Goal: Task Accomplishment & Management: Manage account settings

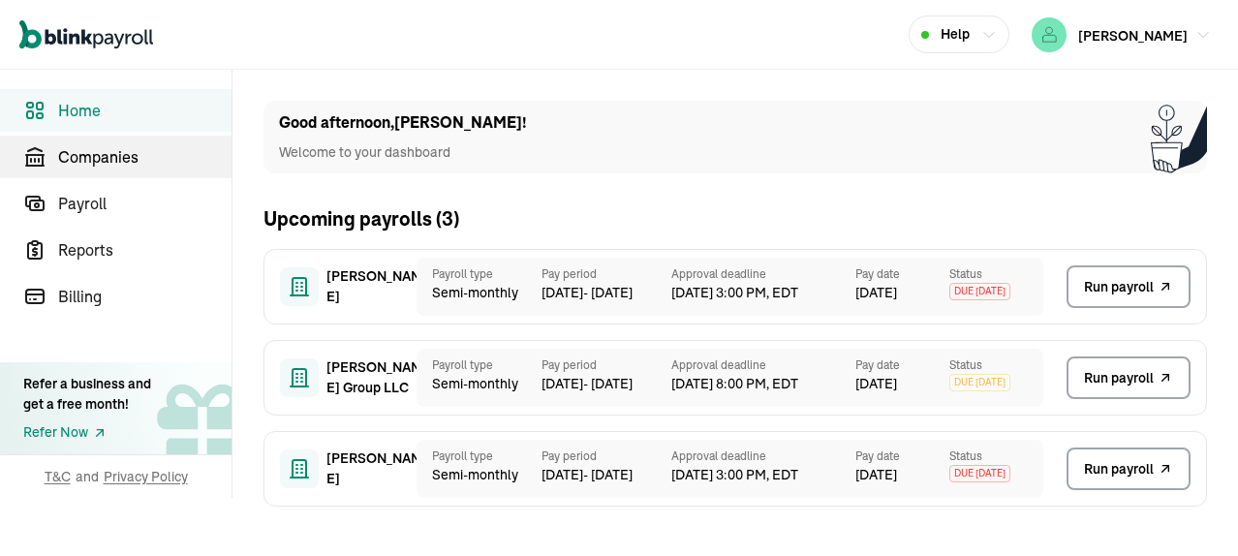
click at [120, 159] on span "Companies" at bounding box center [144, 156] width 173 height 23
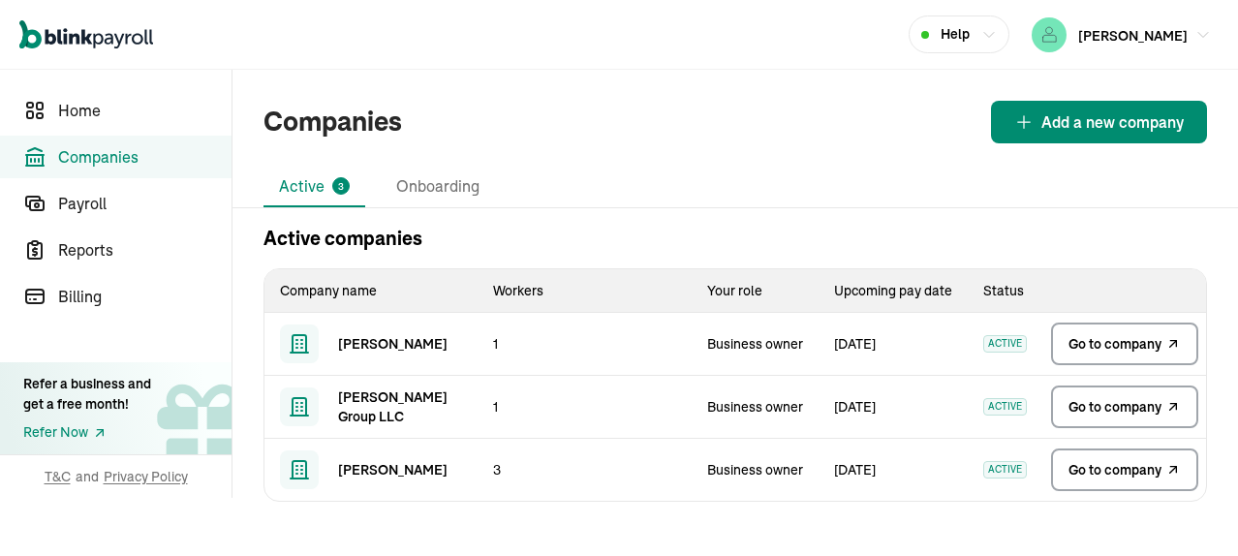
click at [1110, 474] on span "Go to company" at bounding box center [1114, 469] width 93 height 19
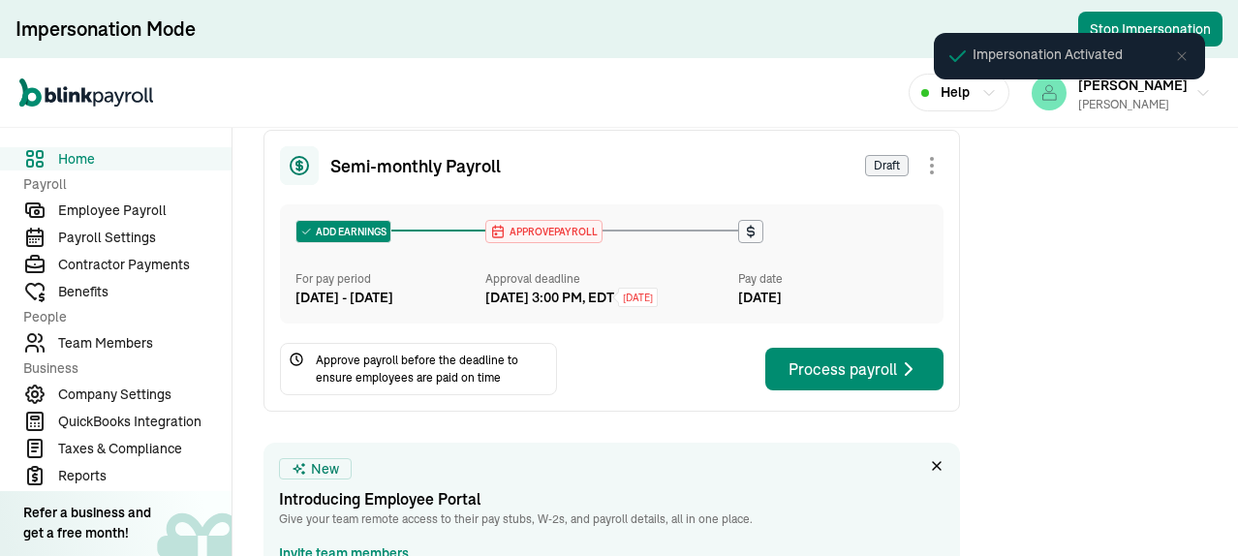
scroll to position [291, 0]
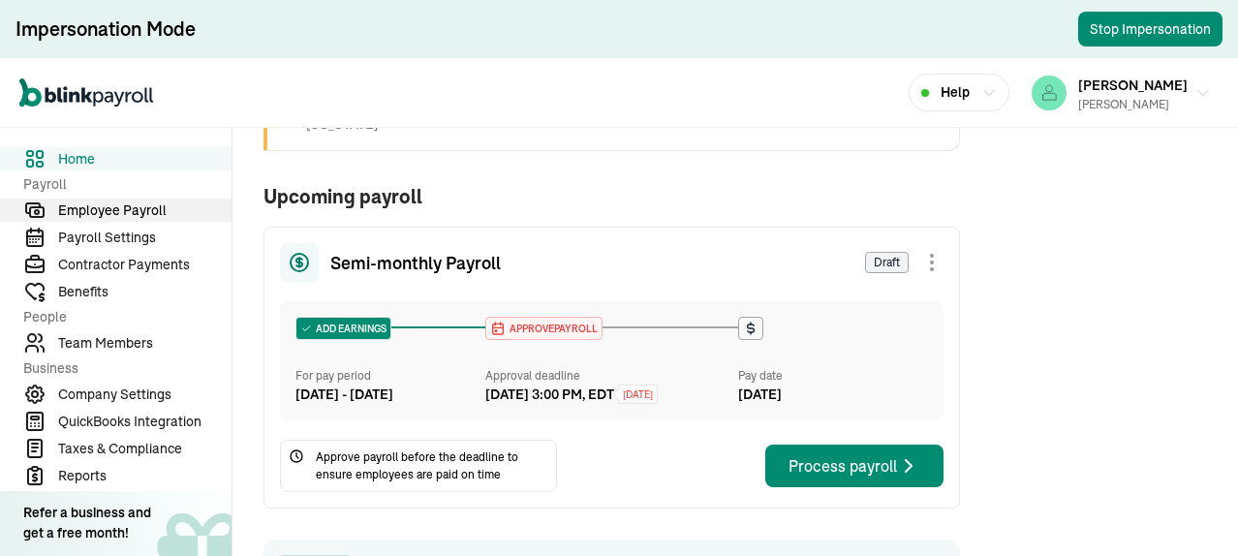
click at [134, 213] on span "Employee Payroll" at bounding box center [144, 210] width 173 height 20
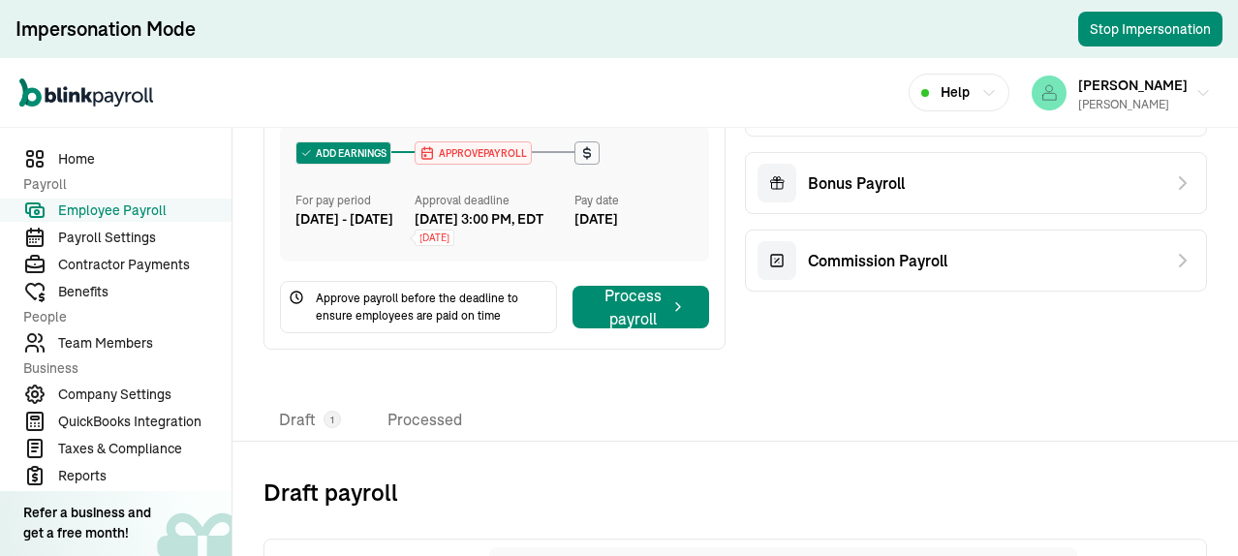
scroll to position [291, 0]
click at [1195, 96] on icon "button" at bounding box center [1202, 93] width 15 height 15
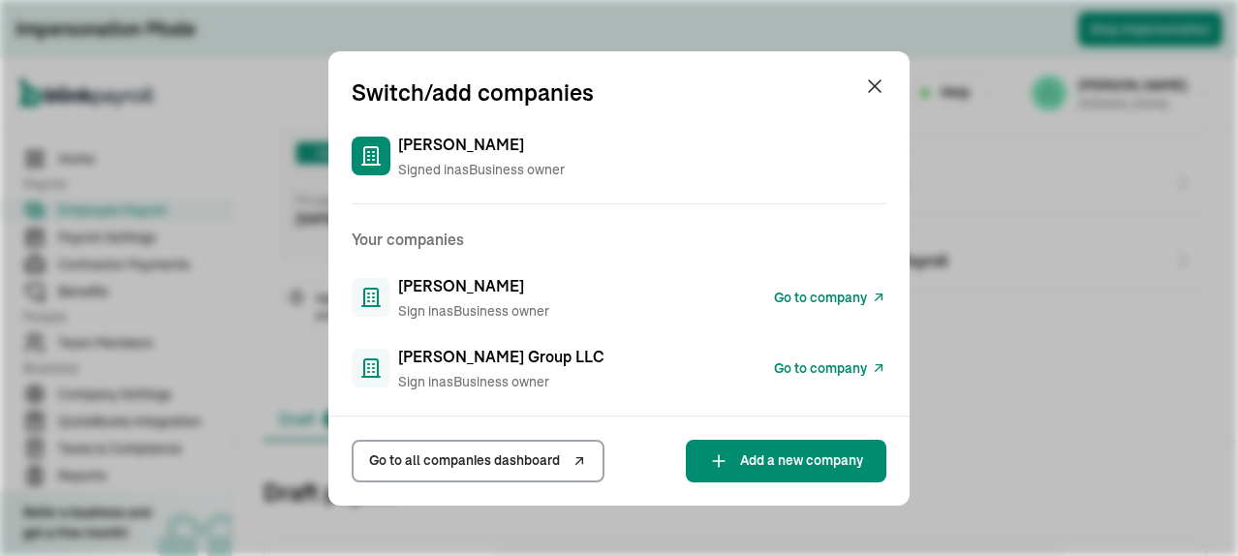
click at [484, 456] on span "Go to all companies dashboard" at bounding box center [464, 460] width 191 height 20
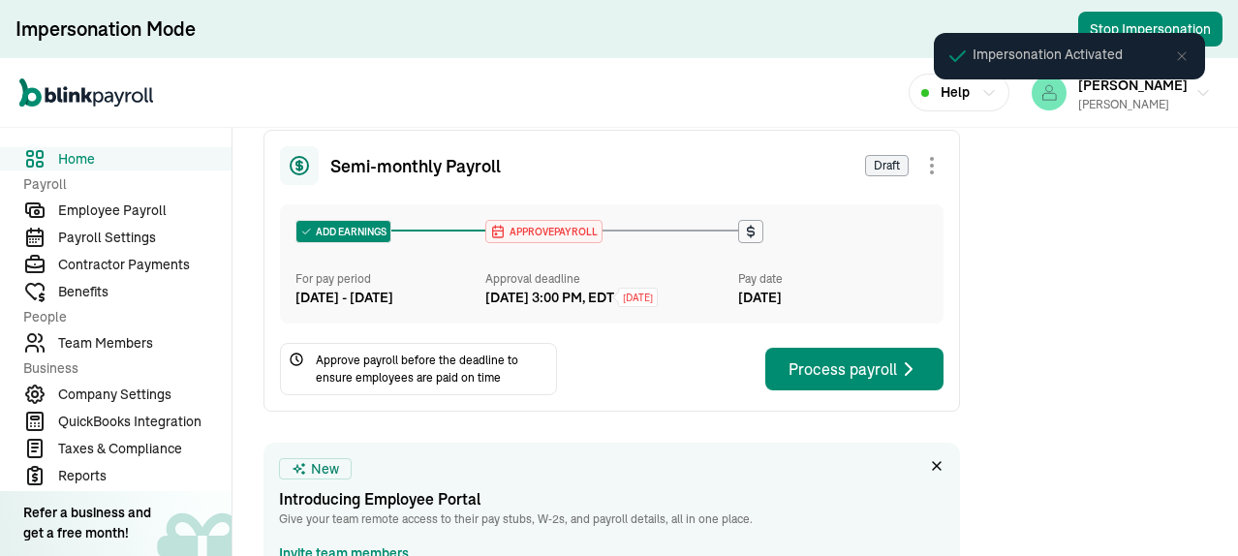
scroll to position [291, 0]
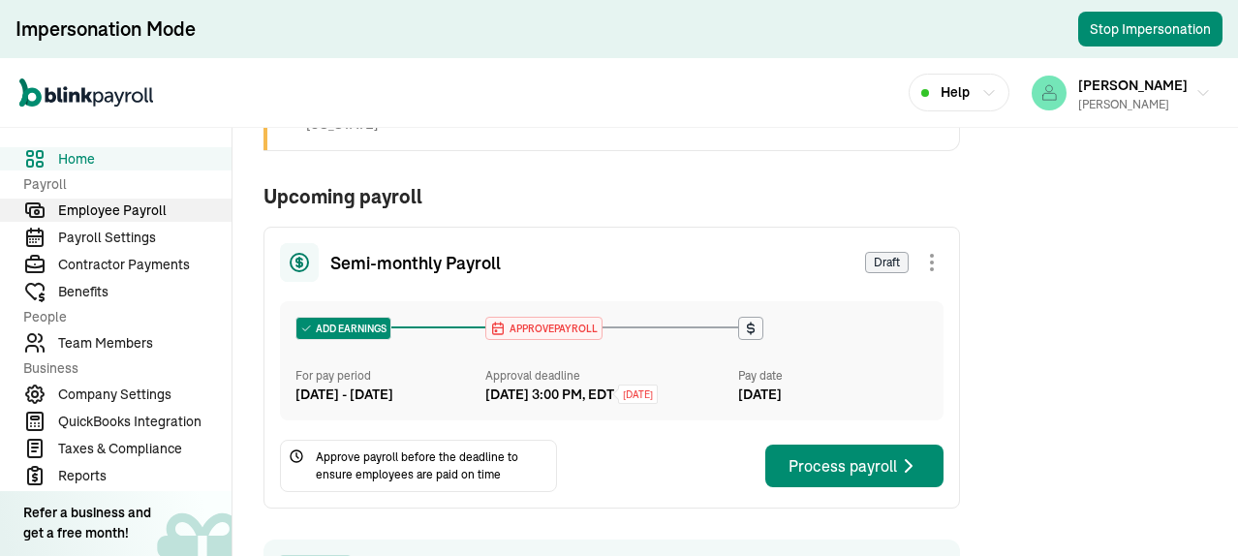
click at [134, 213] on span "Employee Payroll" at bounding box center [144, 210] width 173 height 20
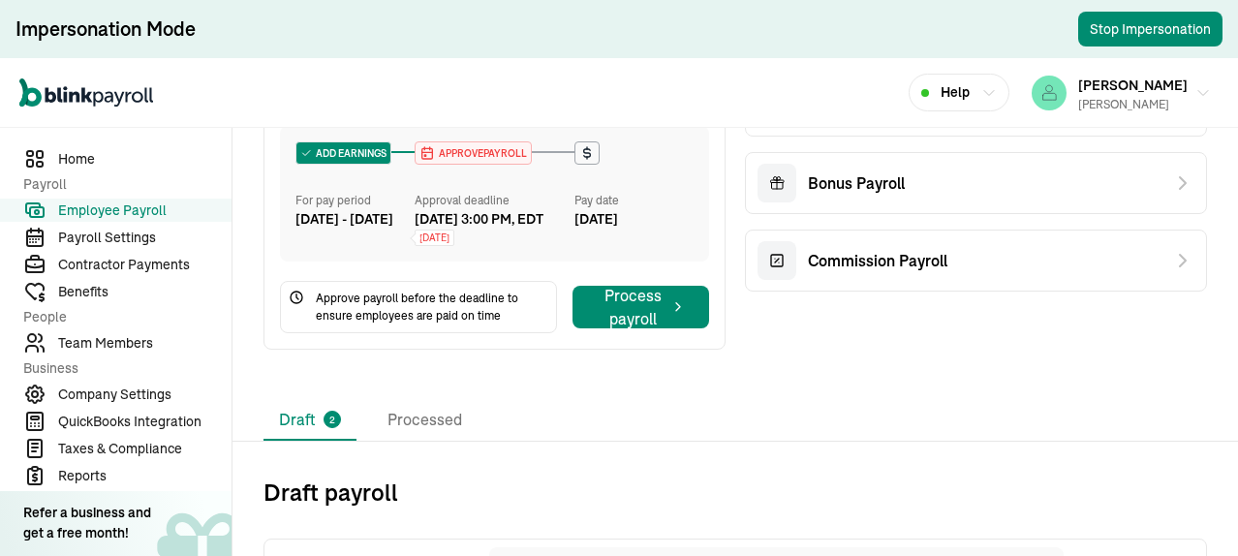
scroll to position [291, 0]
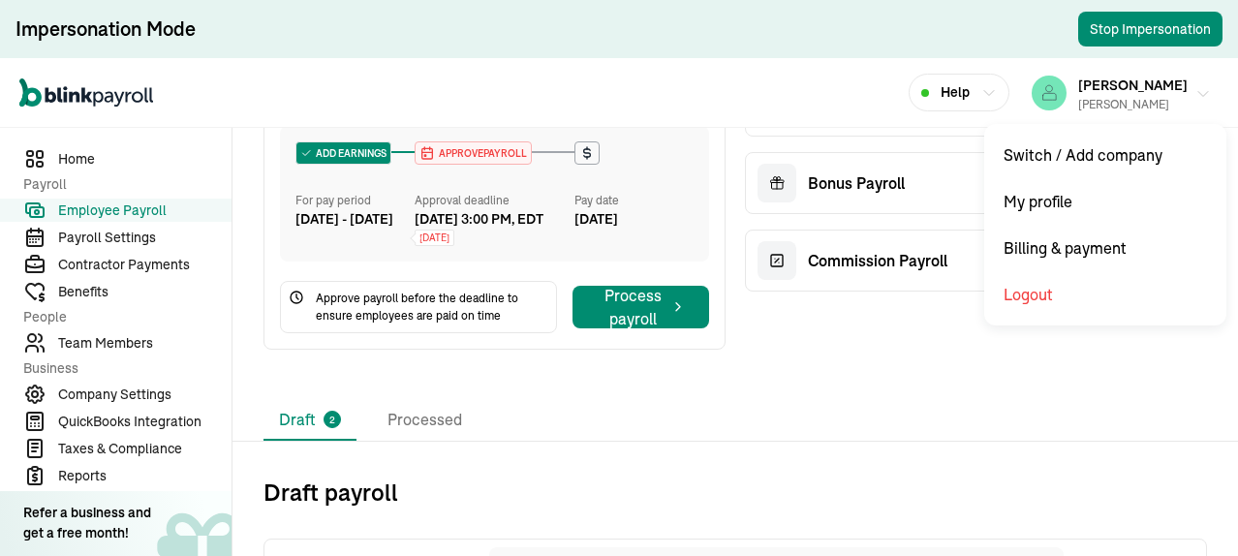
click at [1195, 96] on icon "button" at bounding box center [1202, 93] width 15 height 15
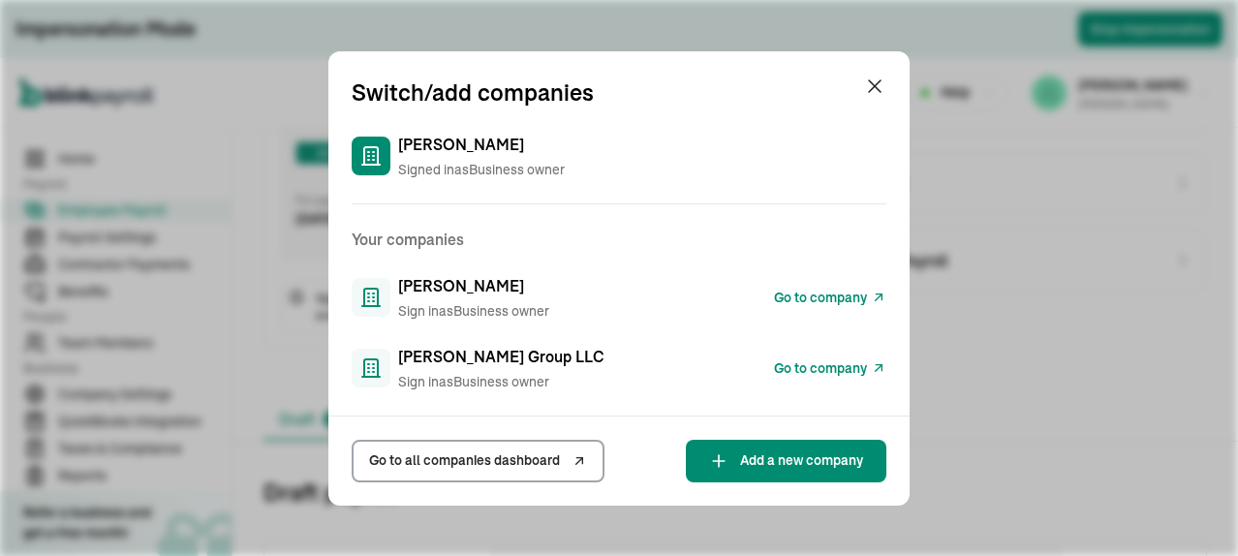
click at [484, 456] on span "Go to all companies dashboard" at bounding box center [464, 460] width 191 height 20
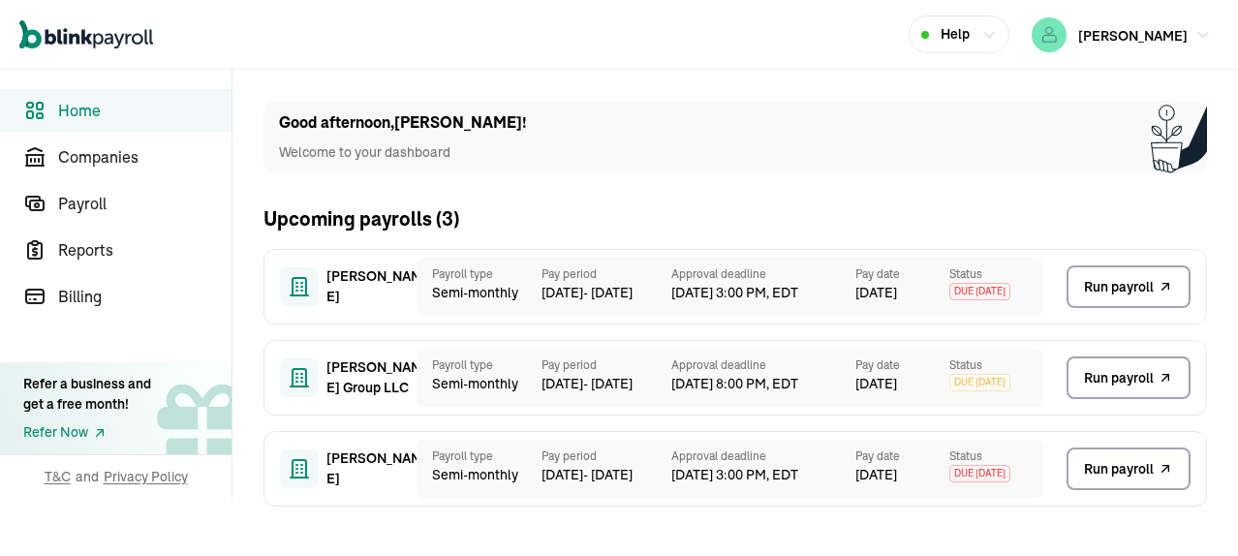
click at [1106, 468] on span "Run payroll" at bounding box center [1119, 469] width 70 height 20
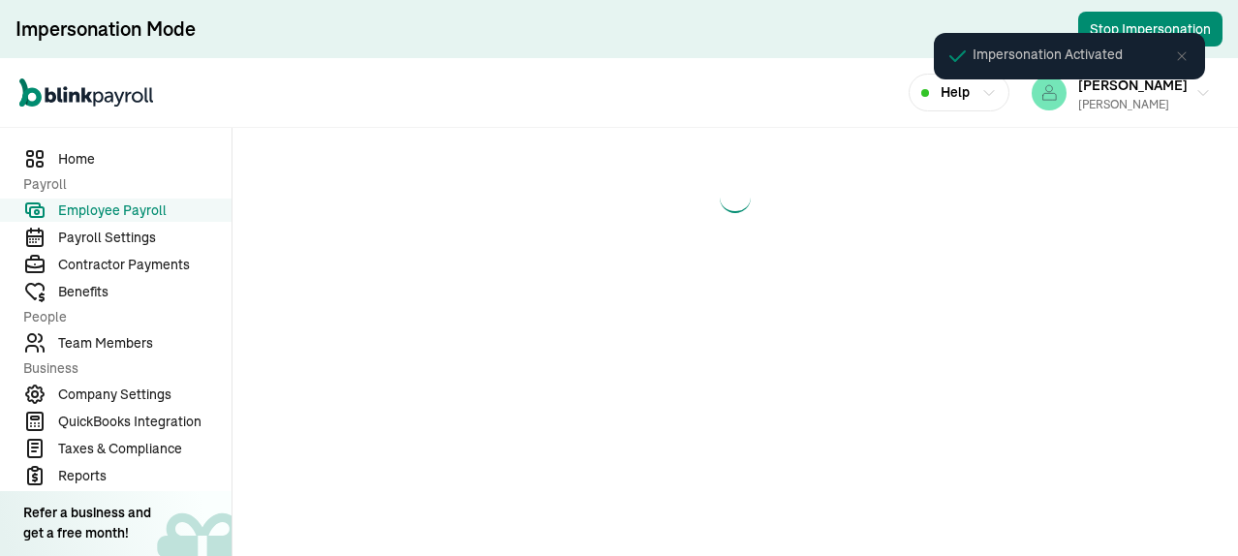
select select "direct_deposit"
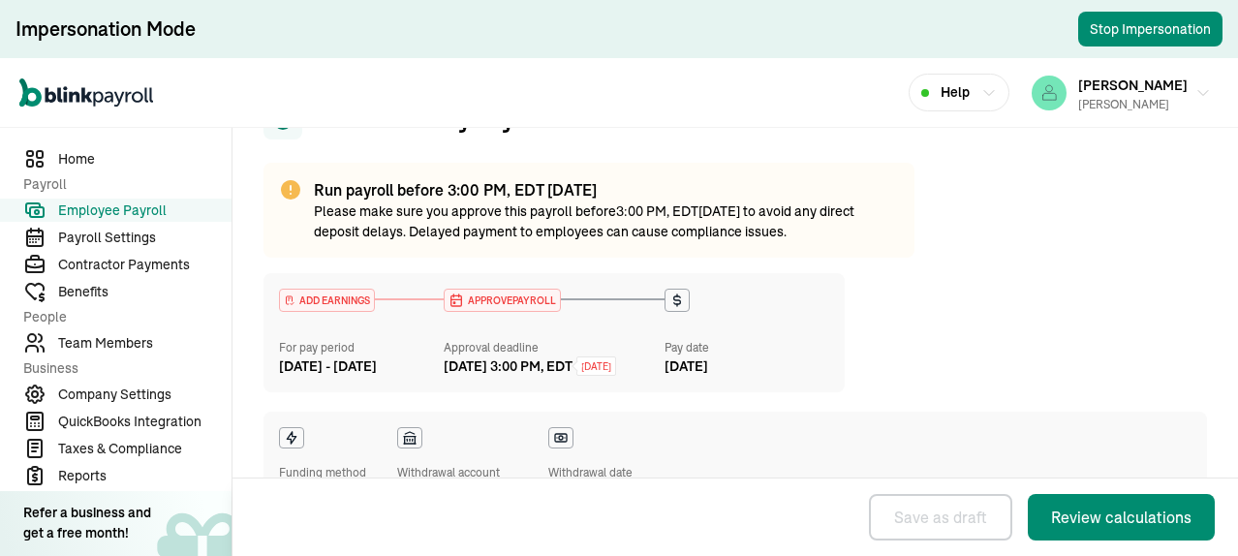
scroll to position [194, 0]
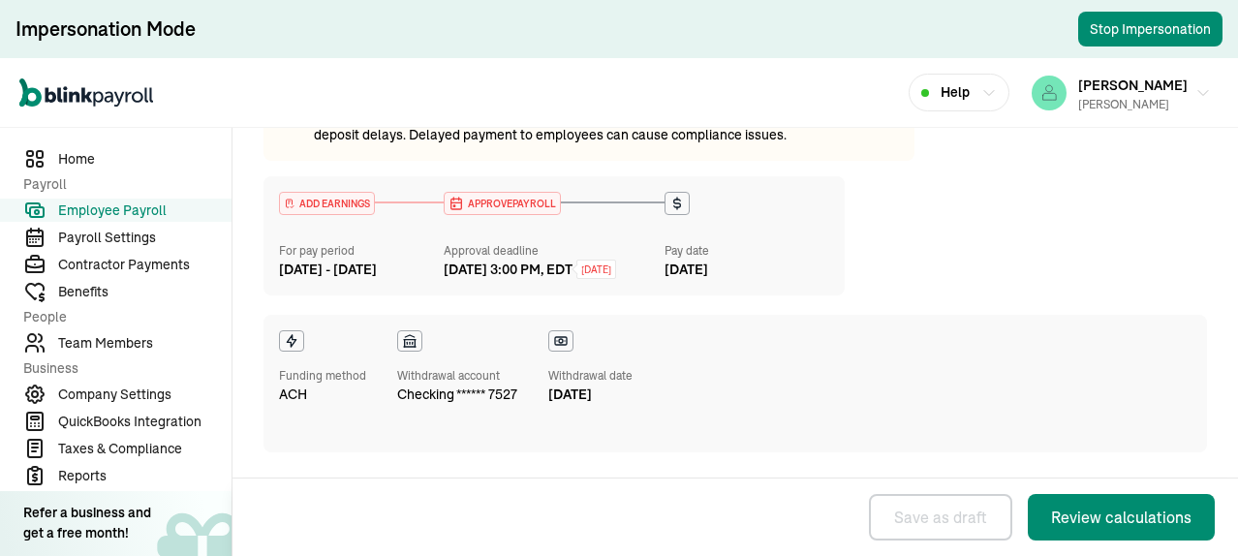
click at [109, 207] on span "Employee Payroll" at bounding box center [144, 210] width 173 height 20
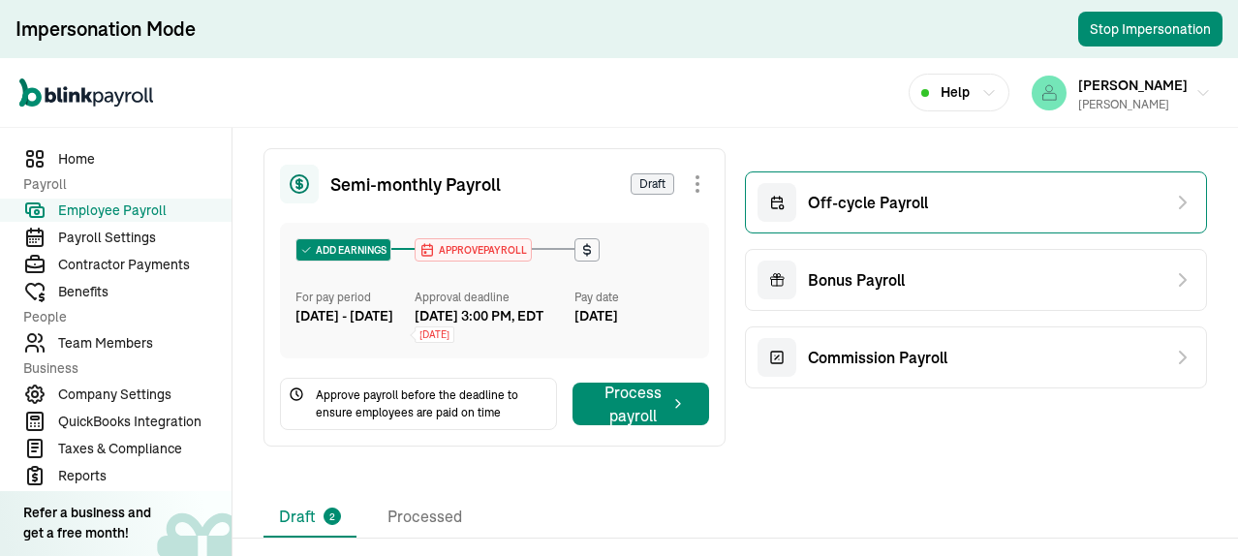
click at [965, 210] on div "Off-cycle Payroll" at bounding box center [976, 202] width 462 height 62
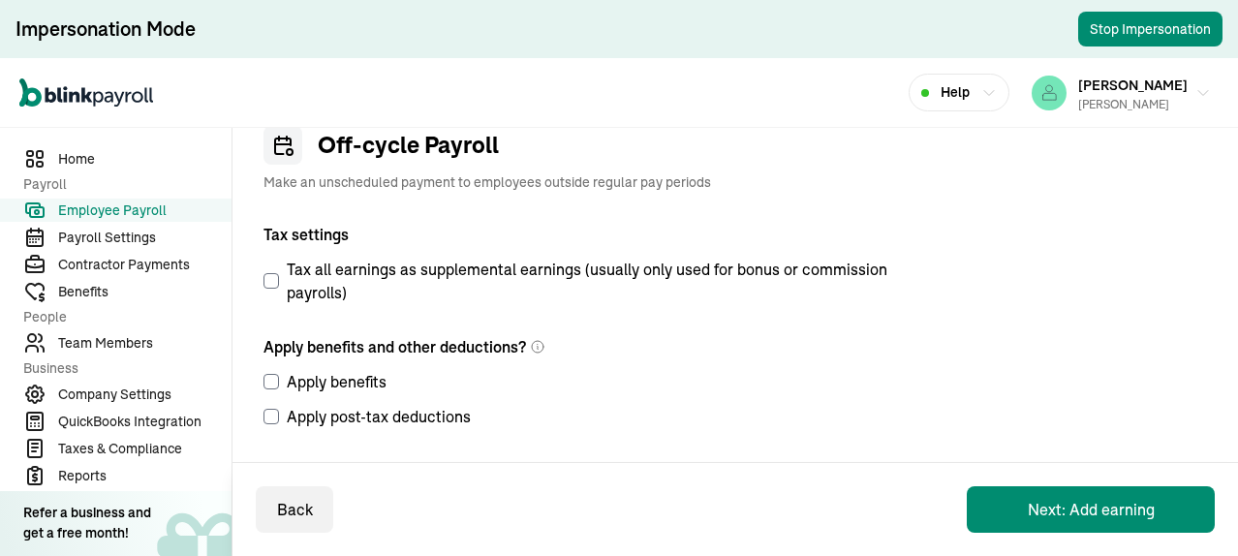
scroll to position [72, 0]
click at [1084, 505] on button "Next: Add earning" at bounding box center [1090, 509] width 248 height 46
select select "direct_deposit"
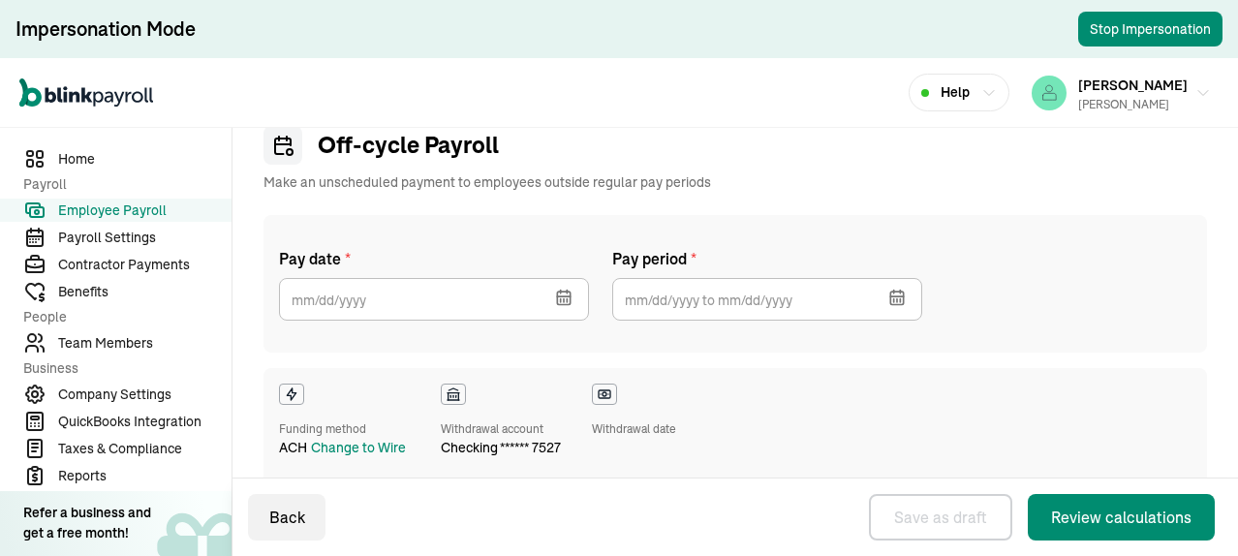
checkbox input "true"
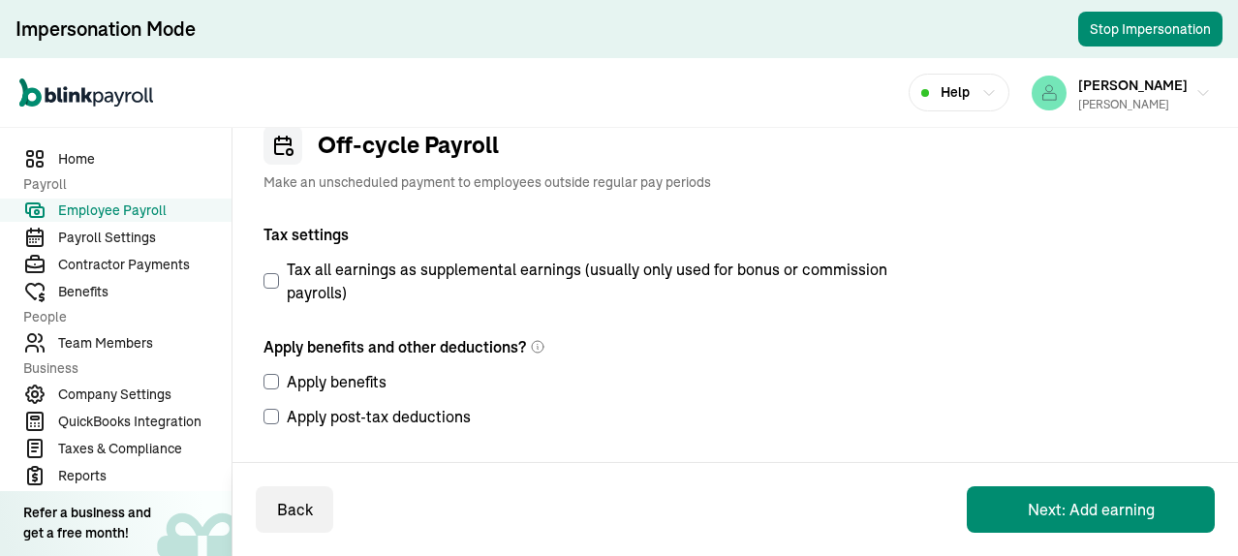
scroll to position [72, 0]
click at [132, 205] on span "Employee Payroll" at bounding box center [144, 210] width 173 height 20
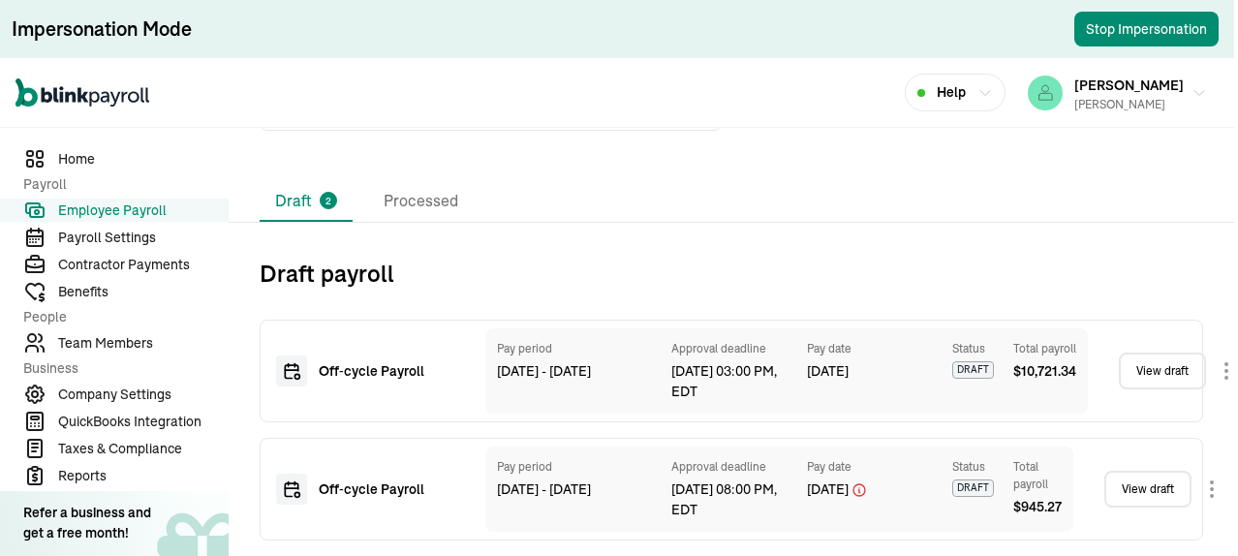
scroll to position [666, 0]
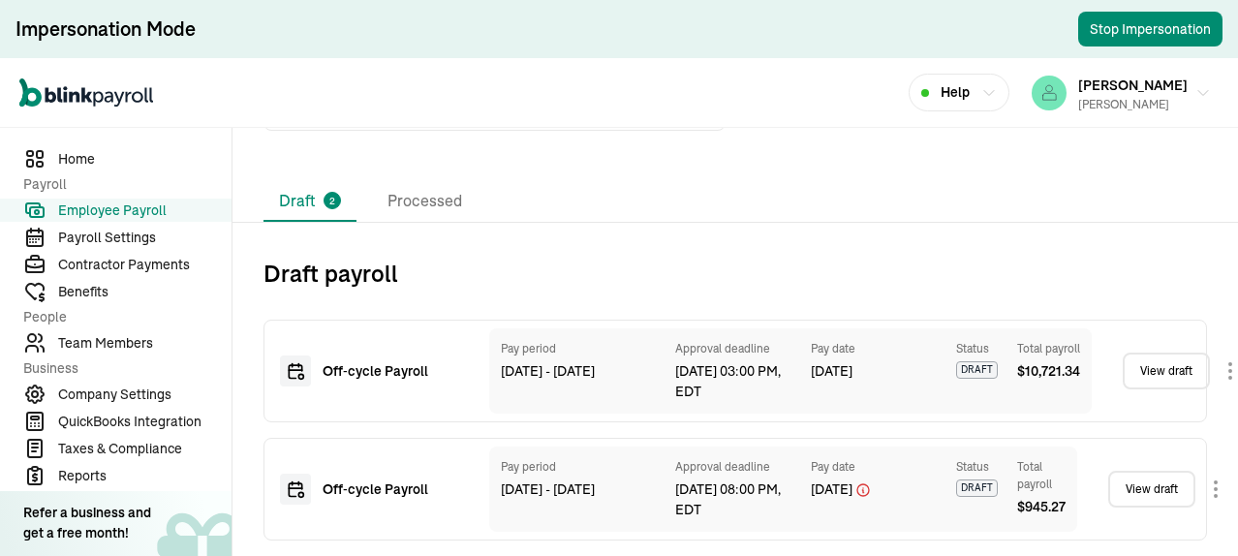
click at [1153, 359] on link "View draft" at bounding box center [1165, 370] width 87 height 37
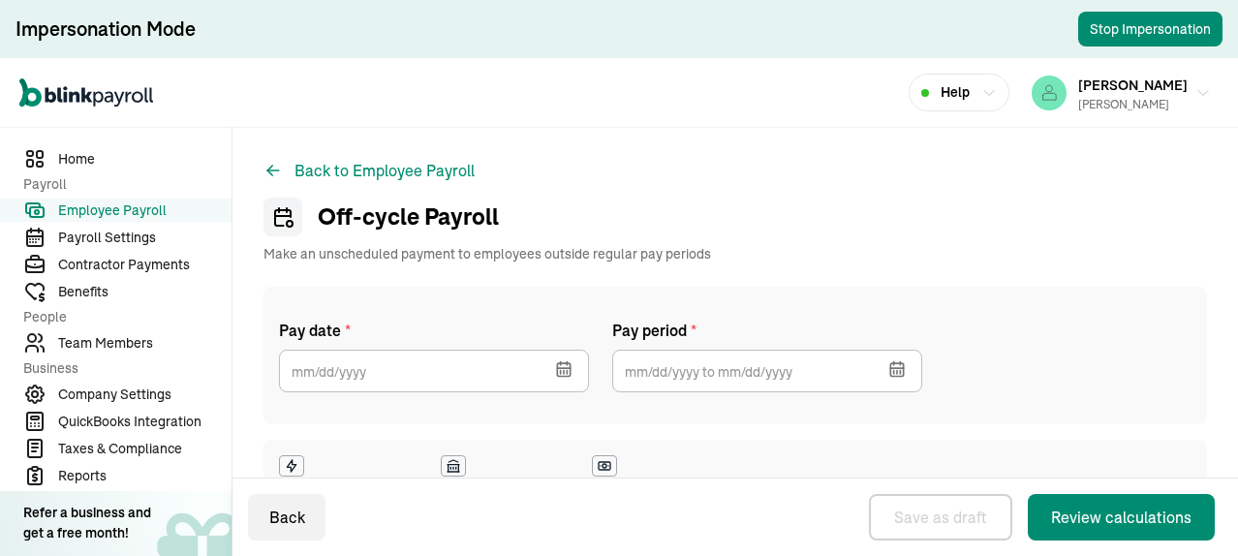
select select "direct_deposit"
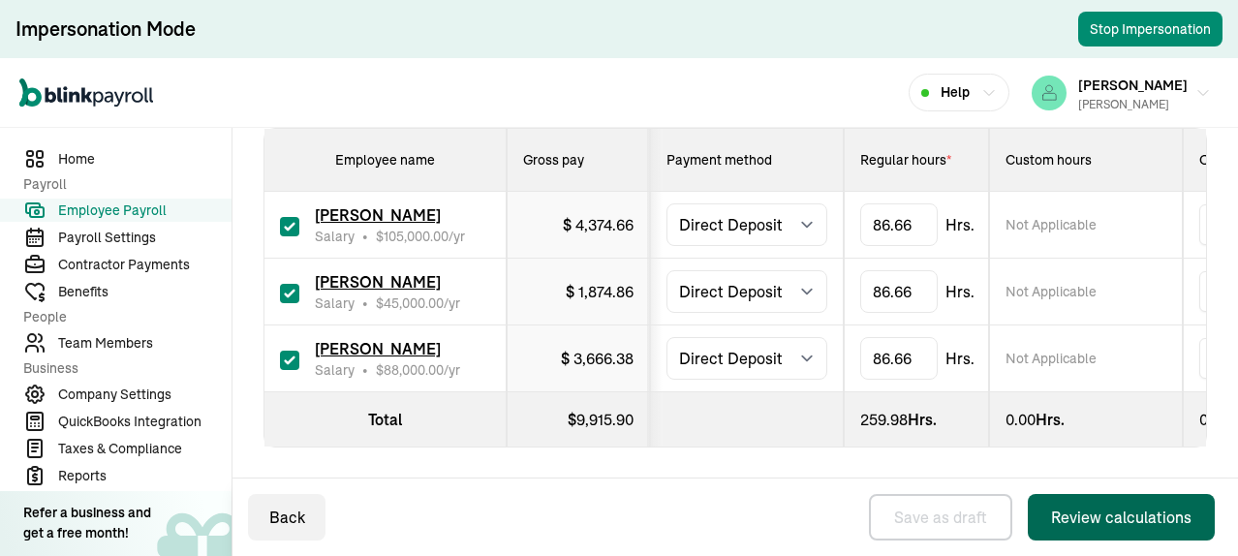
click at [1111, 522] on div "Review calculations" at bounding box center [1121, 516] width 140 height 23
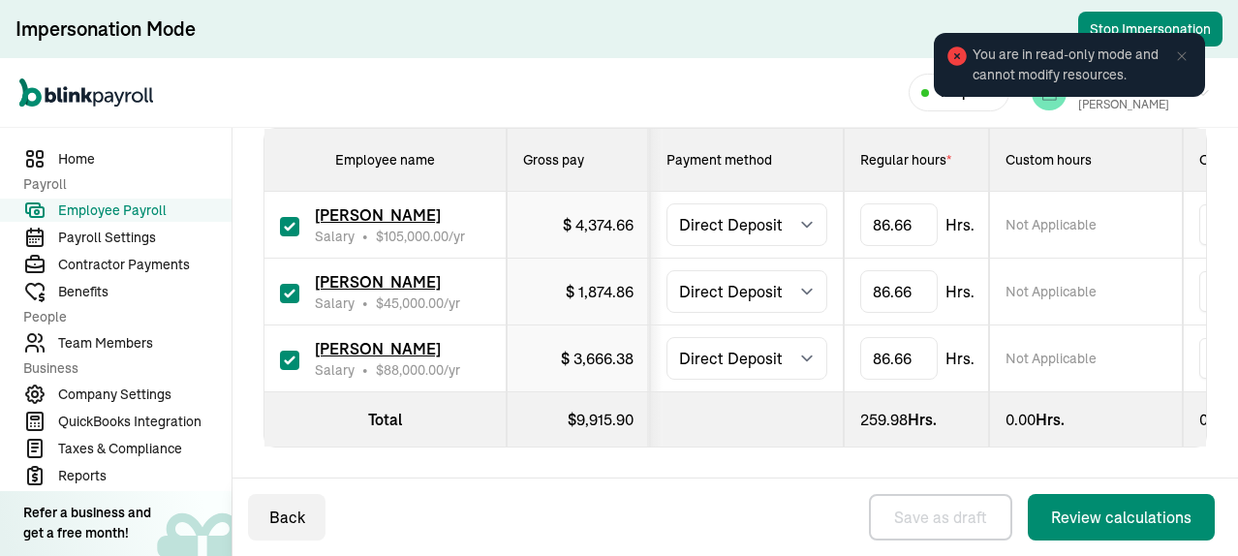
click at [1122, 30] on div "You are in read-only mode and cannot modify resources." at bounding box center [1069, 65] width 283 height 76
click at [1160, 26] on div "You are in read-only mode and cannot modify resources." at bounding box center [1069, 64] width 298 height 91
click at [1179, 56] on icon at bounding box center [1181, 55] width 15 height 15
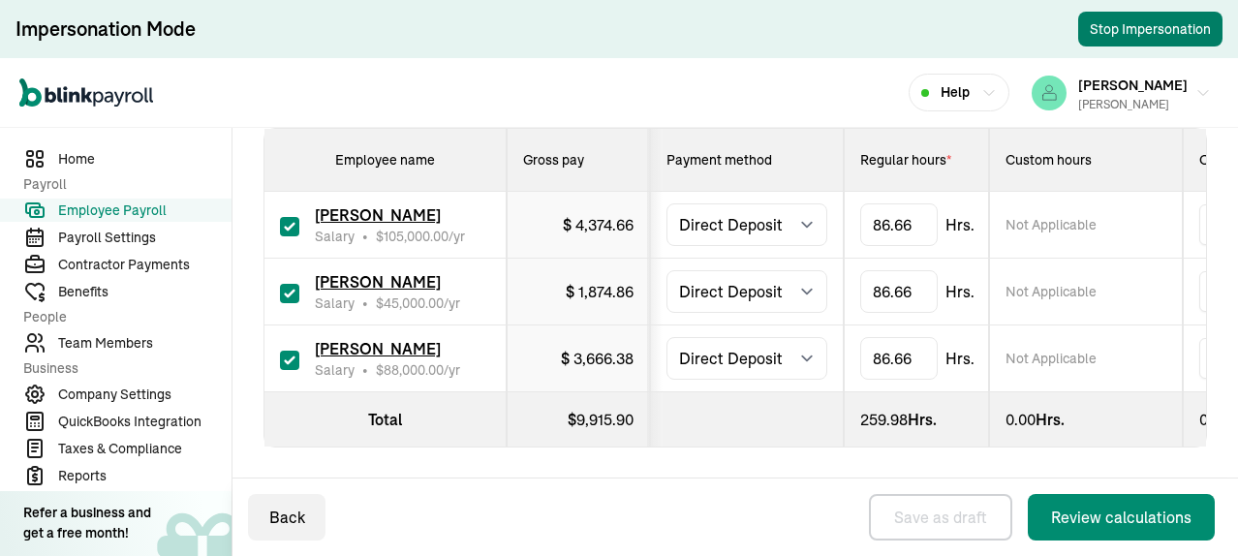
click at [1131, 30] on button "Stop Impersonation" at bounding box center [1150, 29] width 144 height 35
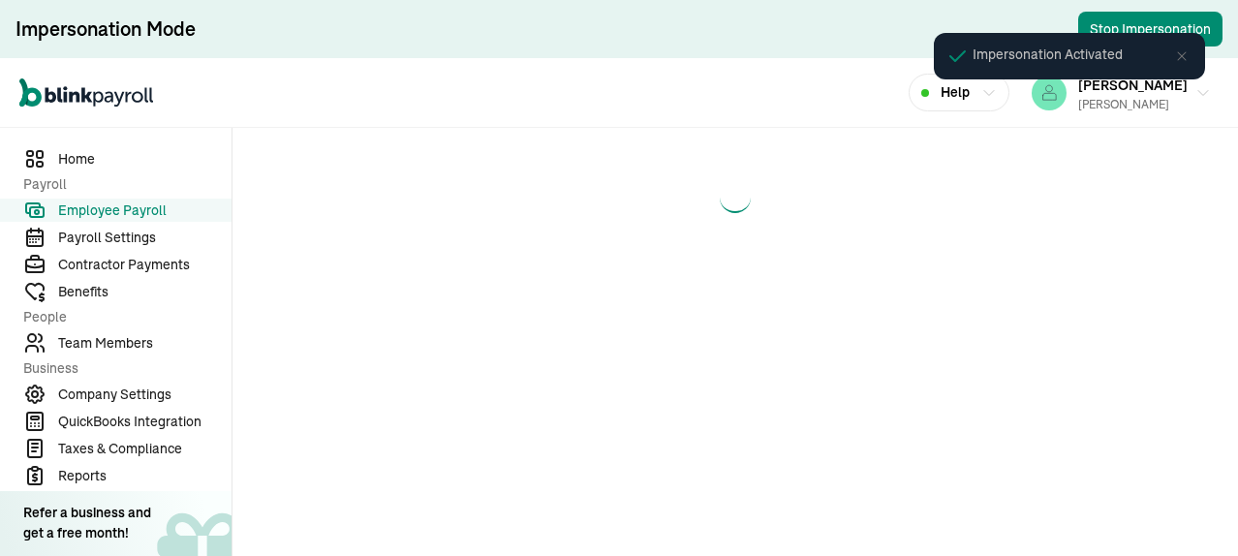
select select "direct_deposit"
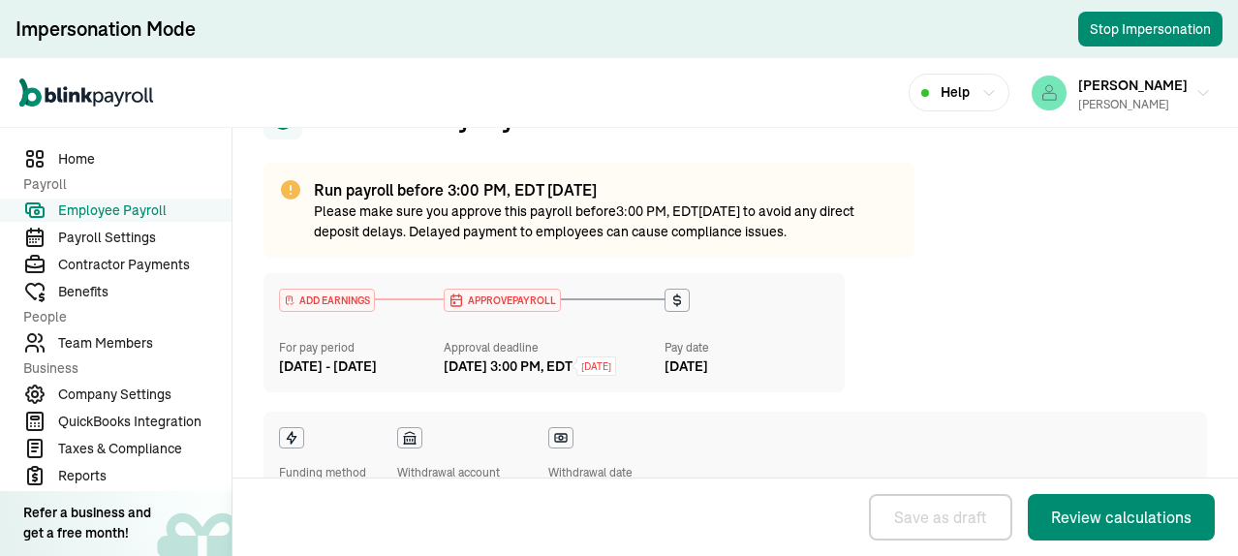
scroll to position [194, 0]
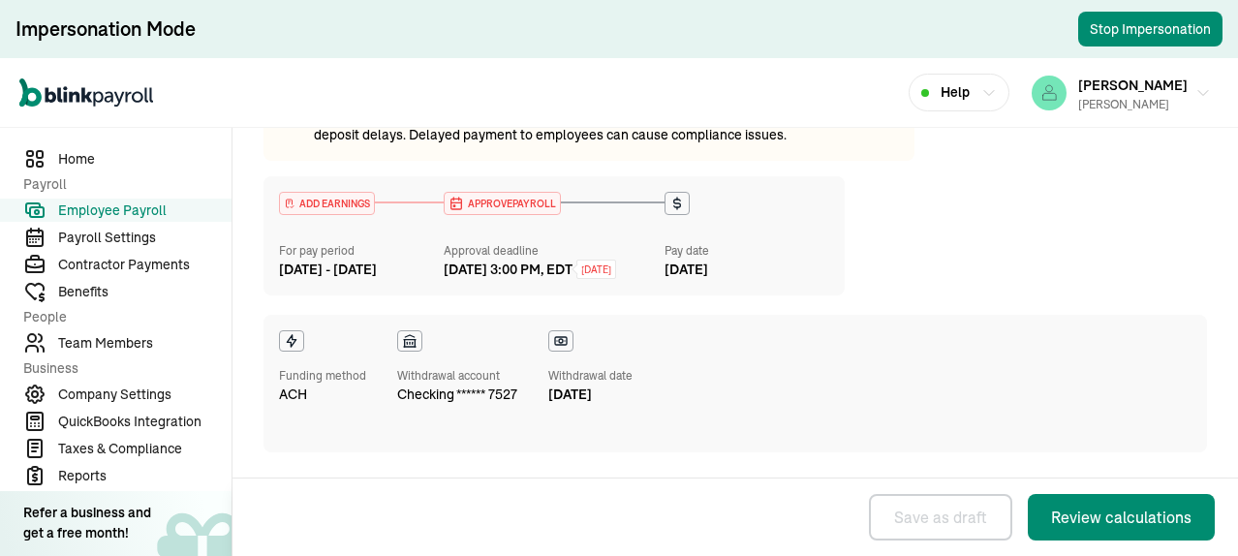
click at [109, 207] on span "Employee Payroll" at bounding box center [144, 210] width 173 height 20
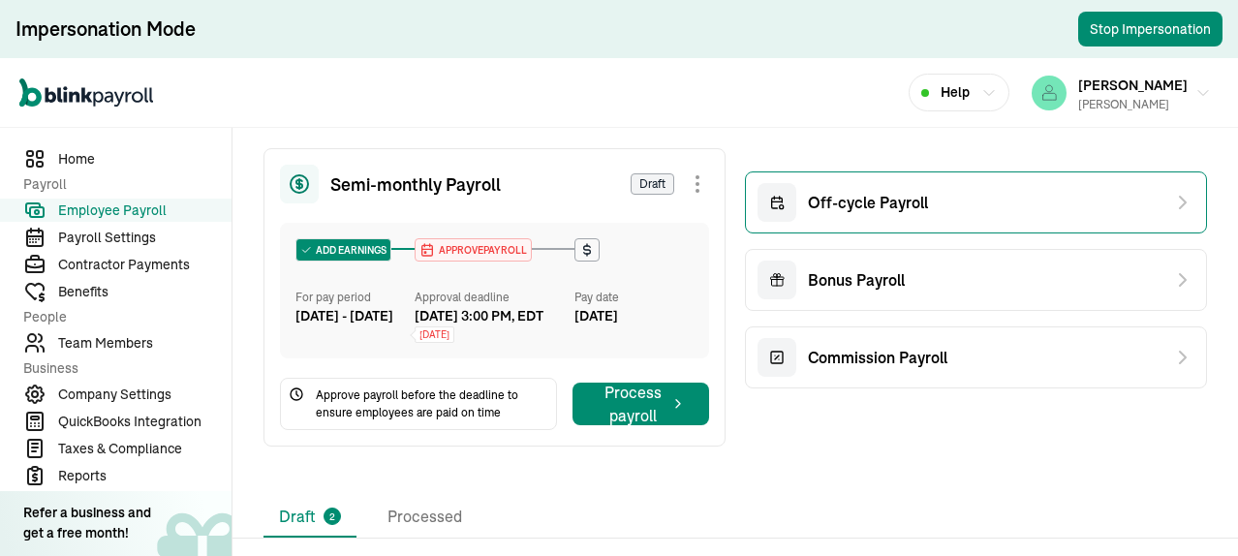
click at [965, 210] on div "Off-cycle Payroll" at bounding box center [976, 202] width 462 height 62
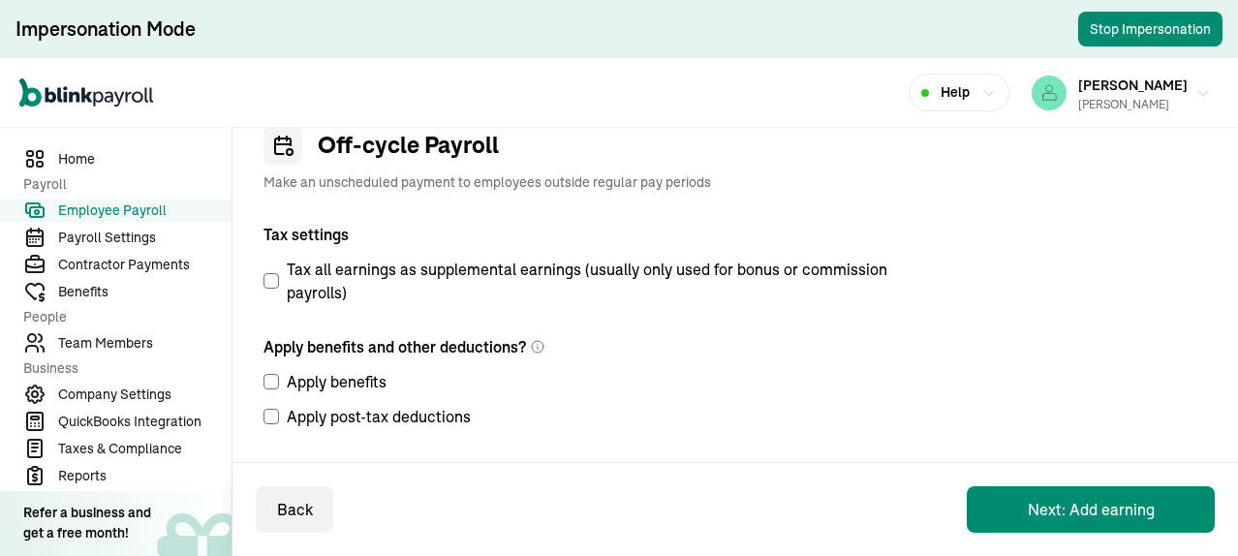
scroll to position [72, 0]
click at [1084, 505] on button "Next: Add earning" at bounding box center [1090, 509] width 248 height 46
select select "direct_deposit"
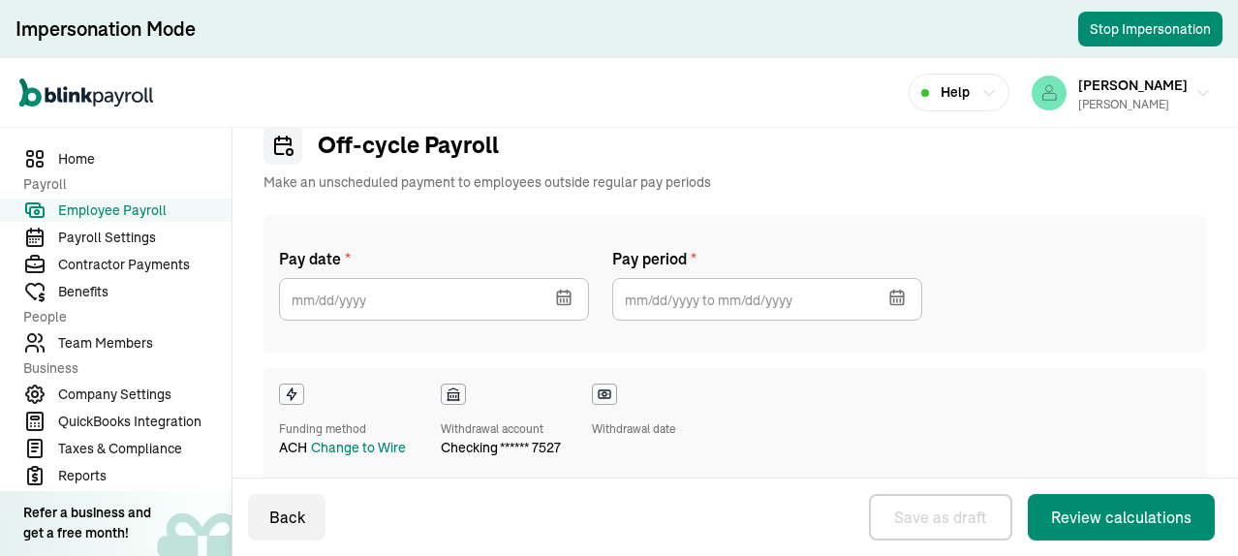
checkbox input "true"
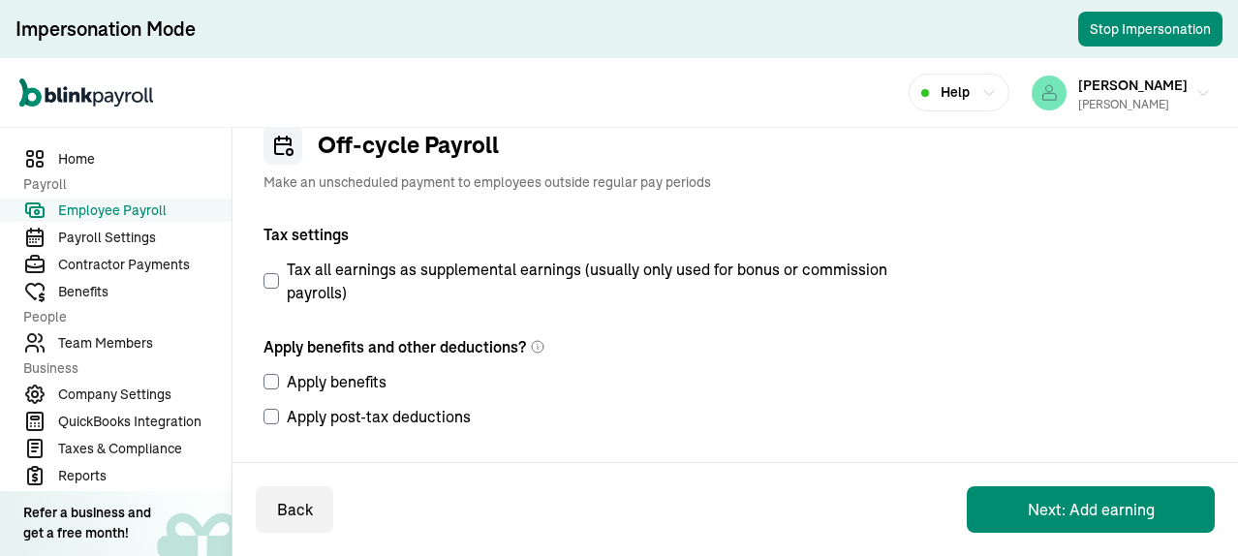
scroll to position [72, 0]
click at [132, 205] on span "Employee Payroll" at bounding box center [144, 210] width 173 height 20
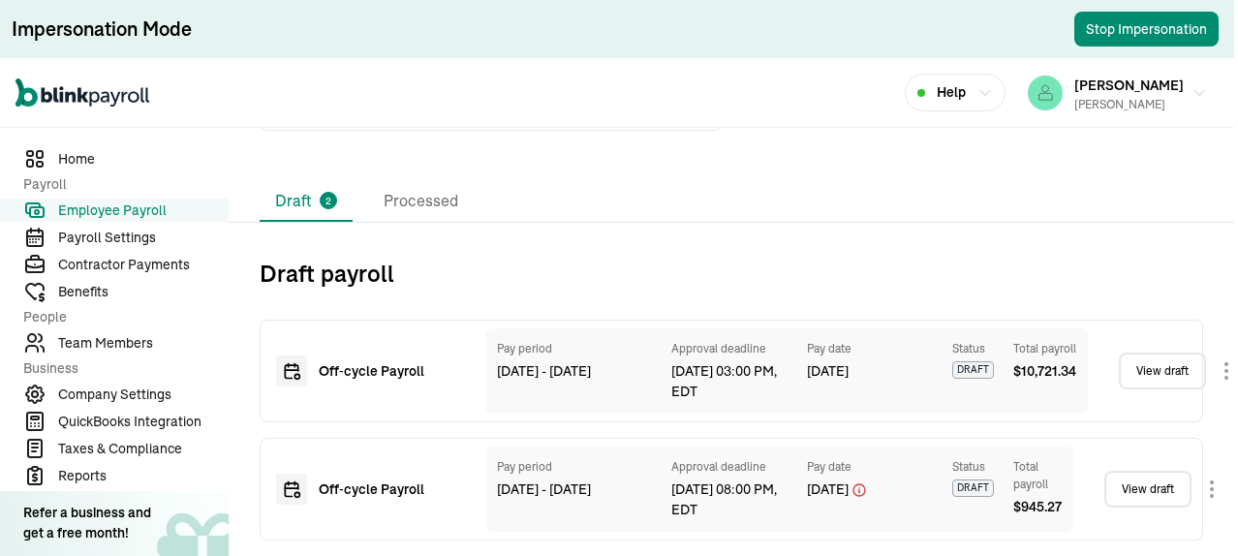
scroll to position [666, 0]
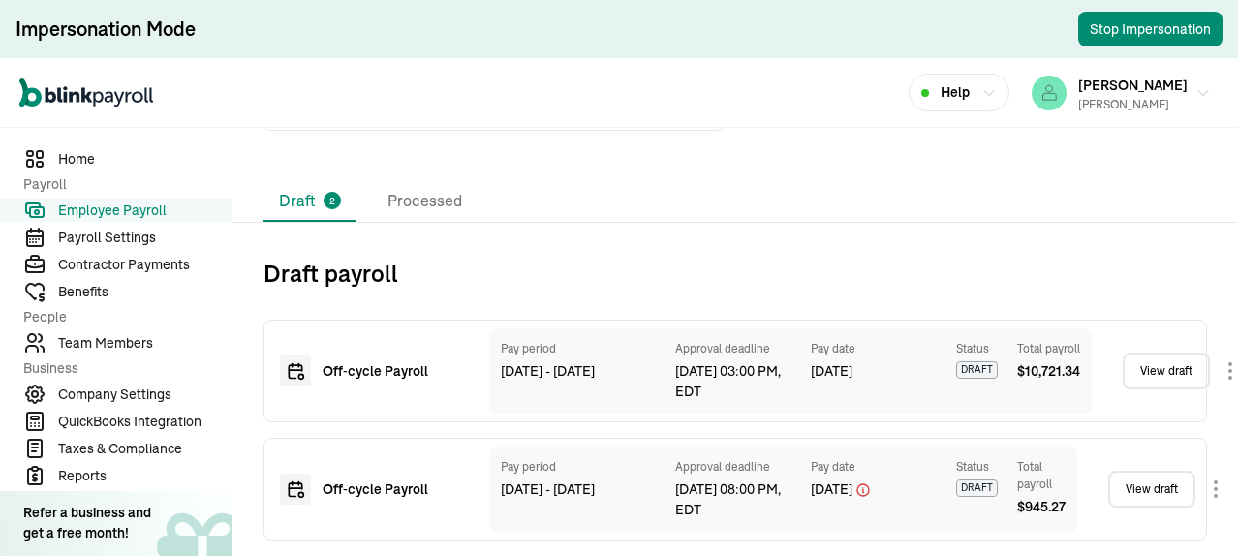
click at [1153, 359] on link "View draft" at bounding box center [1165, 370] width 87 height 37
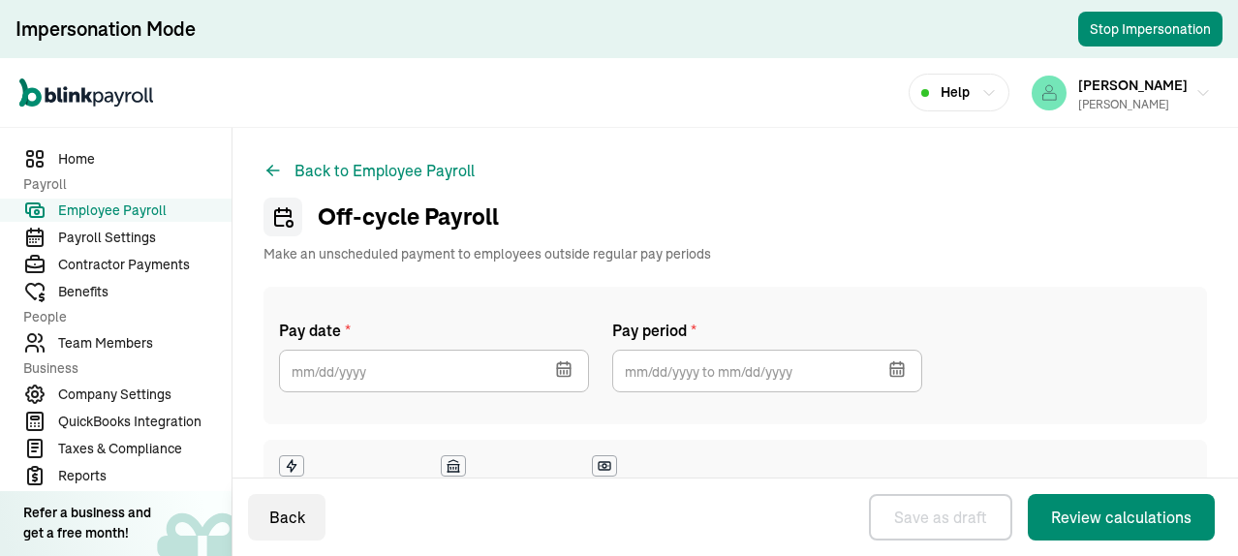
select select "direct_deposit"
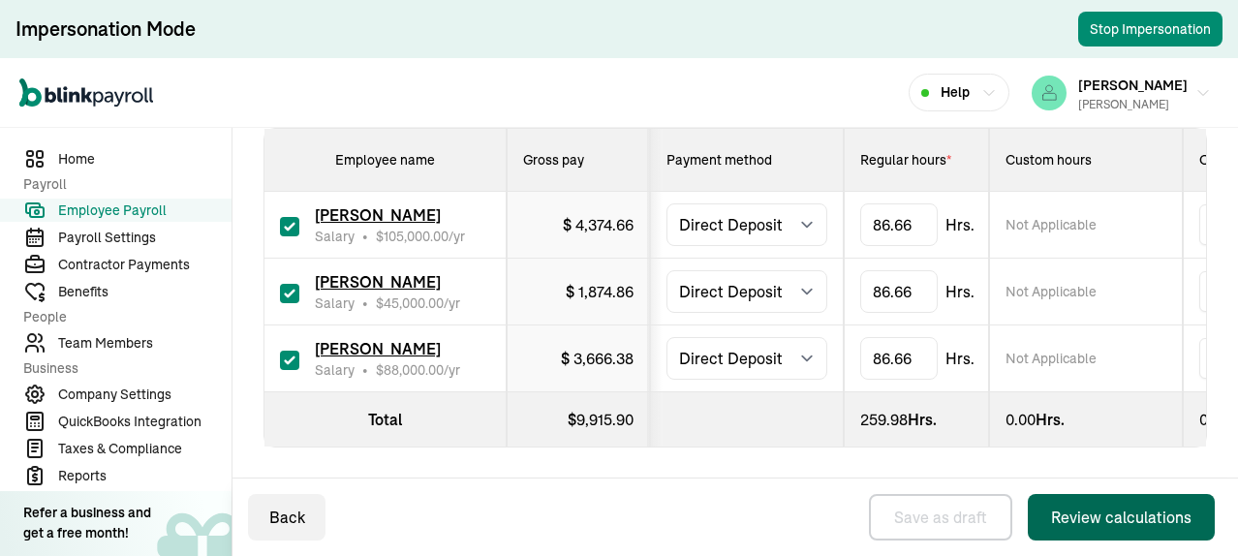
click at [1111, 522] on div "Review calculations" at bounding box center [1121, 516] width 140 height 23
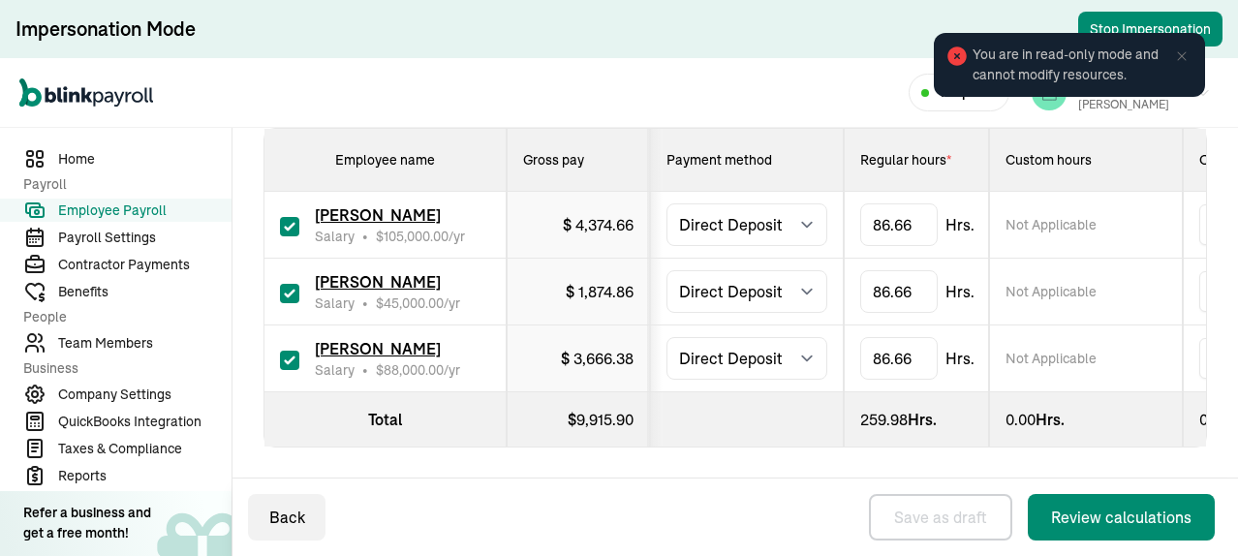
click at [1122, 30] on div "You are in read-only mode and cannot modify resources." at bounding box center [1069, 65] width 283 height 76
click at [1160, 26] on div "You are in read-only mode and cannot modify resources." at bounding box center [1069, 64] width 298 height 91
click at [1179, 56] on icon at bounding box center [1181, 55] width 15 height 15
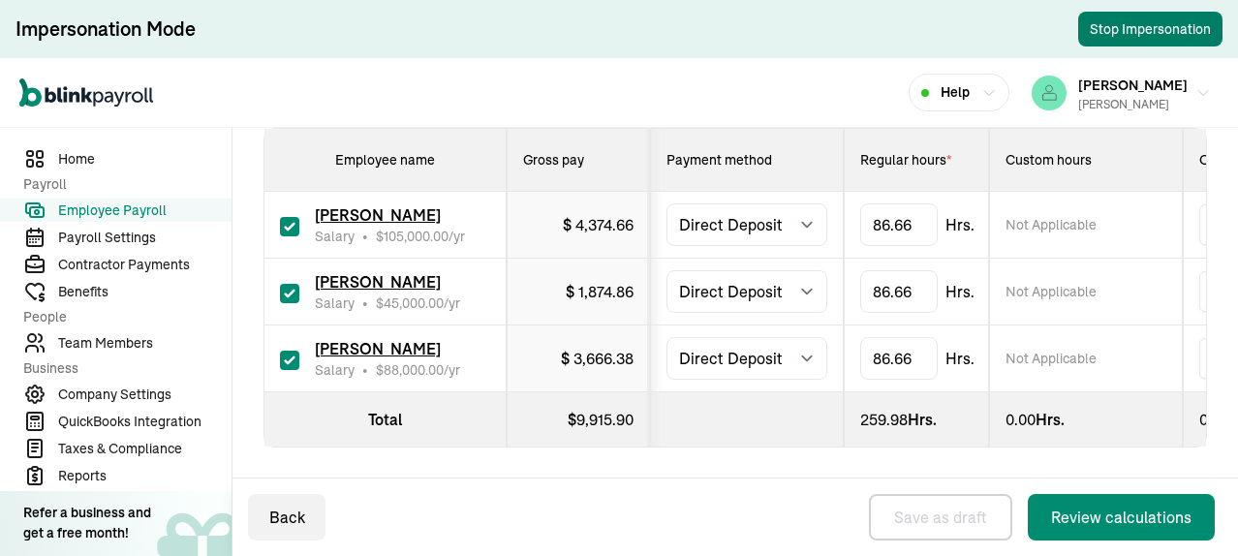
click at [1131, 30] on button "Stop Impersonation" at bounding box center [1150, 29] width 144 height 35
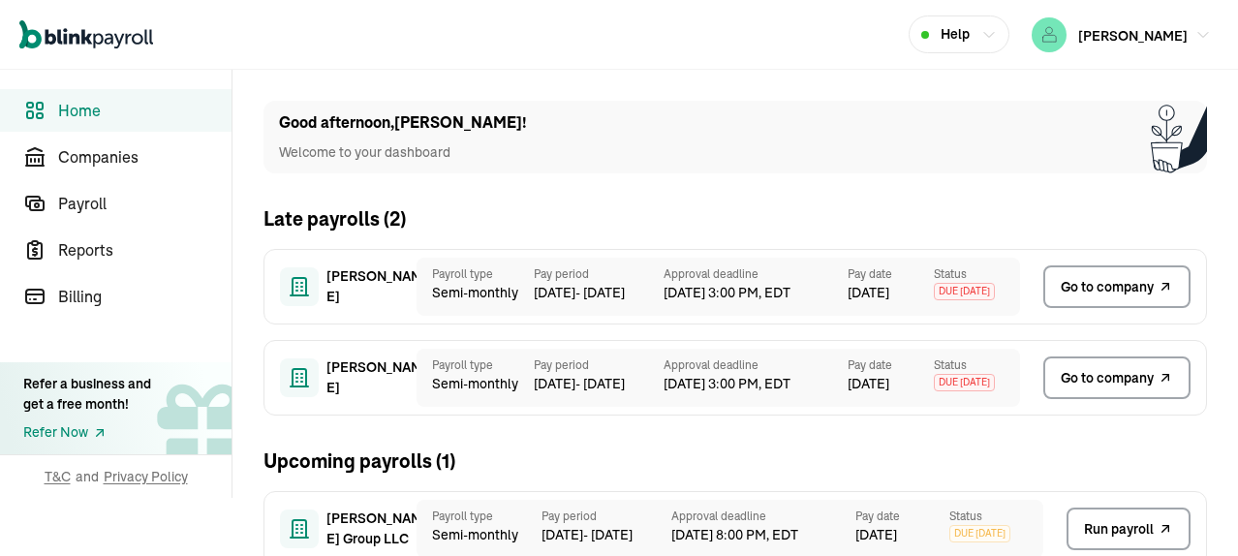
scroll to position [58, 0]
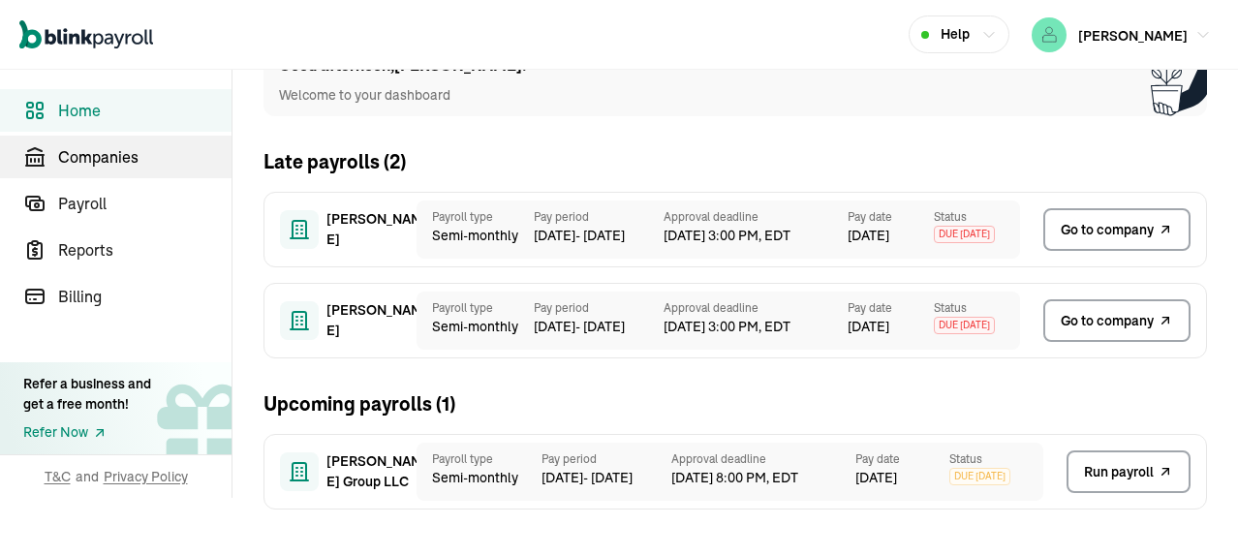
click at [116, 156] on span "Companies" at bounding box center [144, 156] width 173 height 23
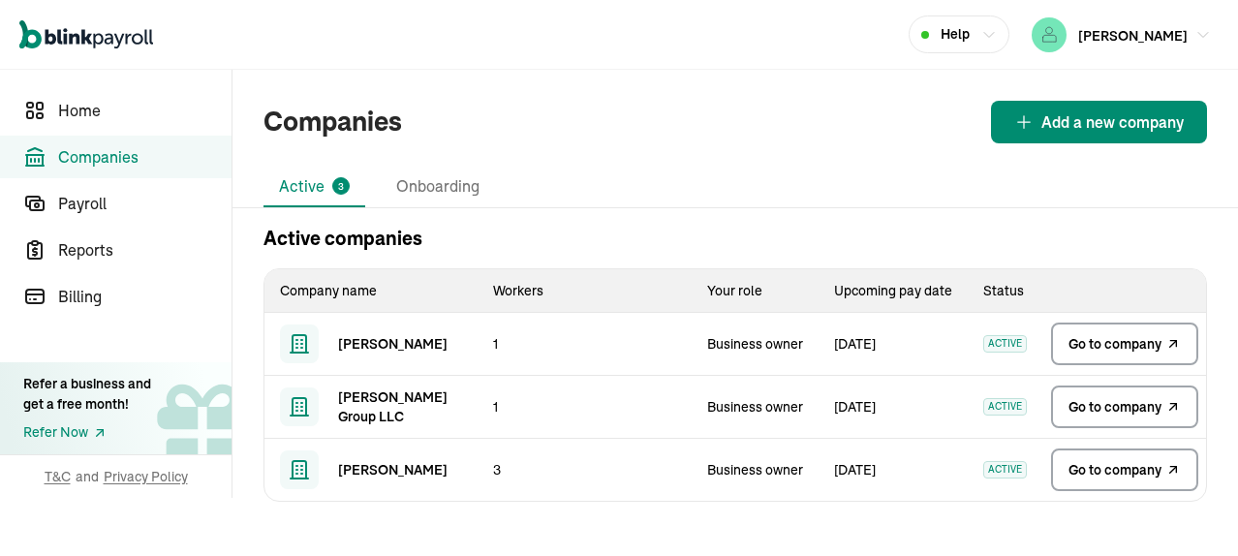
click at [1096, 469] on span "Go to company" at bounding box center [1114, 469] width 93 height 19
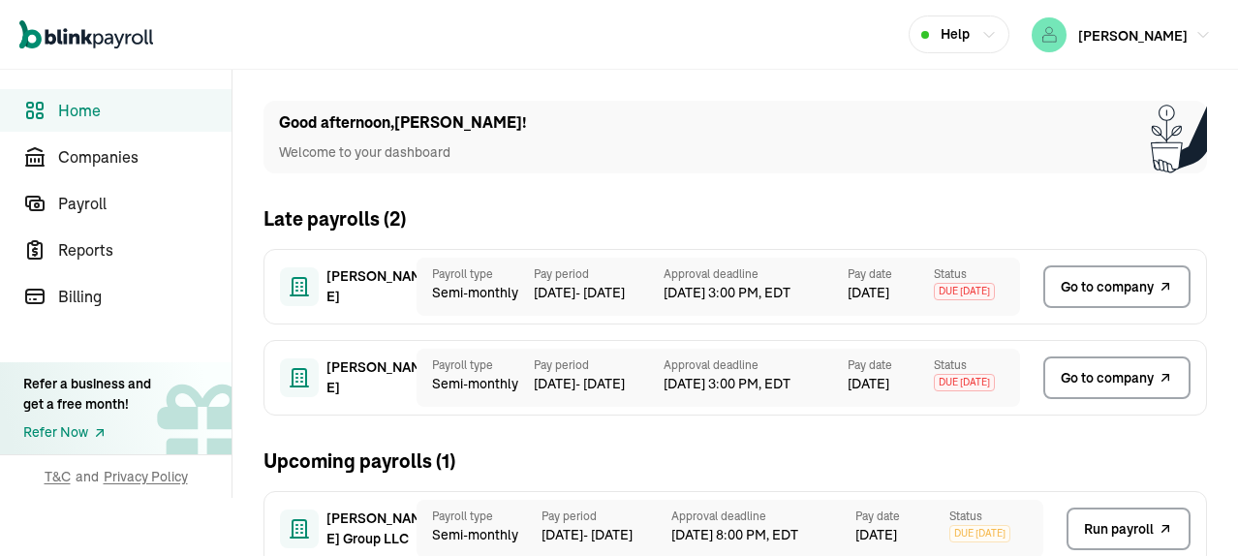
scroll to position [58, 0]
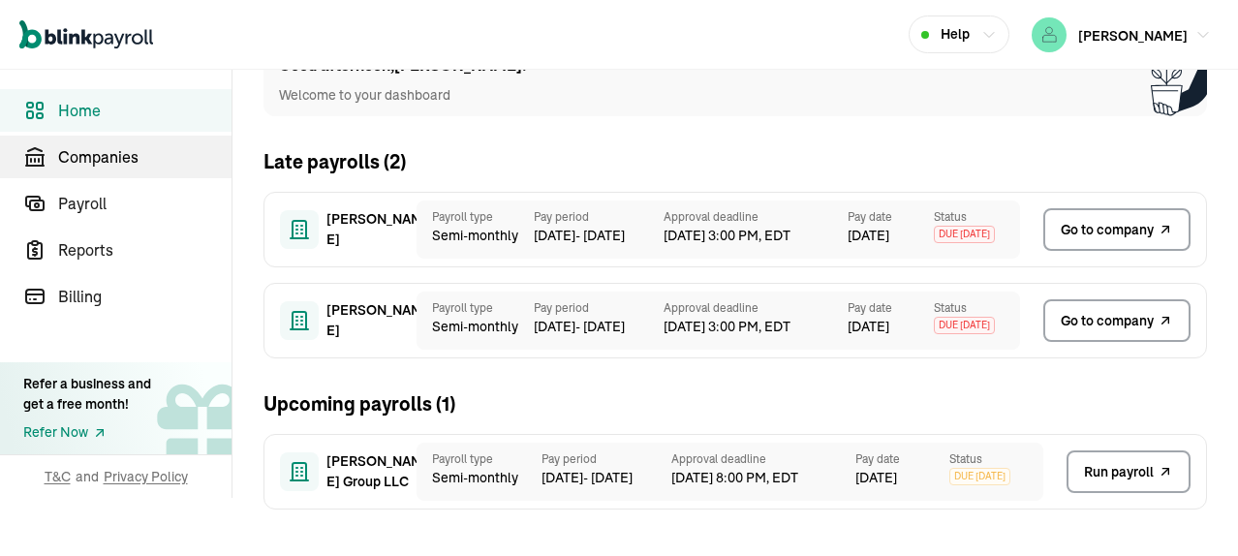
click at [116, 156] on span "Companies" at bounding box center [144, 156] width 173 height 23
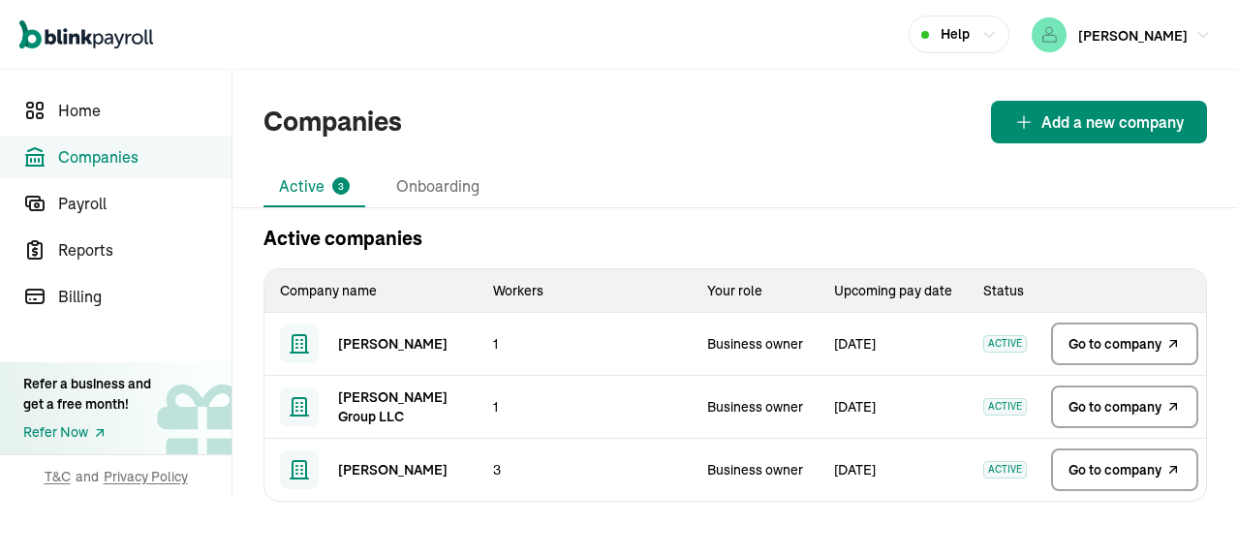
click at [1096, 469] on span "Go to company" at bounding box center [1114, 469] width 93 height 19
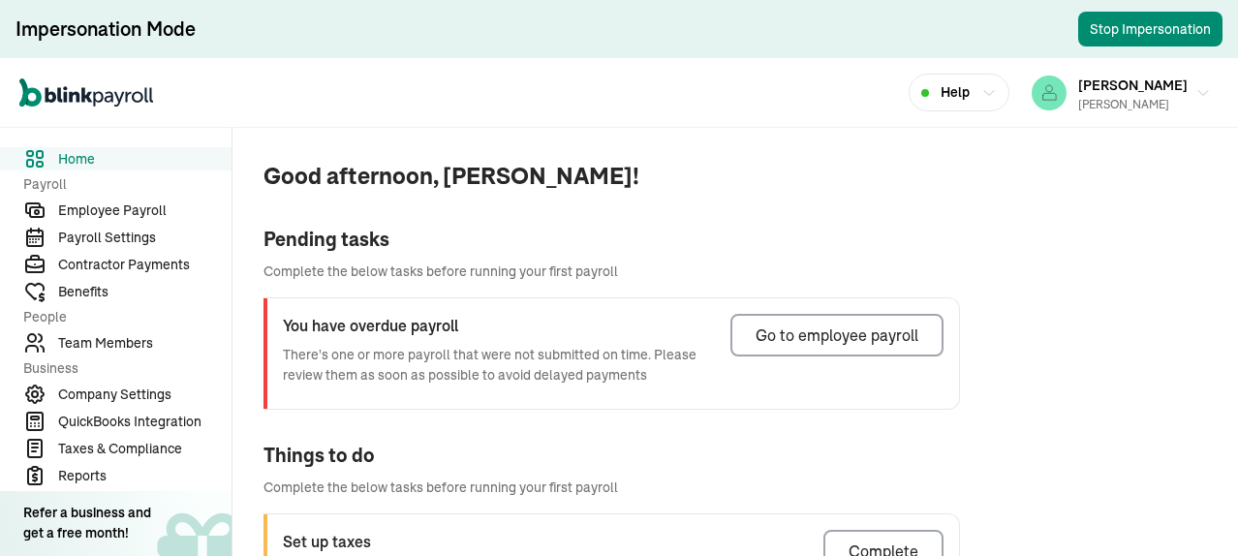
click at [137, 208] on span "Employee Payroll" at bounding box center [144, 210] width 173 height 20
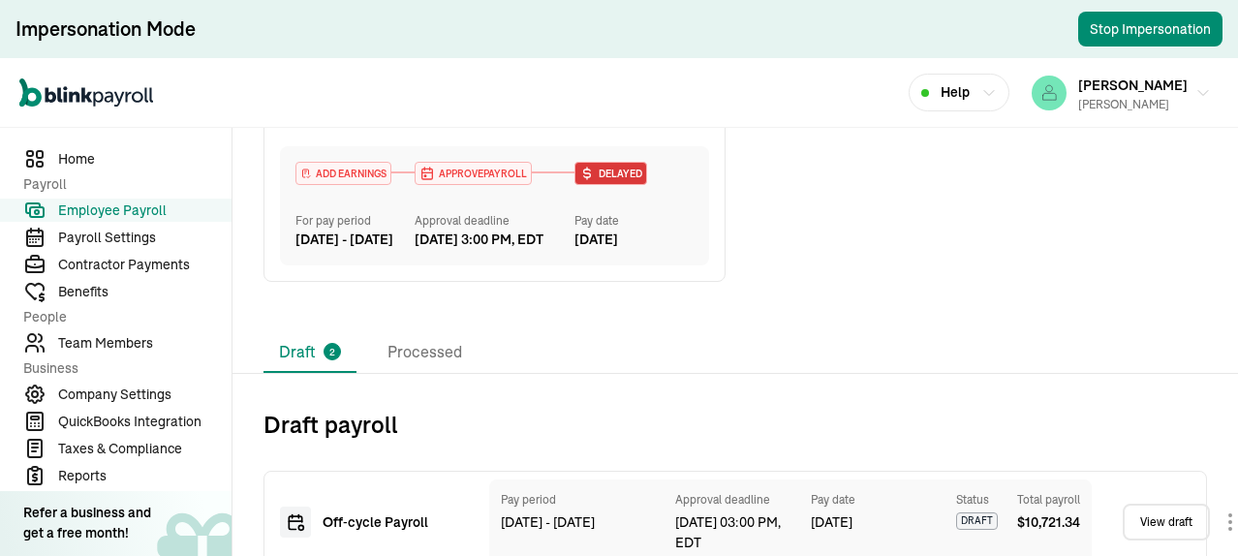
scroll to position [666, 0]
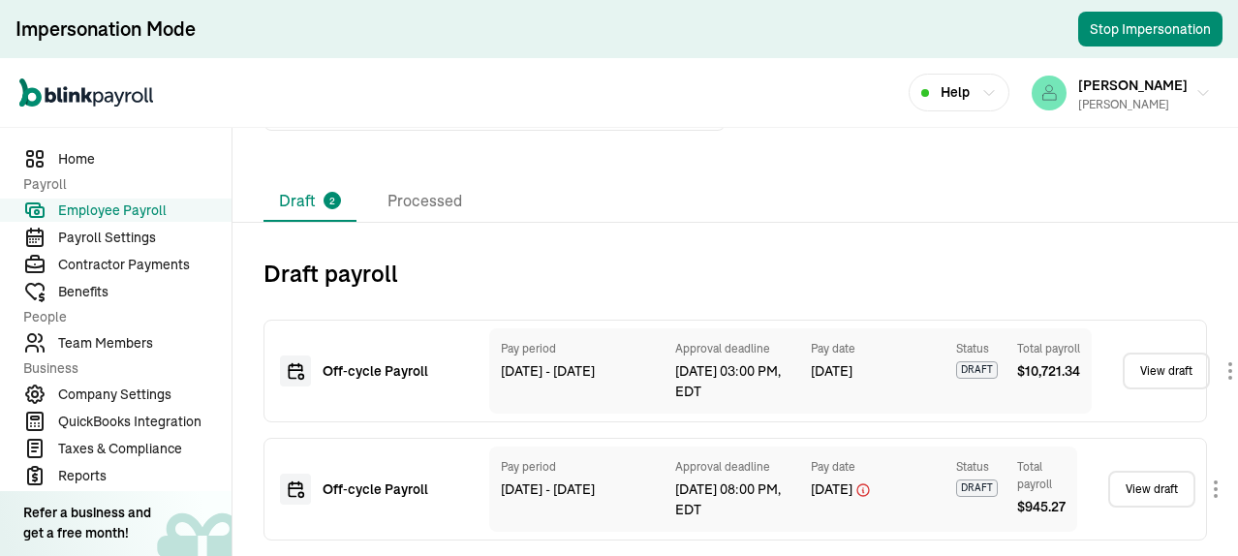
click at [1163, 363] on link "View draft" at bounding box center [1165, 370] width 87 height 37
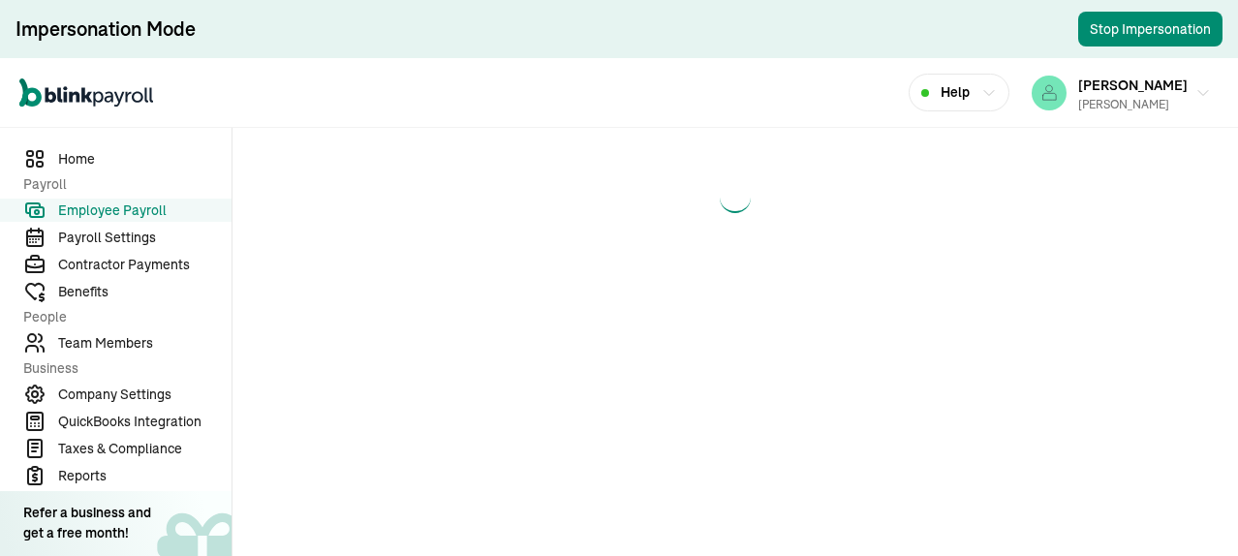
select select "direct_deposit"
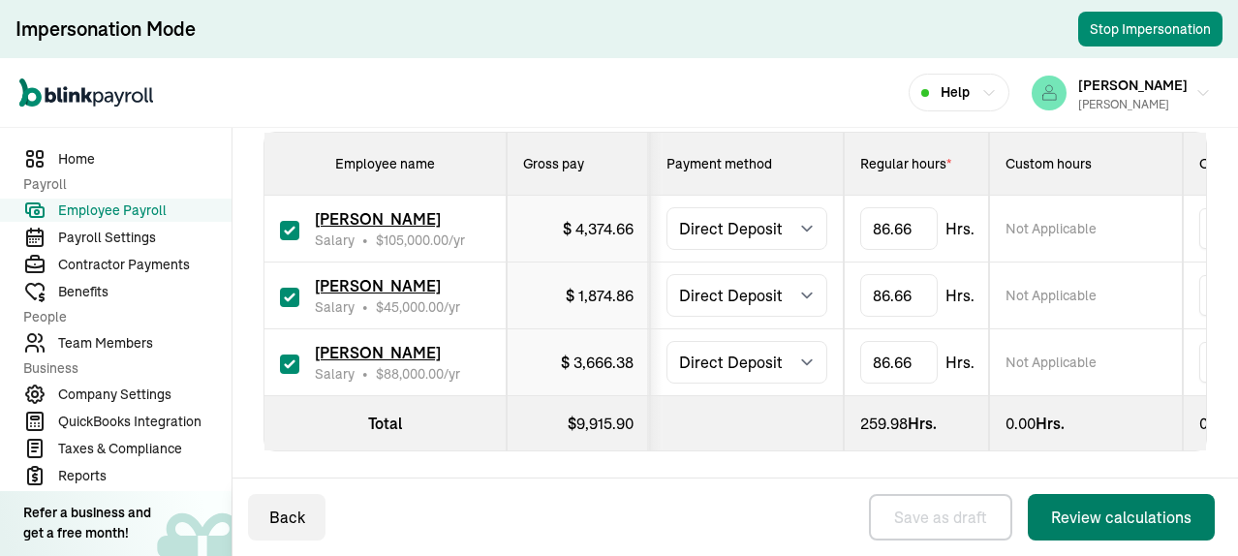
click at [1104, 513] on div "Review calculations" at bounding box center [1121, 516] width 140 height 23
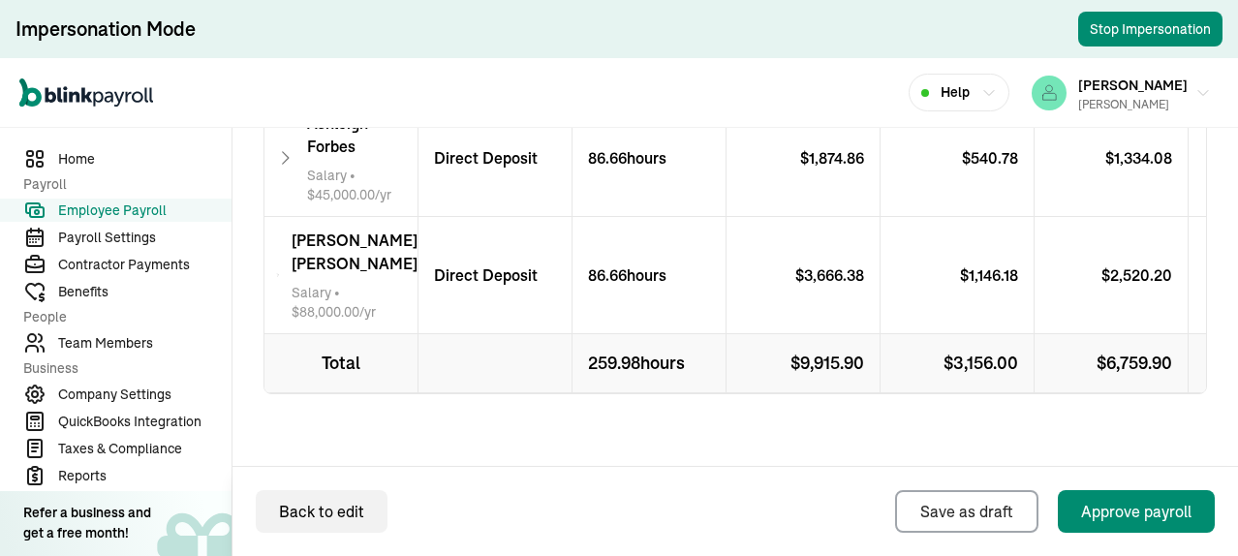
scroll to position [844, 0]
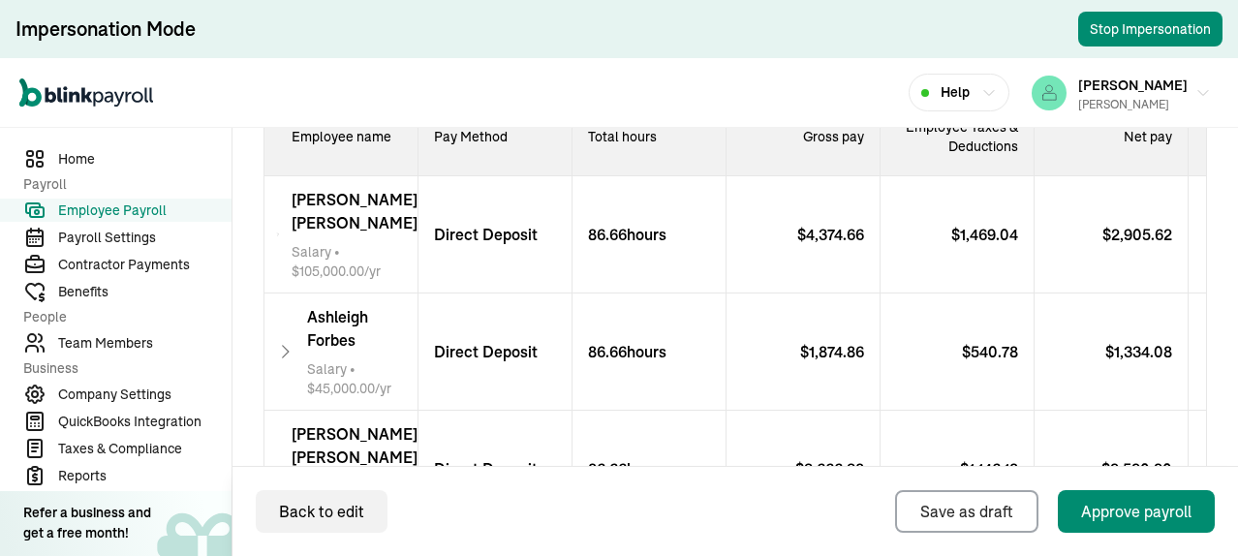
click at [929, 253] on div "$ 1,469.04" at bounding box center [957, 234] width 154 height 117
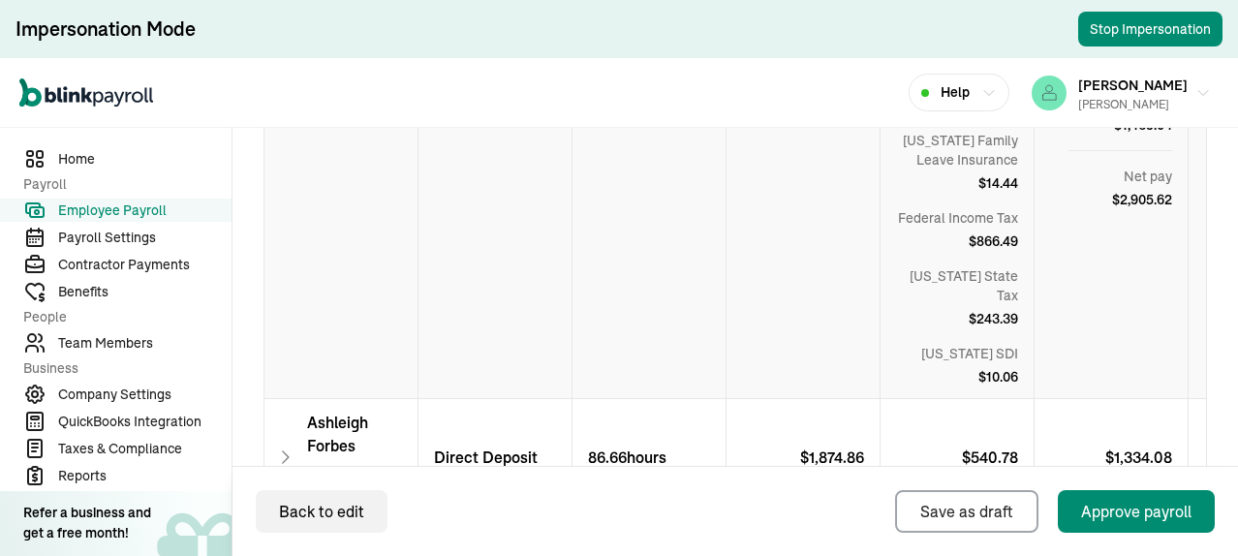
scroll to position [941, 0]
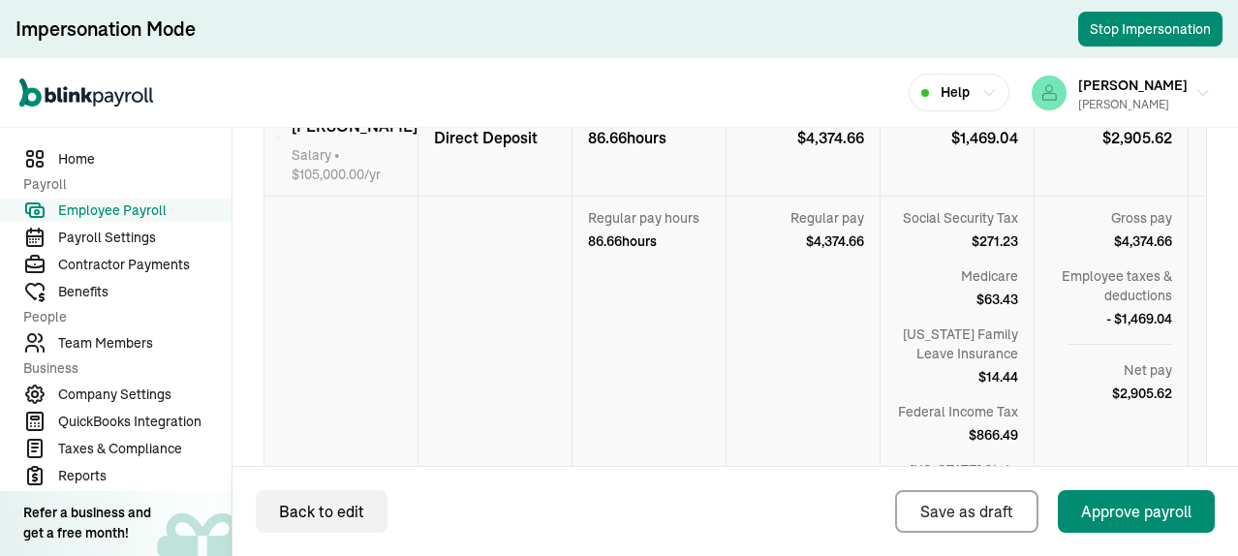
click at [991, 425] on span "$ 866.49" at bounding box center [992, 434] width 49 height 19
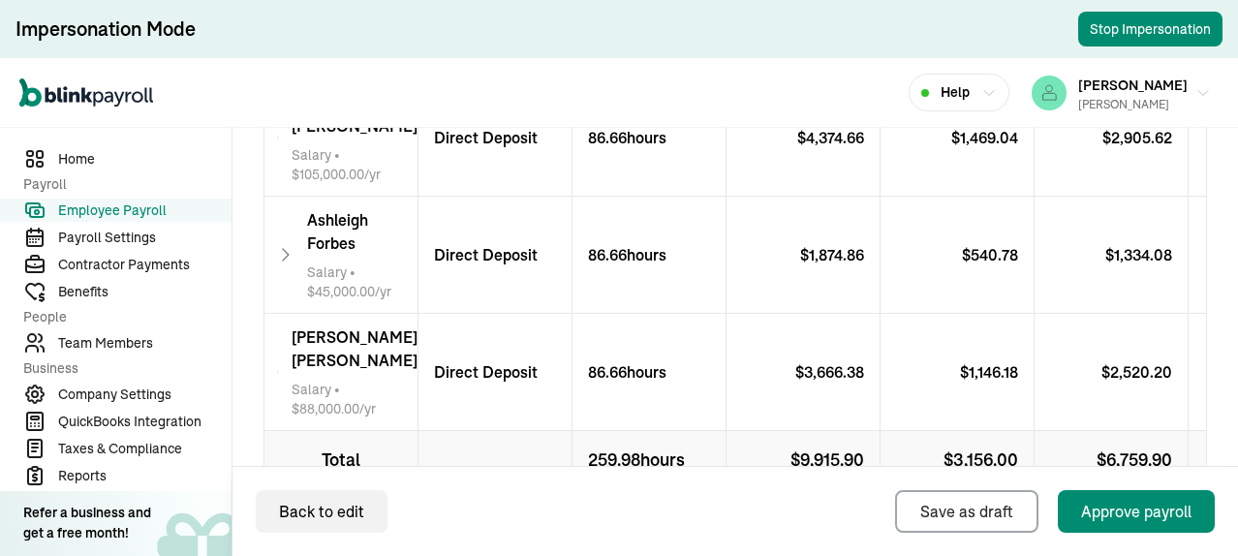
scroll to position [748, 0]
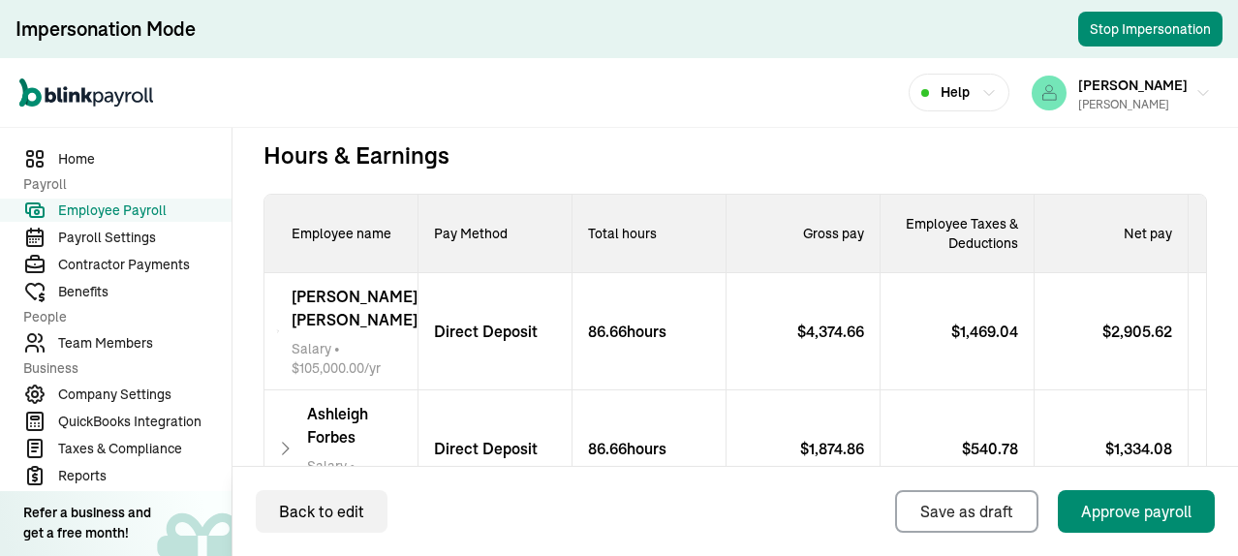
click at [981, 333] on p "$ 1,469.04" at bounding box center [992, 331] width 82 height 23
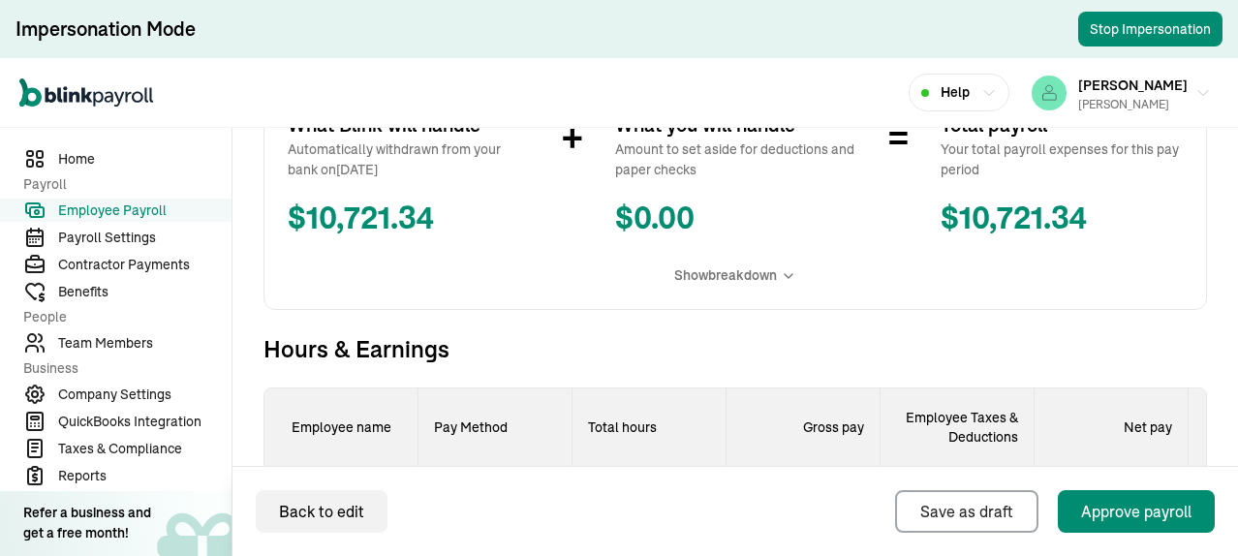
scroll to position [844, 0]
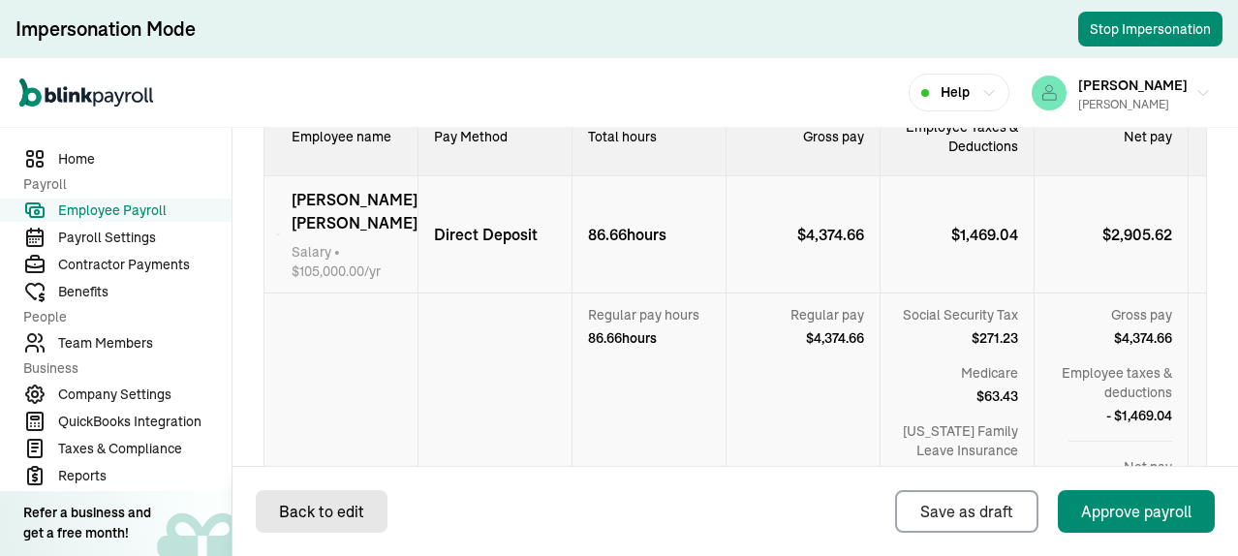
select select "direct_deposit"
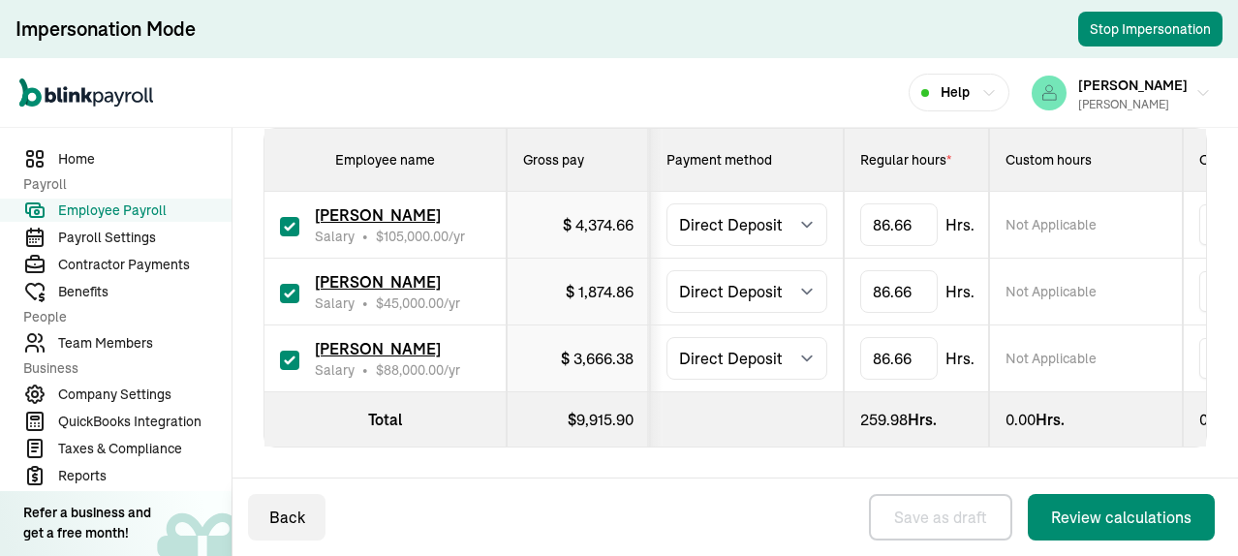
checkbox input "true"
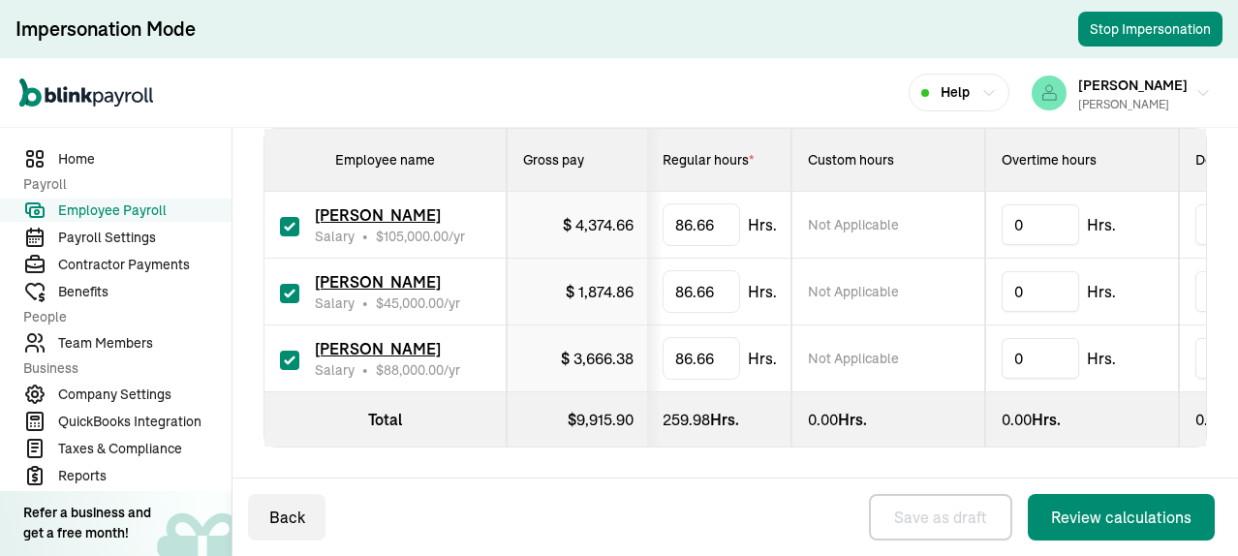
scroll to position [0, 189]
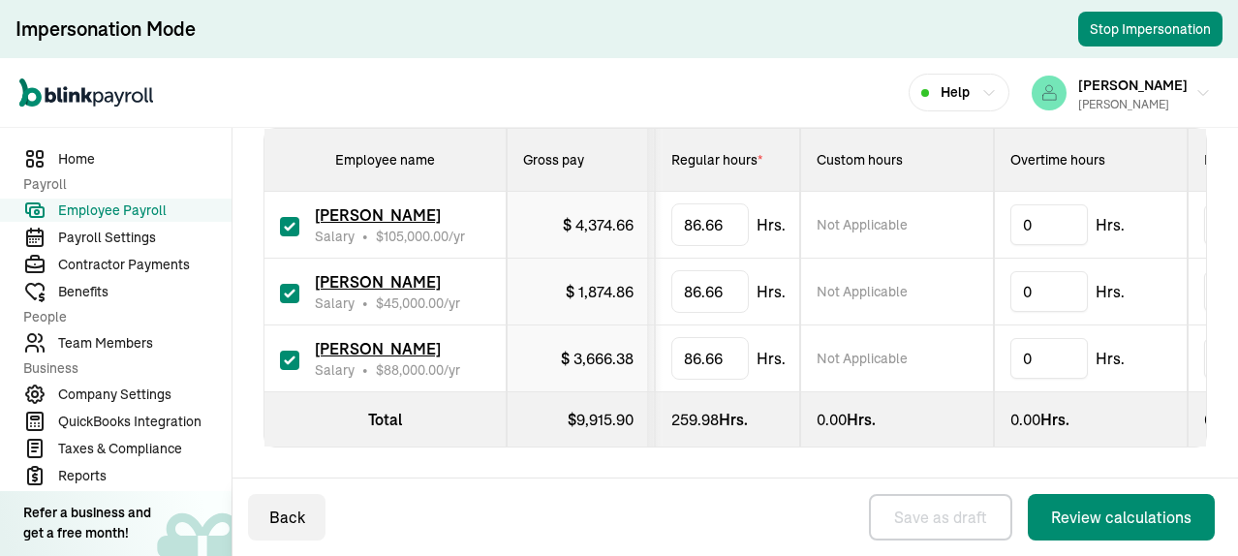
click at [145, 208] on span "Employee Payroll" at bounding box center [144, 210] width 173 height 20
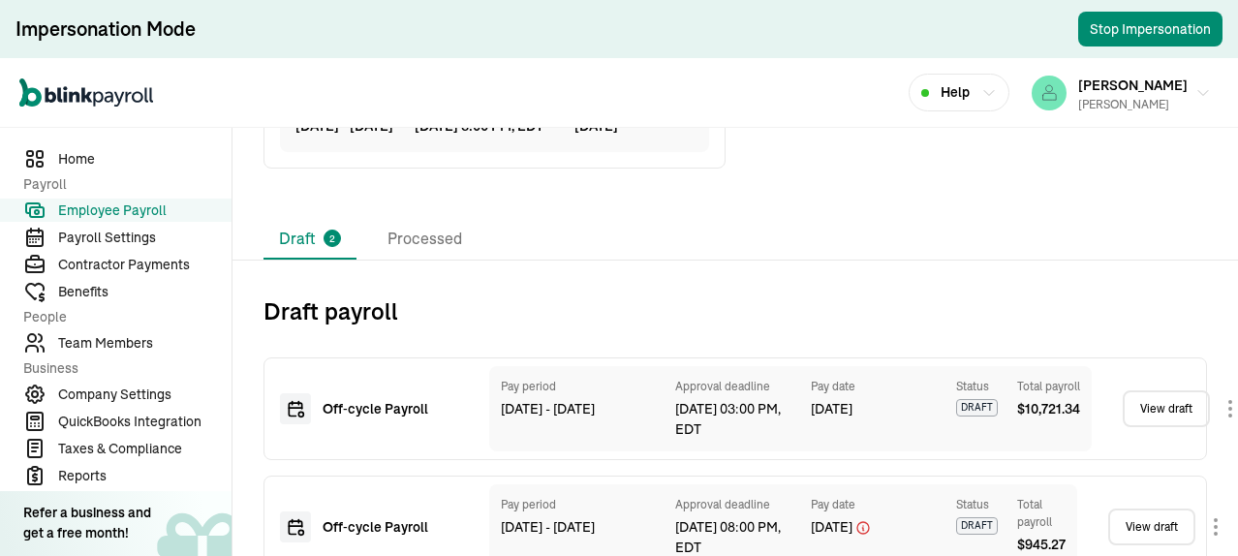
scroll to position [666, 0]
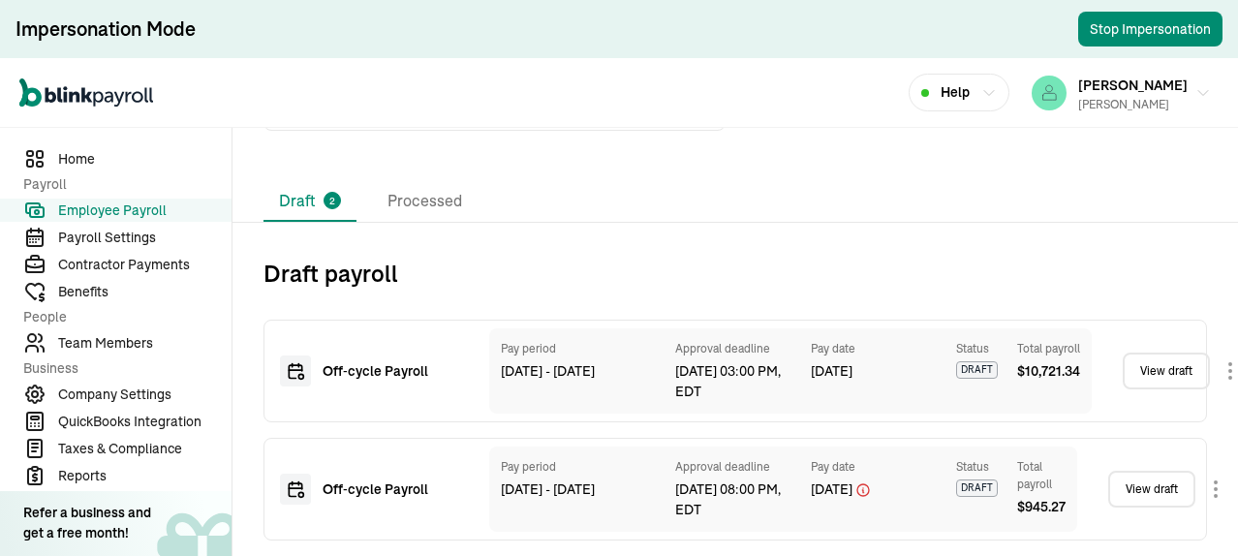
click at [1163, 362] on link "View draft" at bounding box center [1165, 370] width 87 height 37
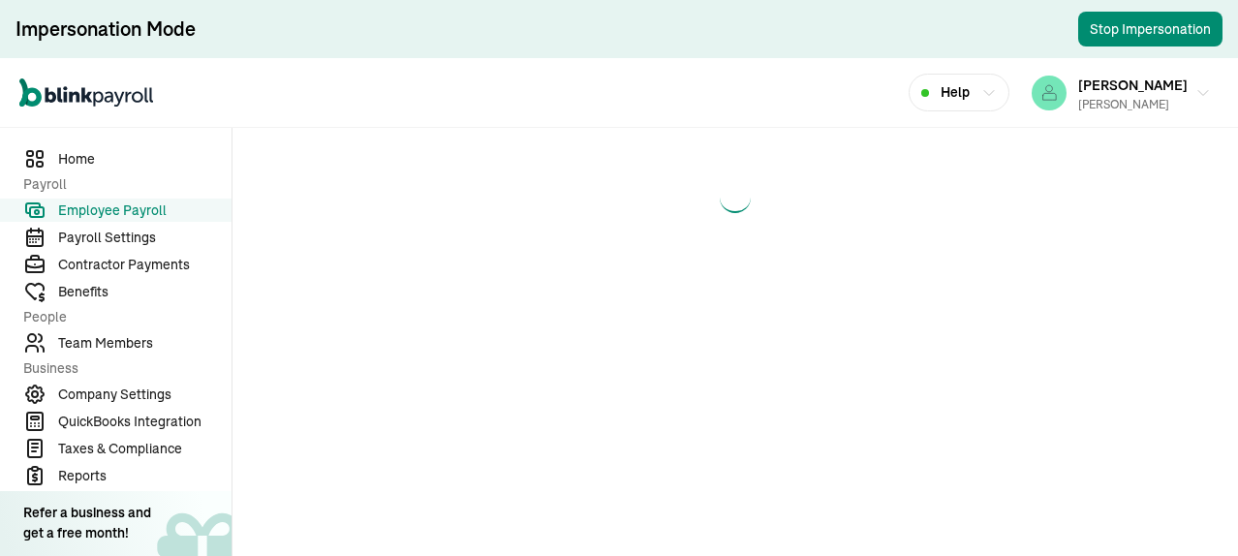
select select "direct_deposit"
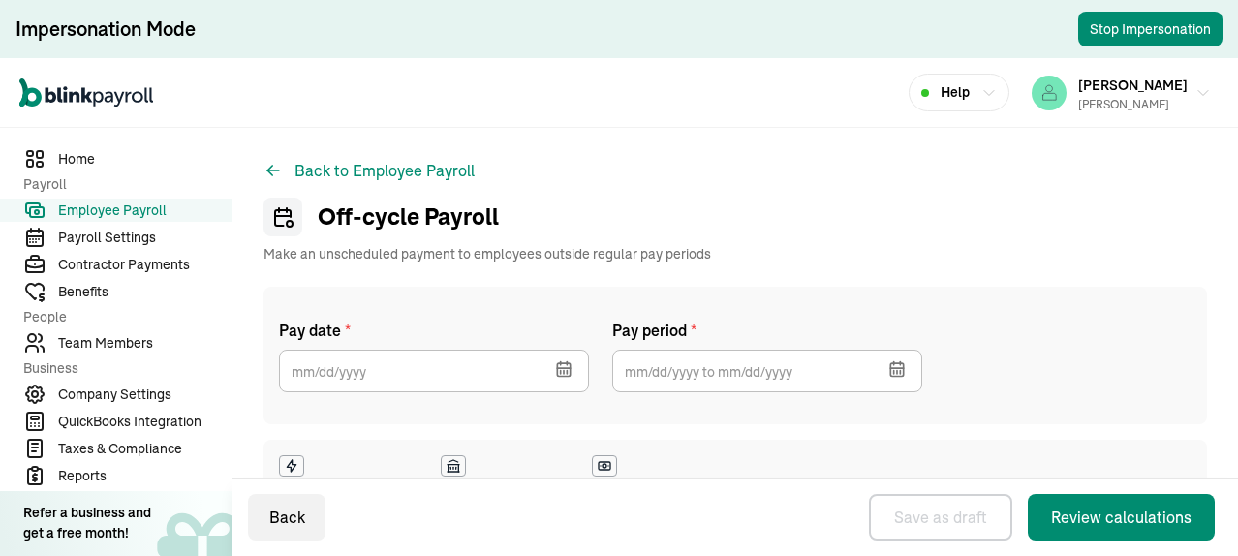
type input "[DATE]"
type input "[DATE] ~ [DATE]"
checkbox input "true"
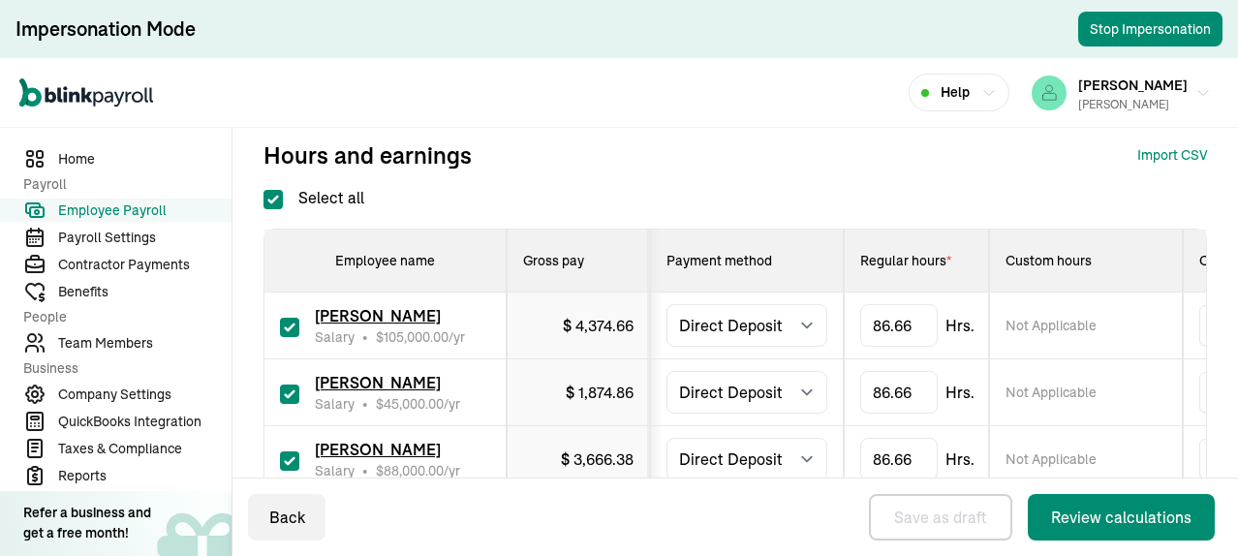
scroll to position [581, 0]
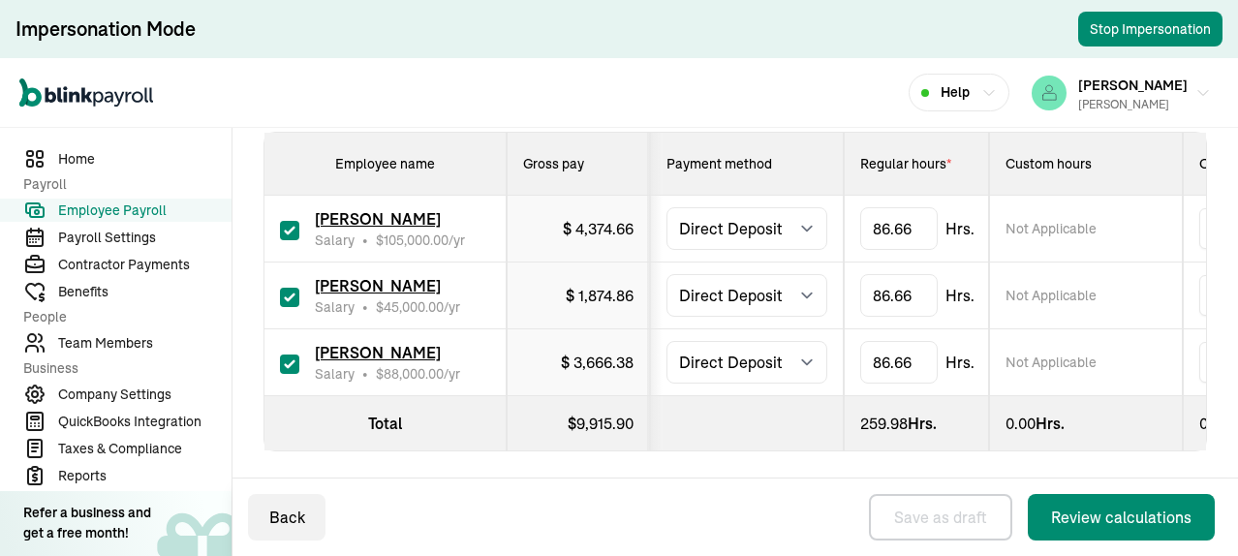
click at [382, 220] on span "[PERSON_NAME]" at bounding box center [378, 218] width 126 height 19
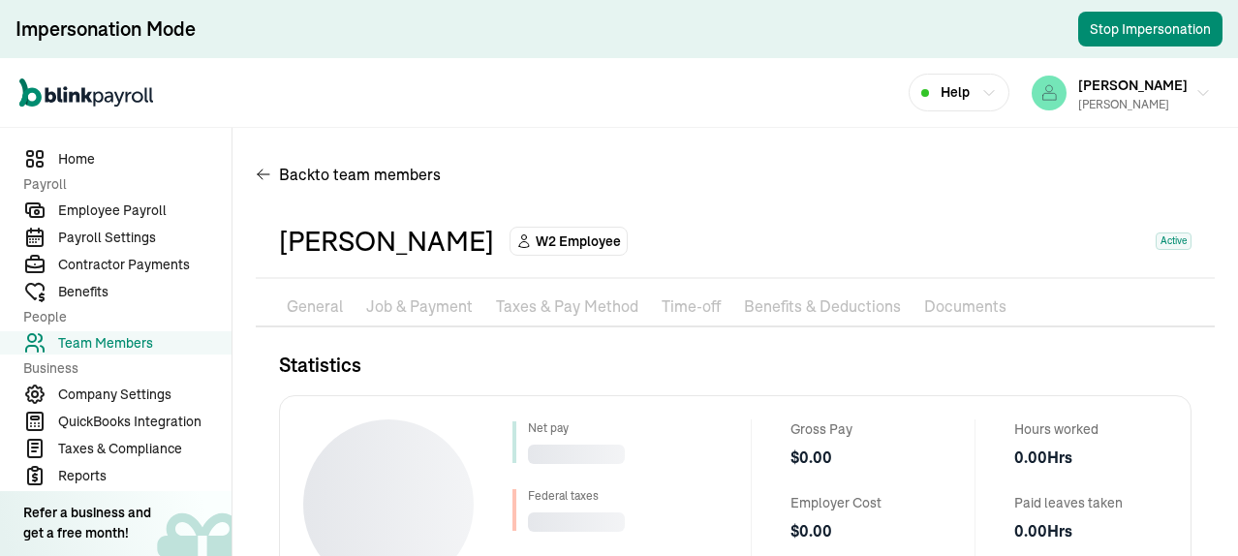
scroll to position [275, 0]
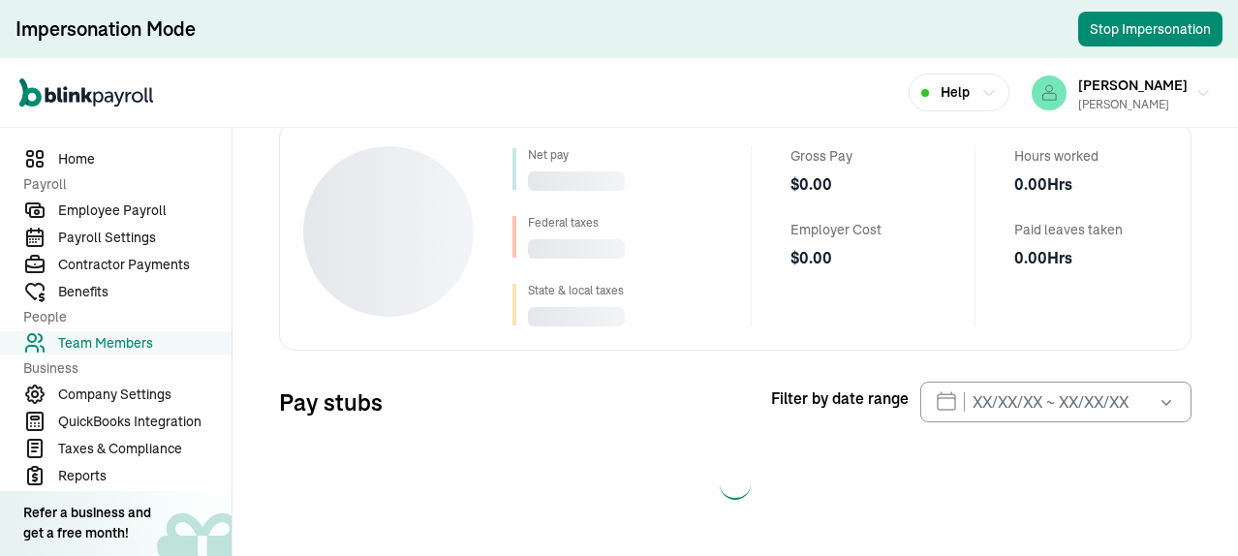
select select "2025"
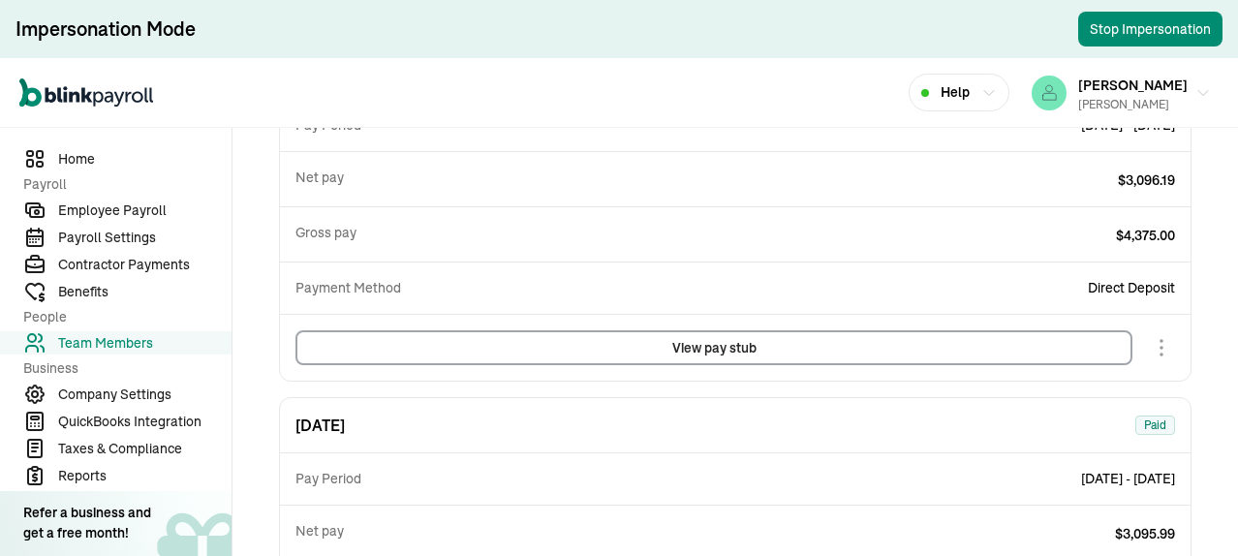
scroll to position [1356, 0]
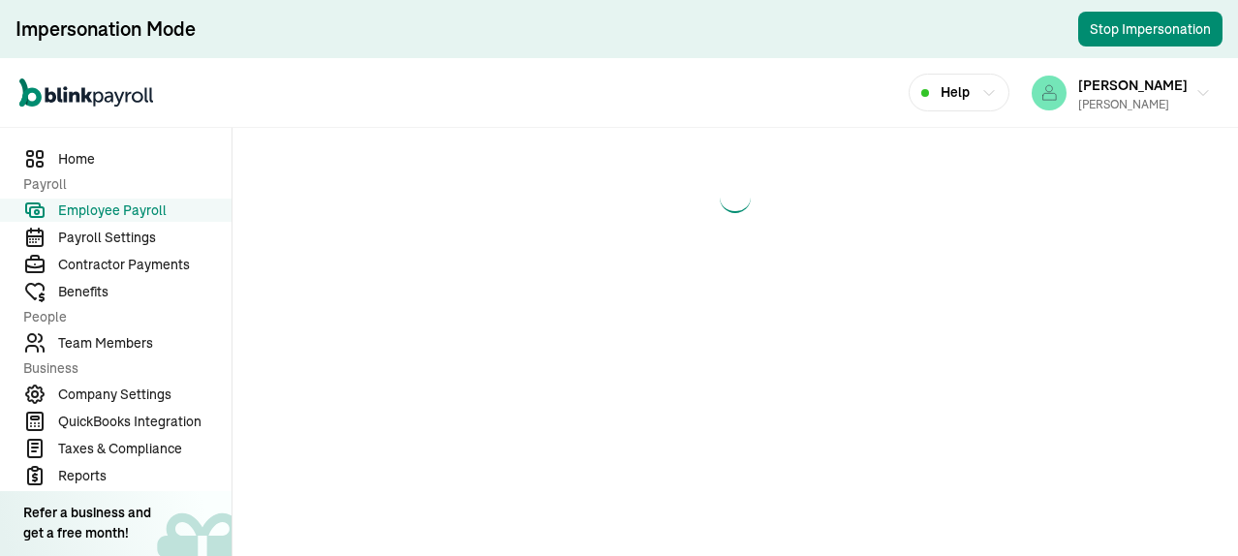
select select "direct_deposit"
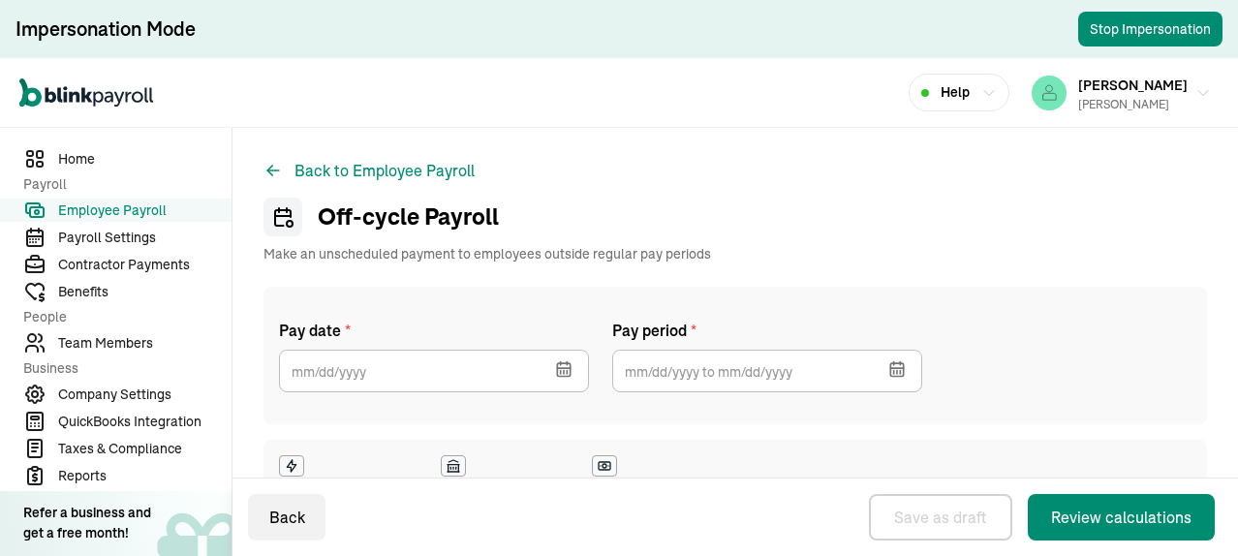
type input "[DATE]"
type input "[DATE] ~ [DATE]"
checkbox input "true"
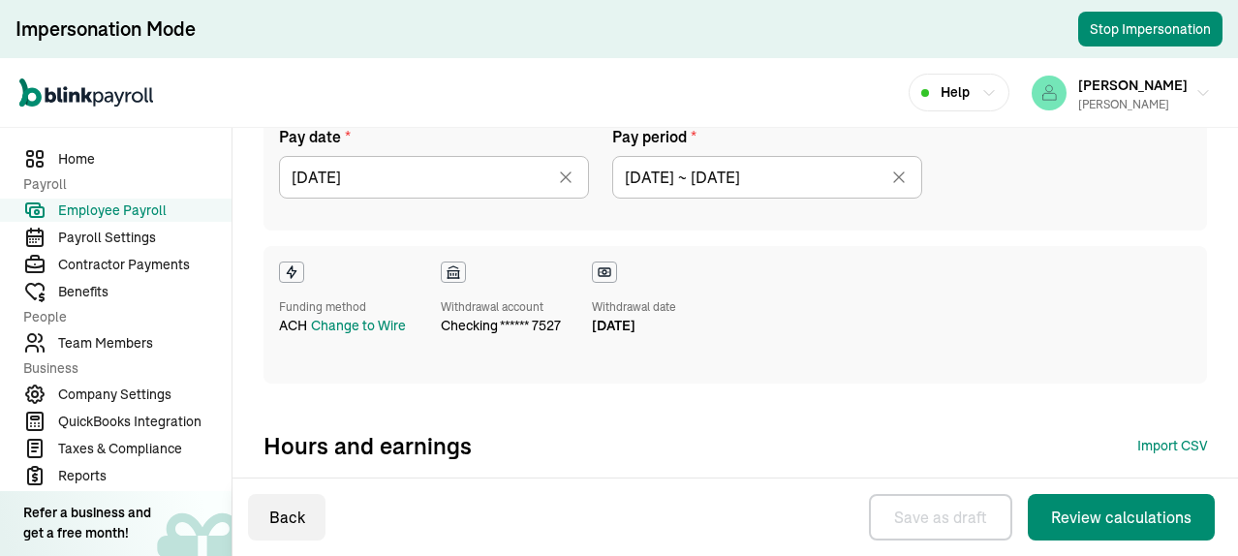
scroll to position [484, 0]
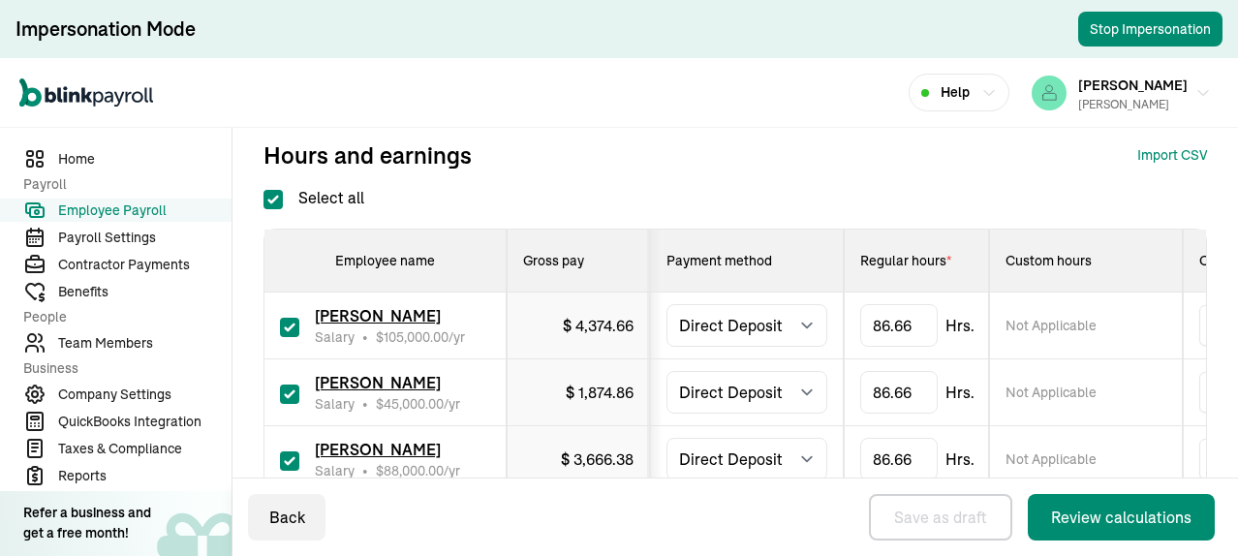
click at [1041, 322] on span "Not Applicable" at bounding box center [1050, 325] width 91 height 19
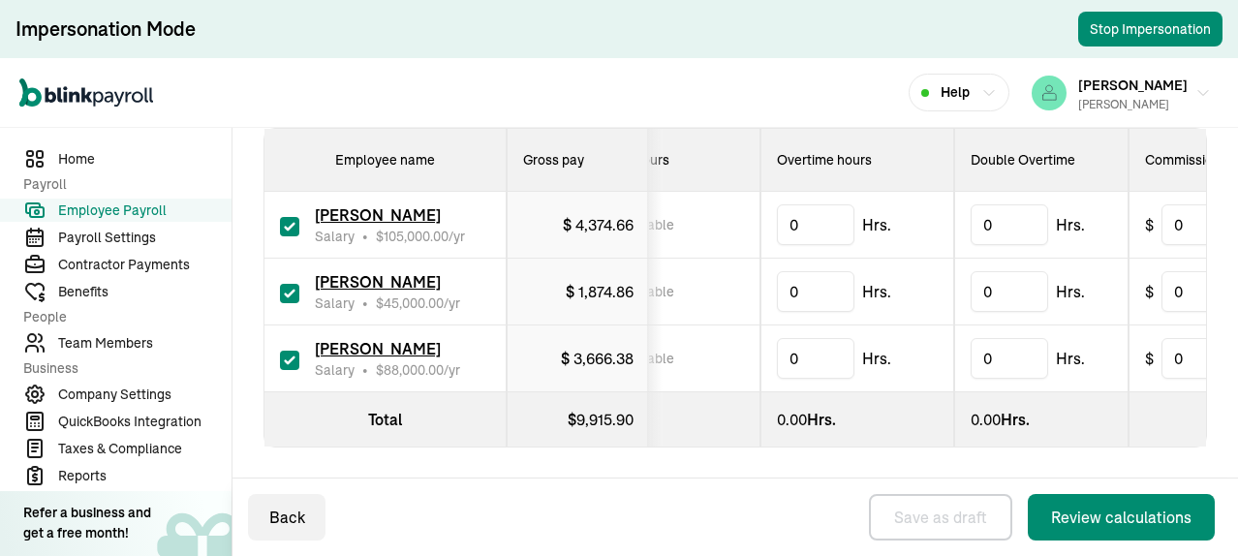
scroll to position [0, 0]
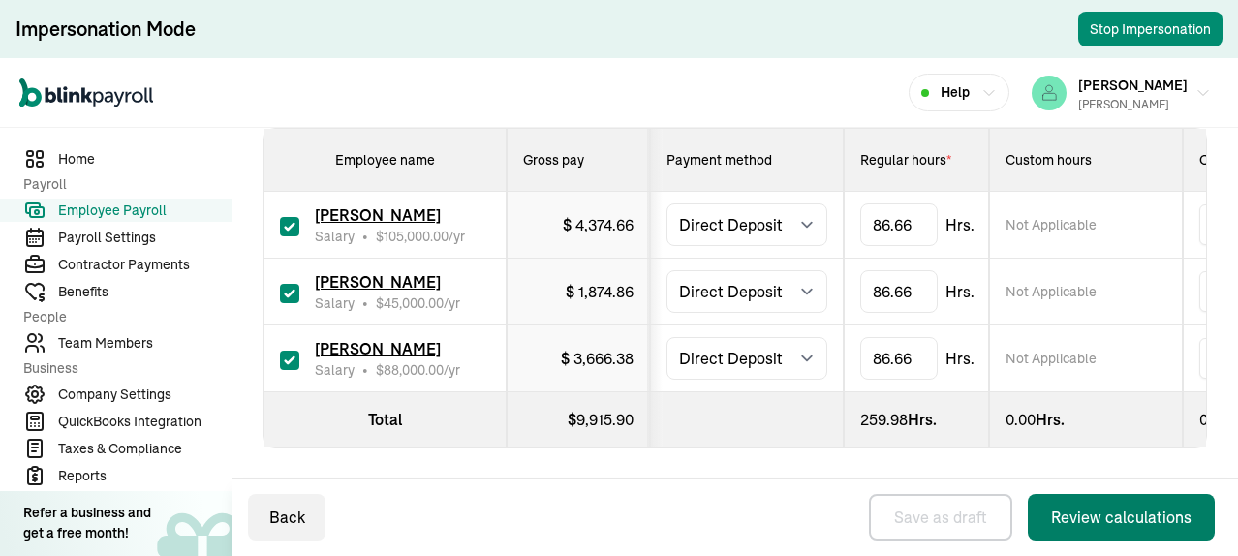
click at [1077, 524] on div "Review calculations" at bounding box center [1121, 516] width 140 height 23
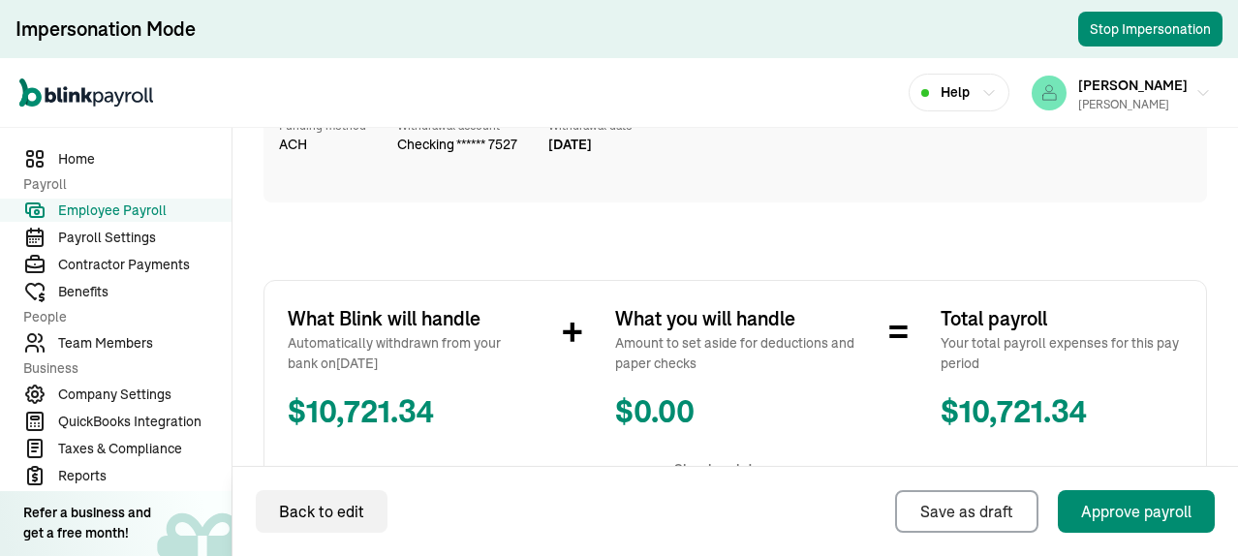
scroll to position [651, 0]
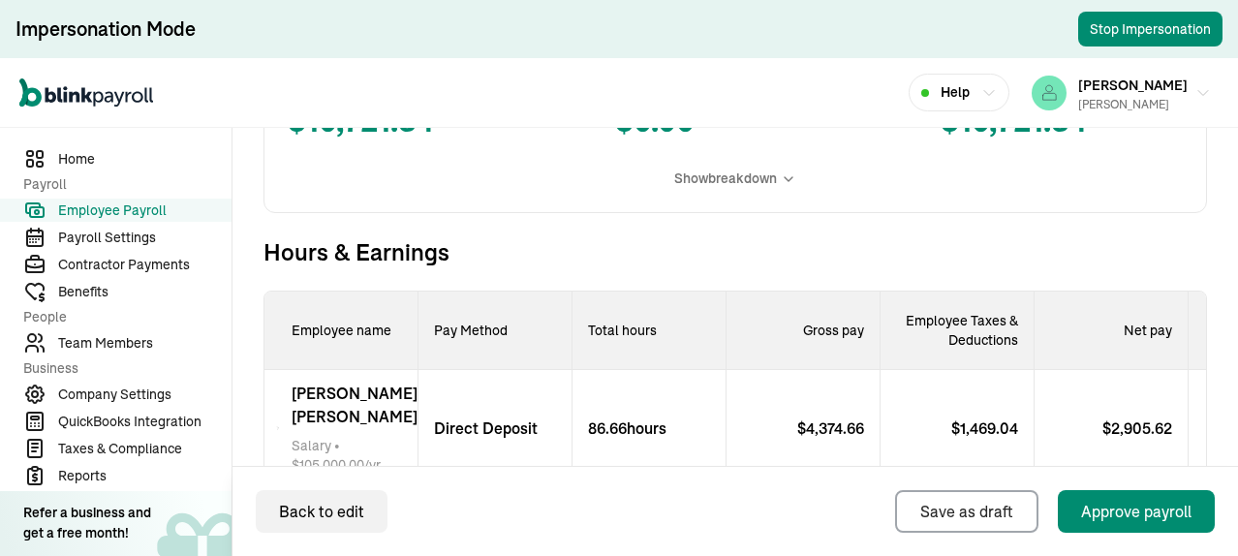
click at [362, 406] on span "[PERSON_NAME]" at bounding box center [354, 405] width 126 height 46
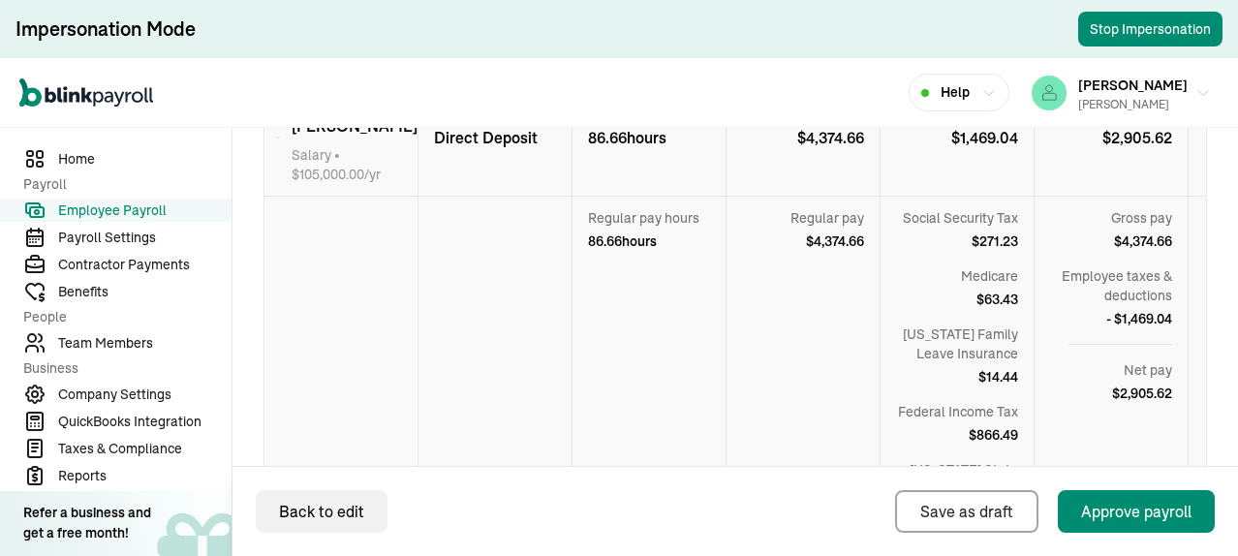
scroll to position [587, 0]
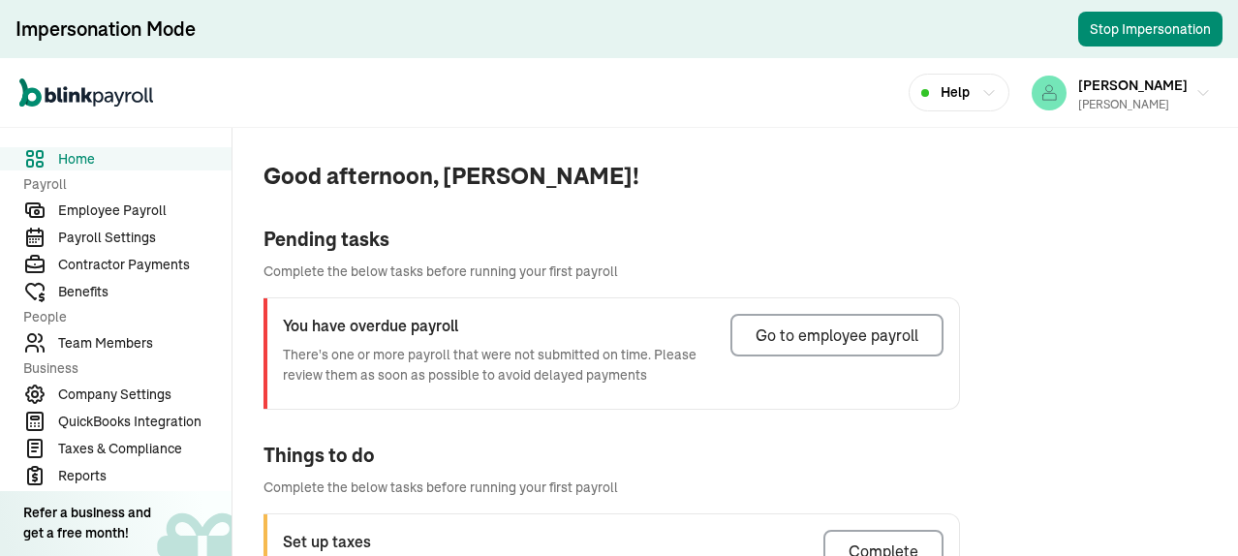
click at [137, 208] on span "Employee Payroll" at bounding box center [144, 210] width 173 height 20
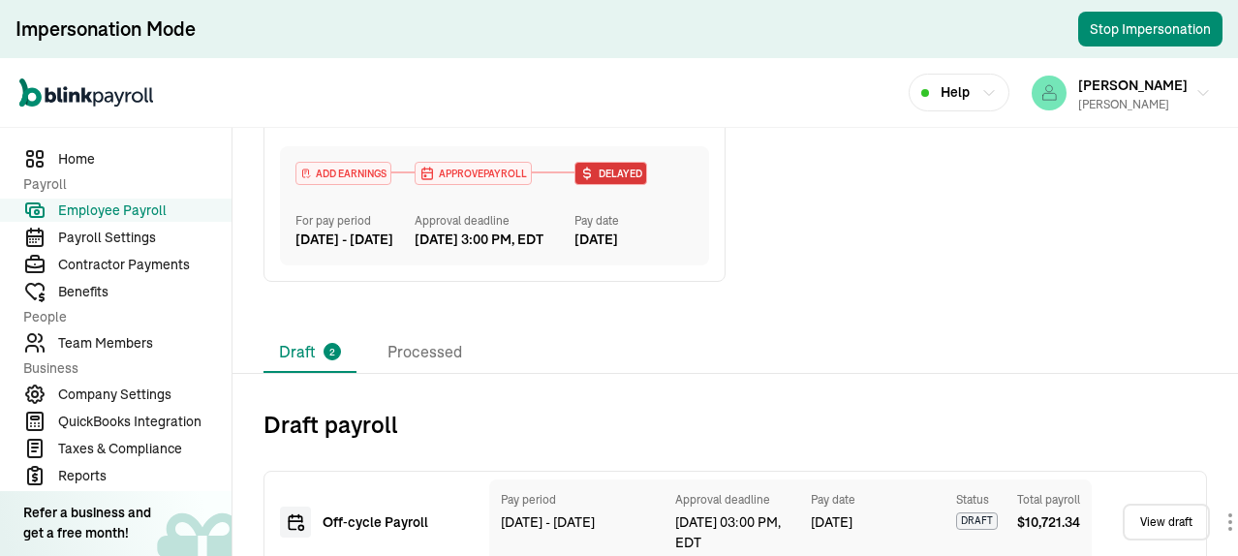
scroll to position [666, 0]
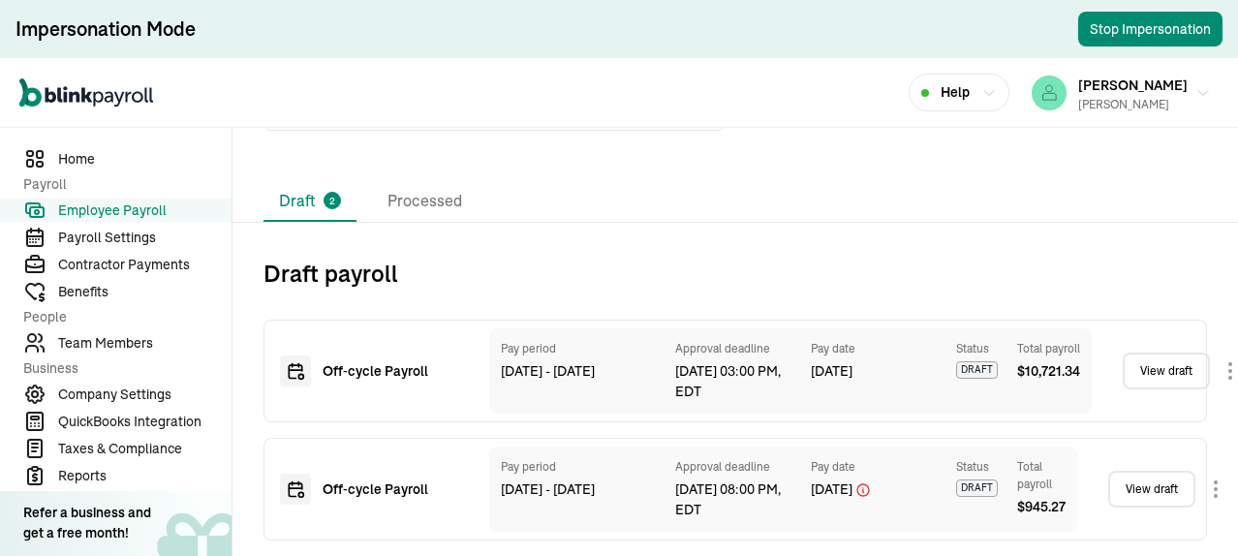
click at [1163, 363] on link "View draft" at bounding box center [1165, 370] width 87 height 37
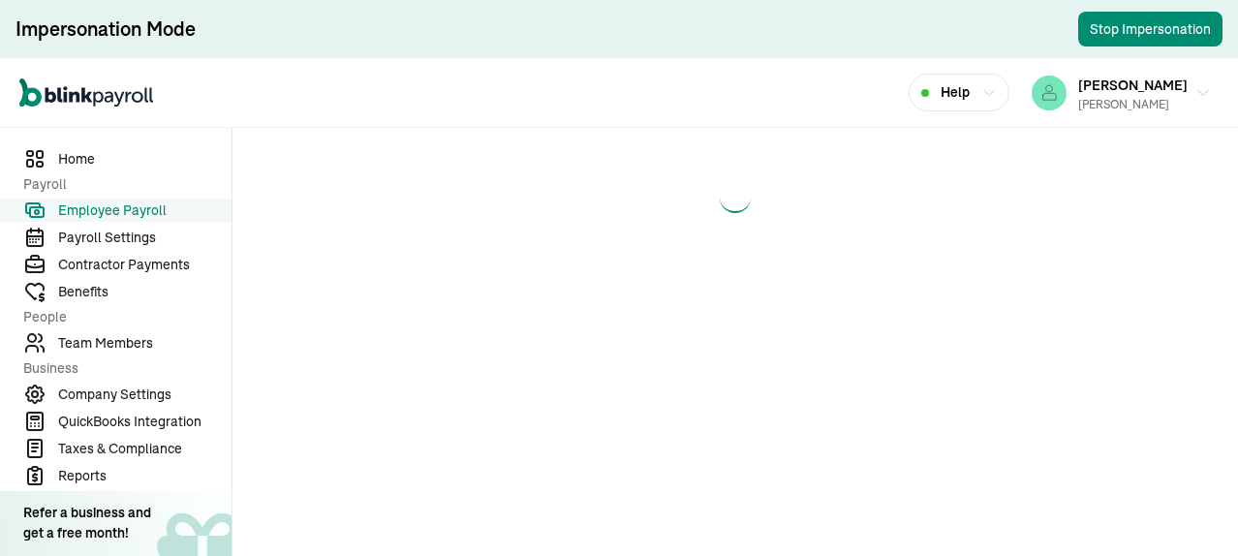
select select "direct_deposit"
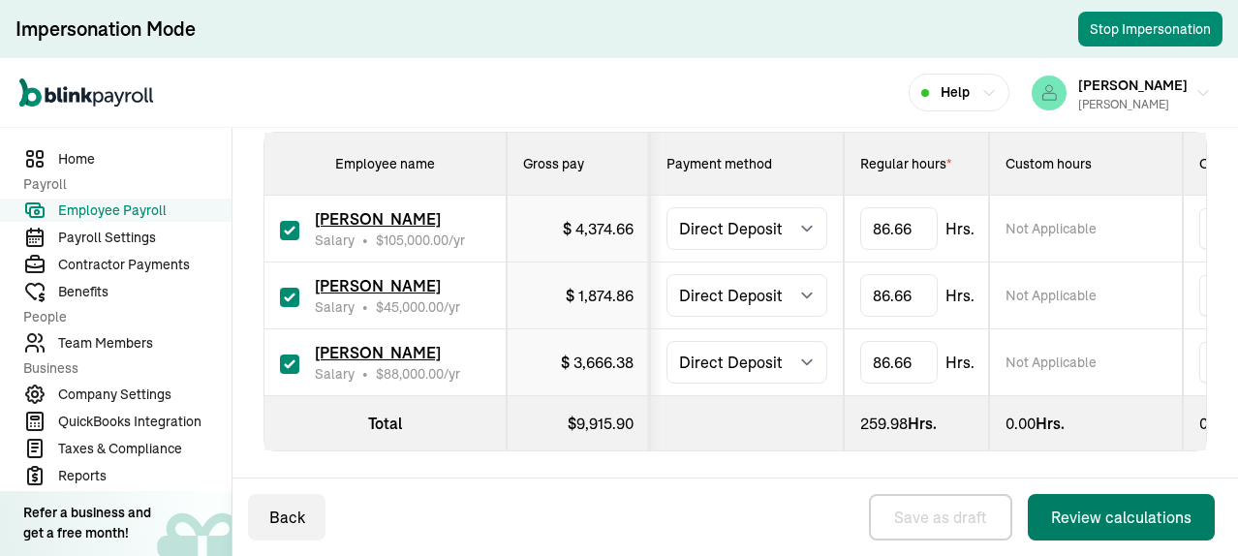
click at [1104, 513] on div "Review calculations" at bounding box center [1121, 516] width 140 height 23
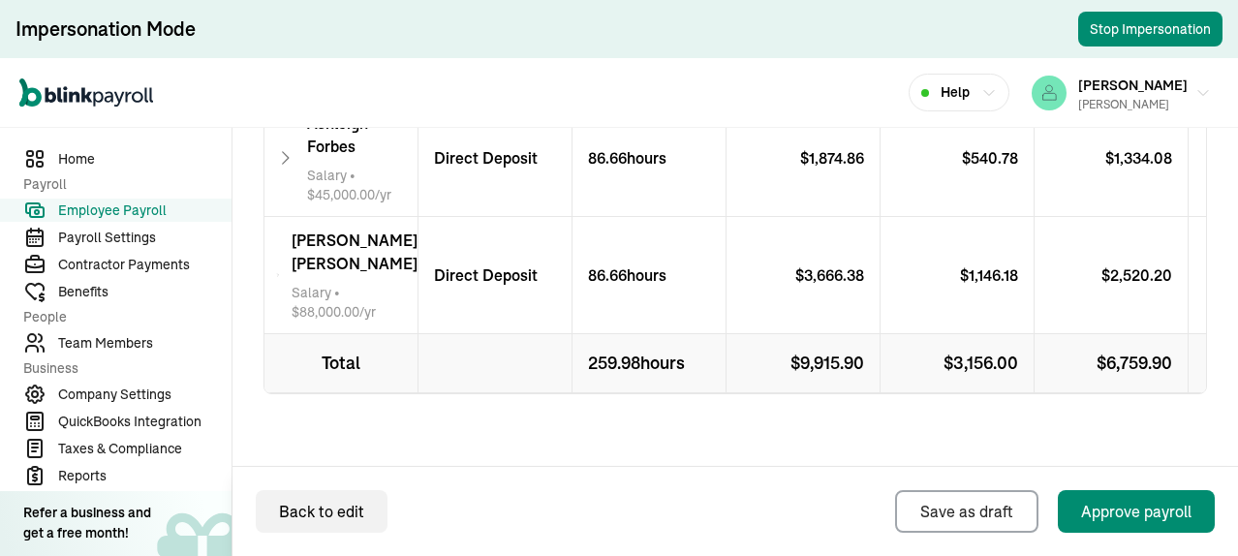
scroll to position [844, 0]
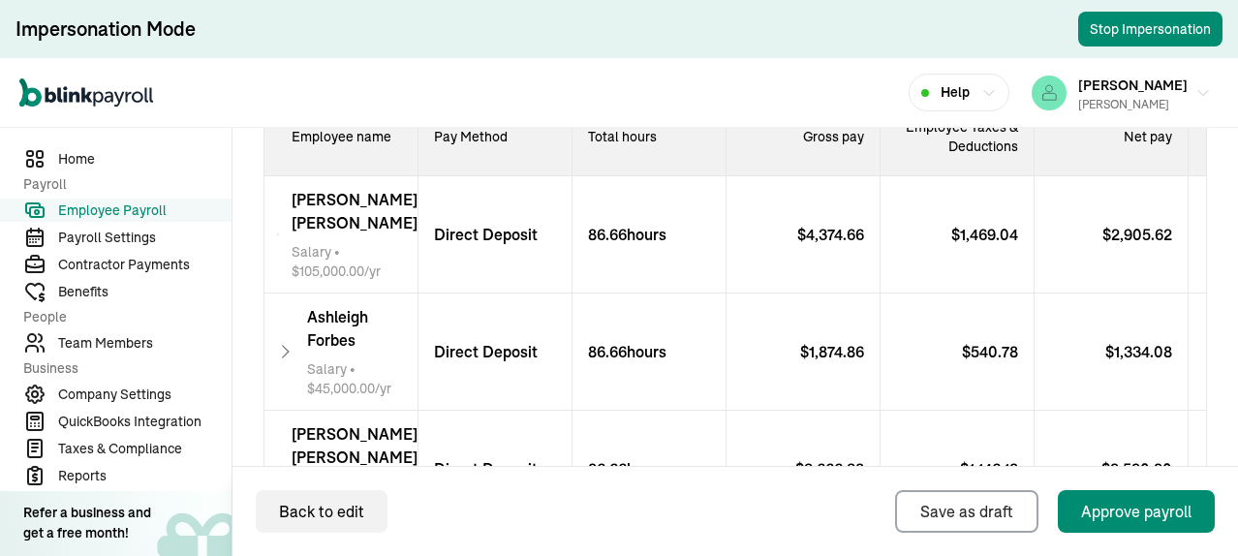
click at [929, 253] on div "$ 1,469.04" at bounding box center [957, 234] width 154 height 117
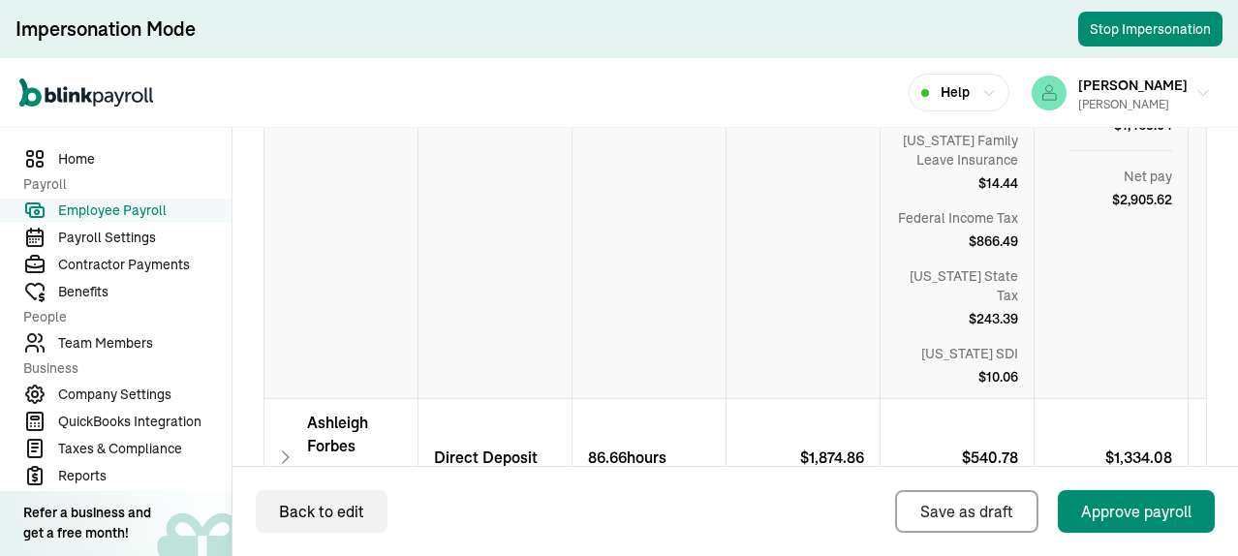
scroll to position [941, 0]
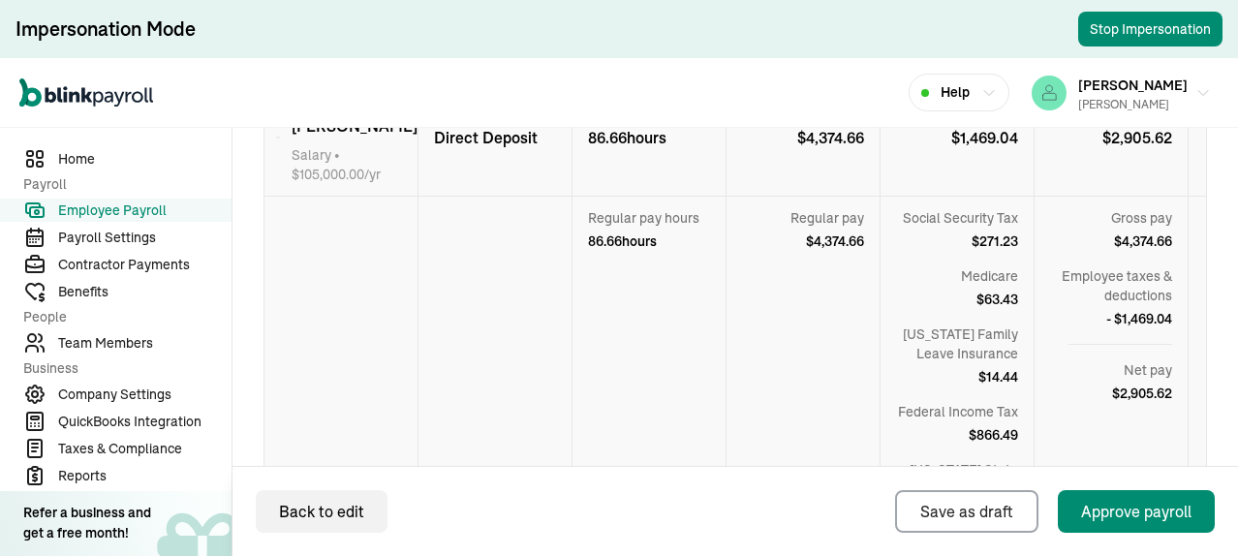
click at [991, 425] on span "$ 866.49" at bounding box center [992, 434] width 49 height 19
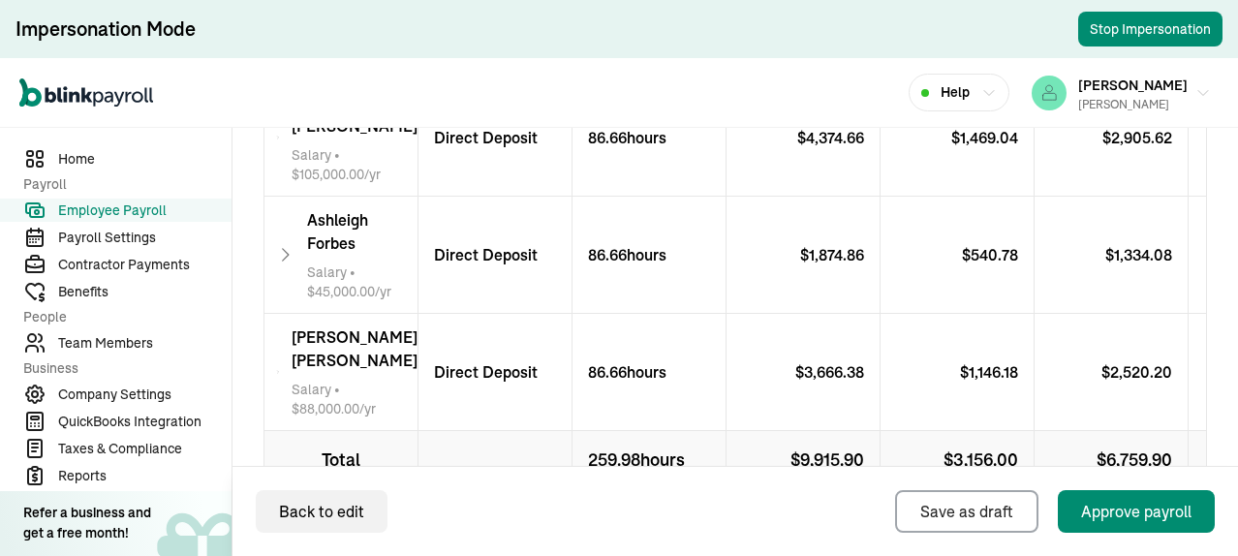
scroll to position [748, 0]
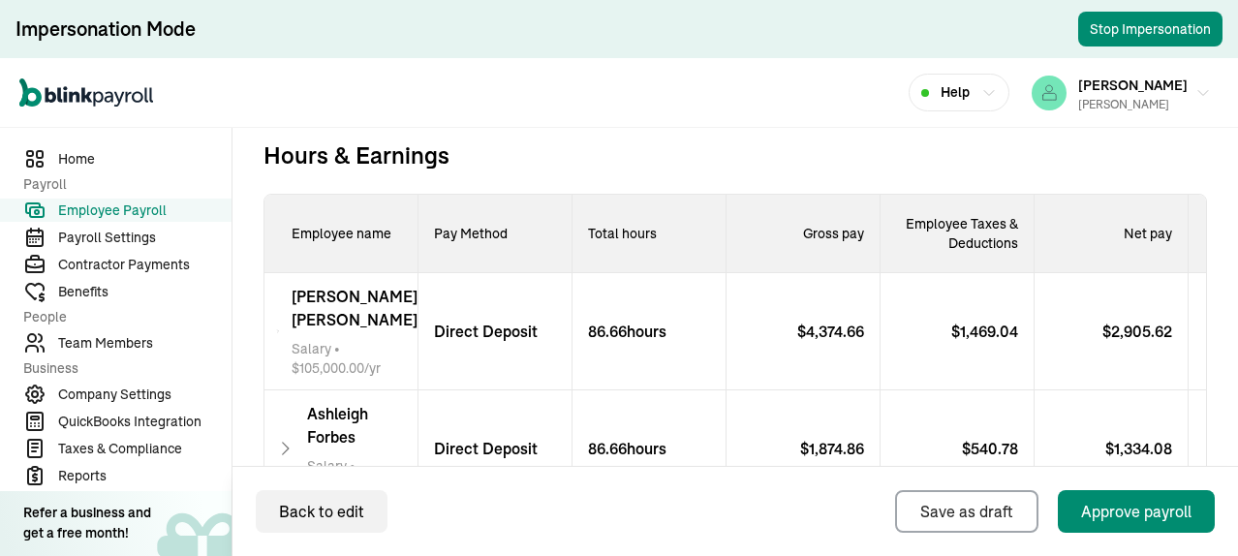
click at [981, 333] on p "$ 1,469.04" at bounding box center [992, 331] width 82 height 23
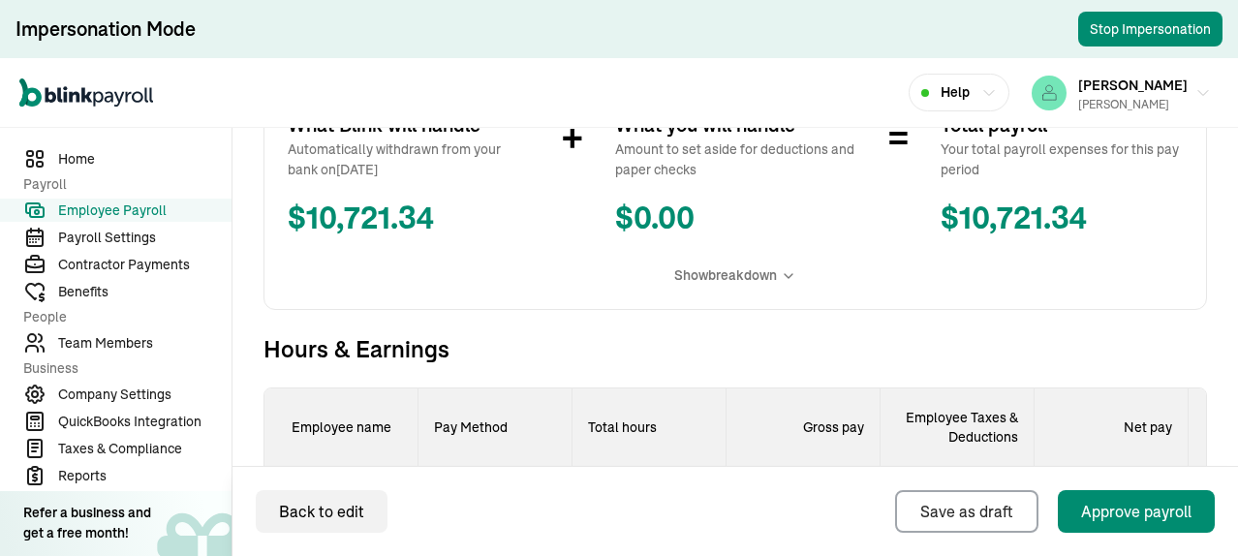
scroll to position [844, 0]
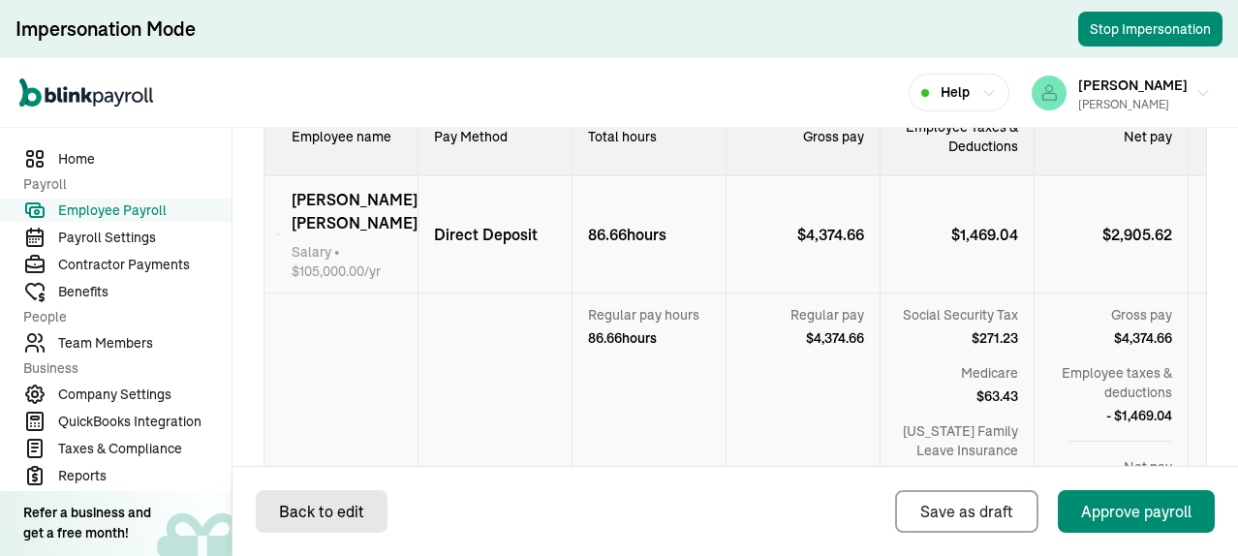
select select "direct_deposit"
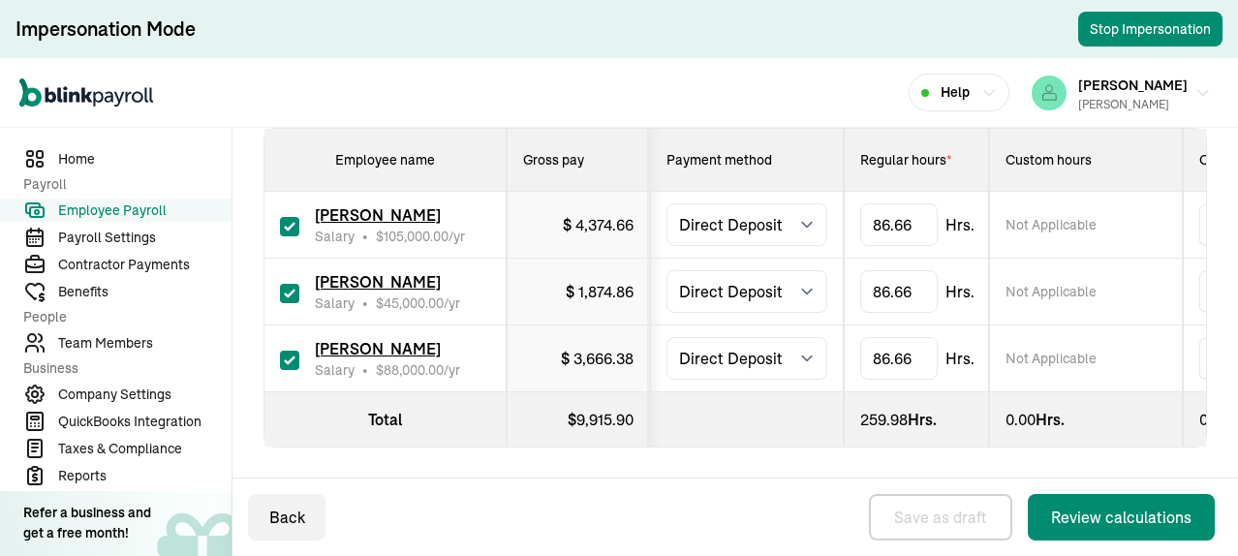
checkbox input "true"
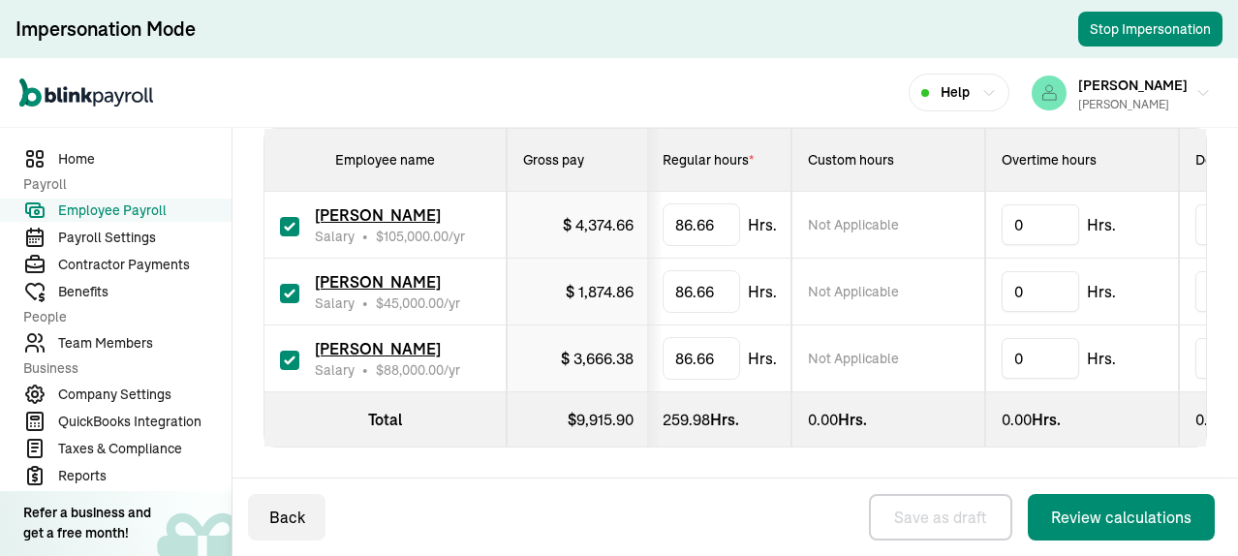
scroll to position [0, 189]
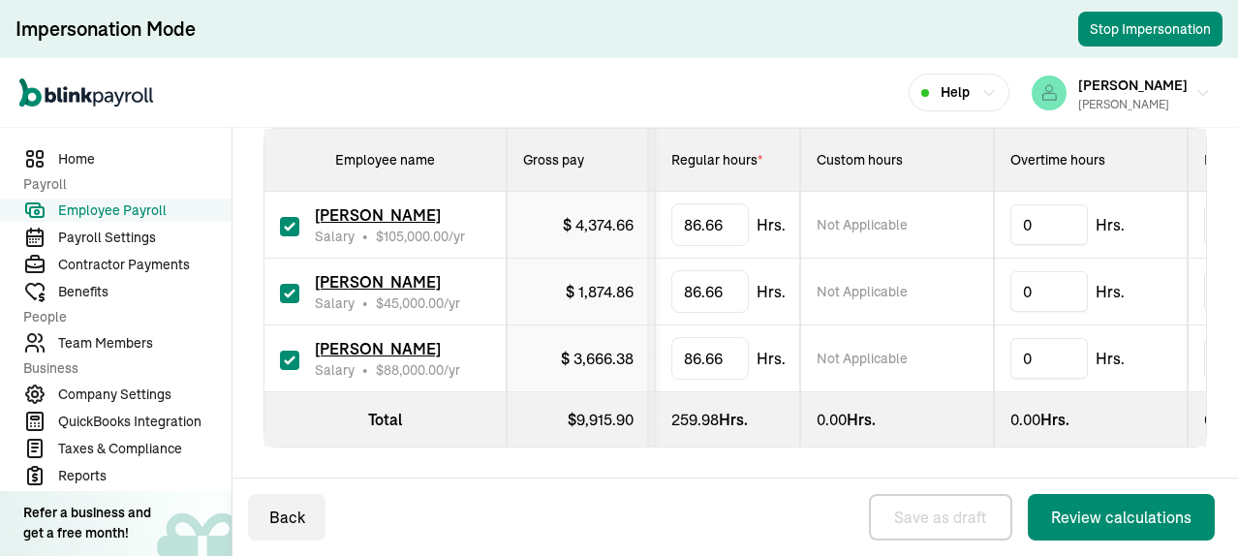
click at [145, 208] on span "Employee Payroll" at bounding box center [144, 210] width 173 height 20
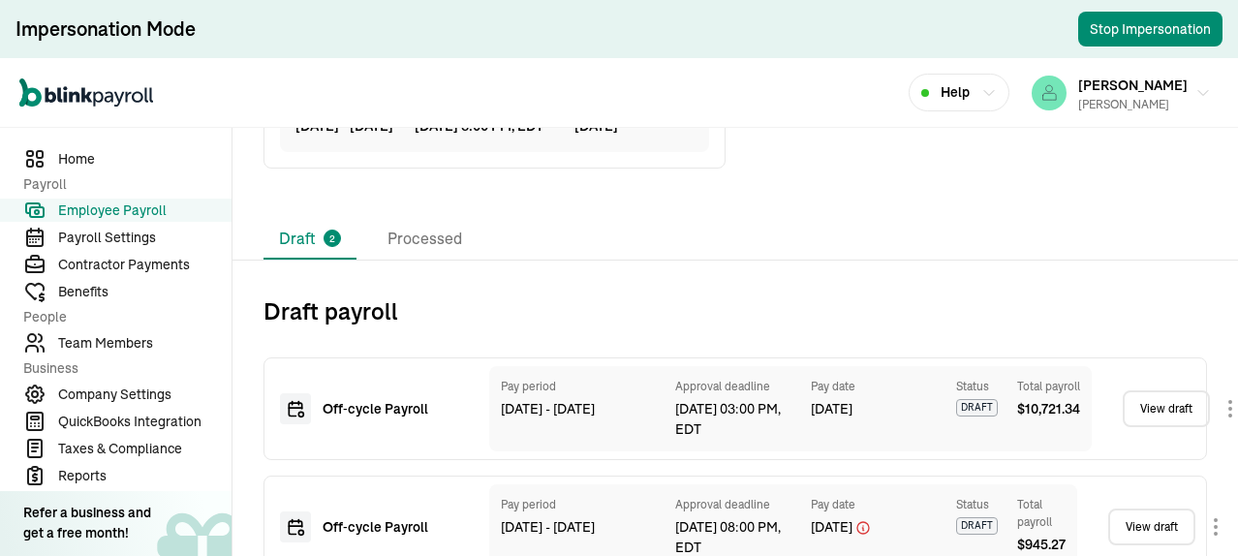
scroll to position [666, 0]
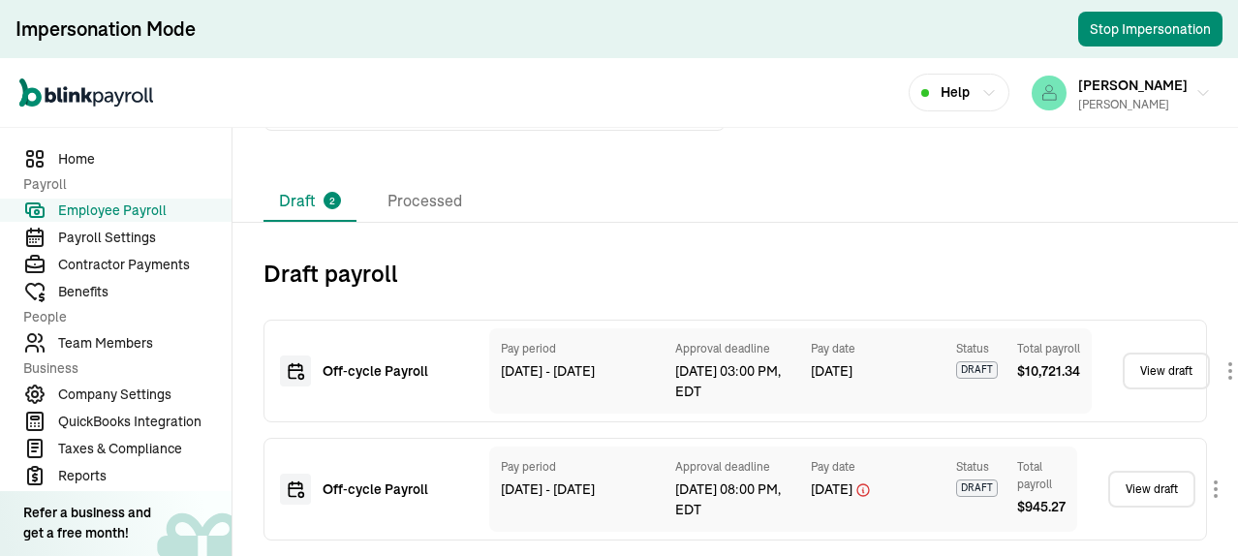
click at [1163, 362] on link "View draft" at bounding box center [1165, 370] width 87 height 37
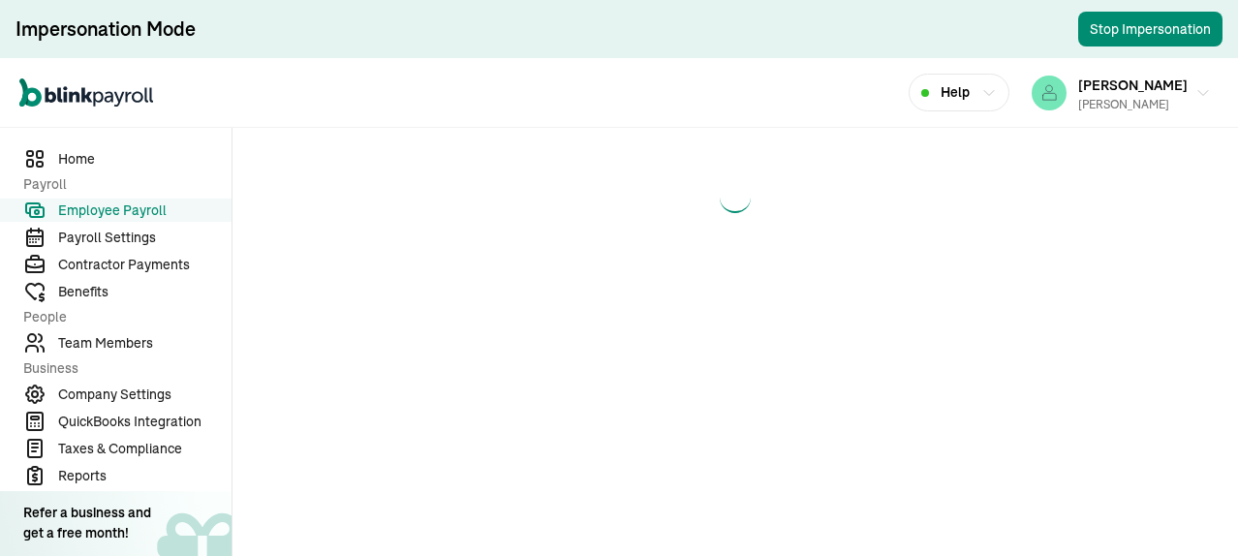
select select "direct_deposit"
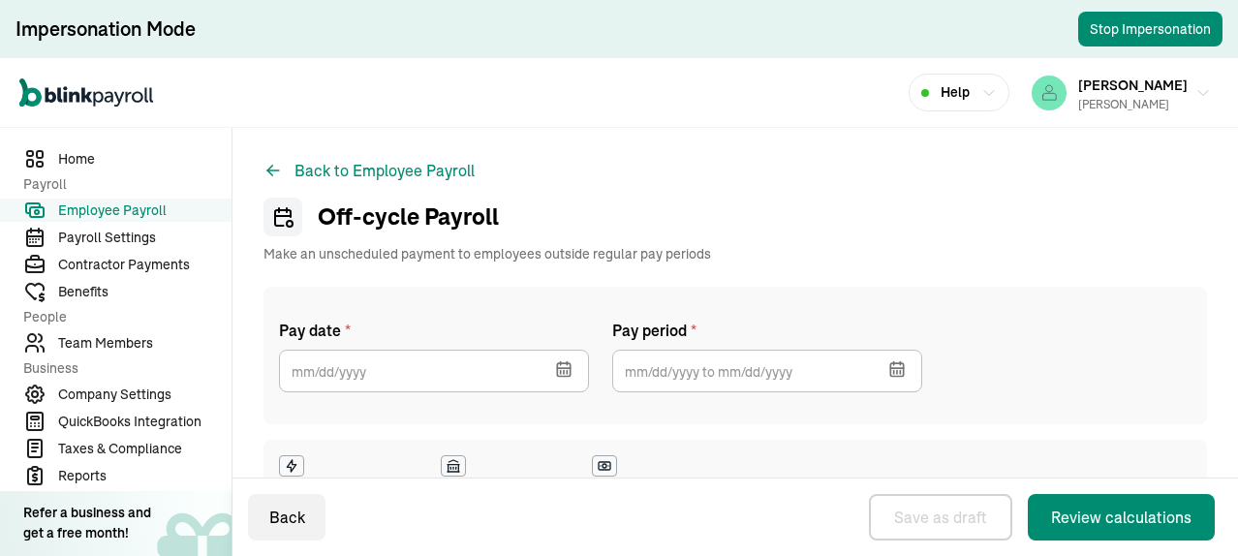
type input "[DATE]"
type input "[DATE] ~ [DATE]"
checkbox input "true"
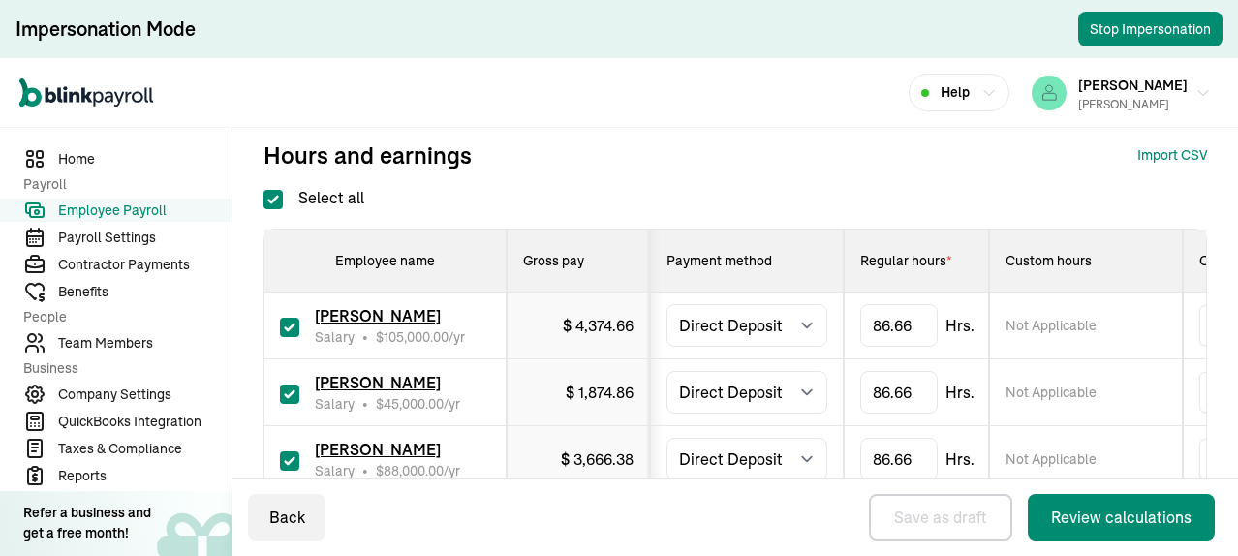
scroll to position [581, 0]
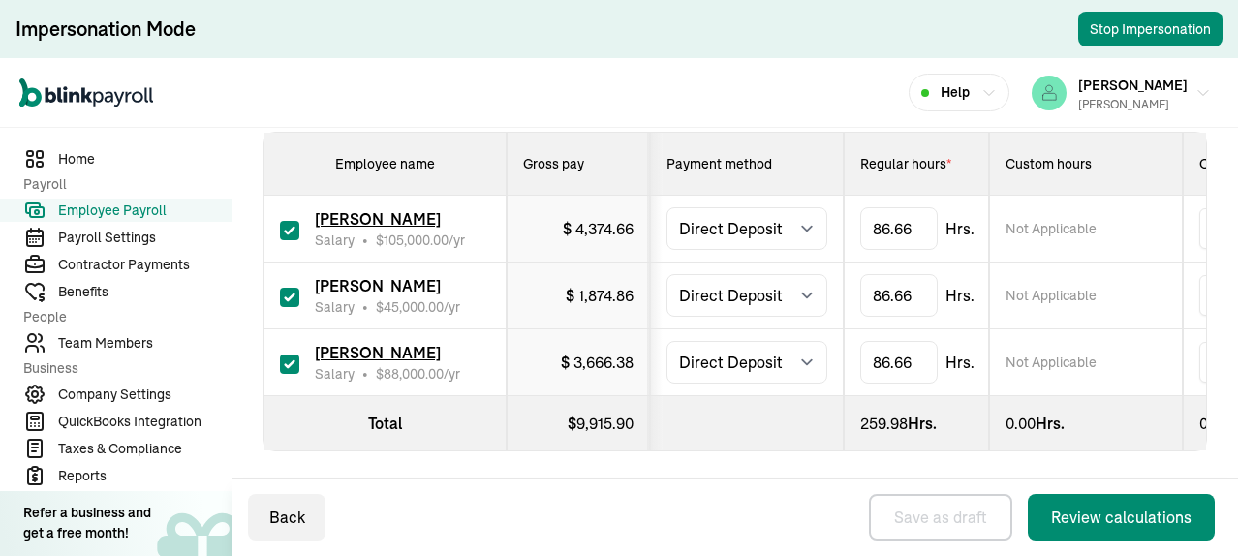
click at [382, 220] on span "[PERSON_NAME]" at bounding box center [378, 218] width 126 height 19
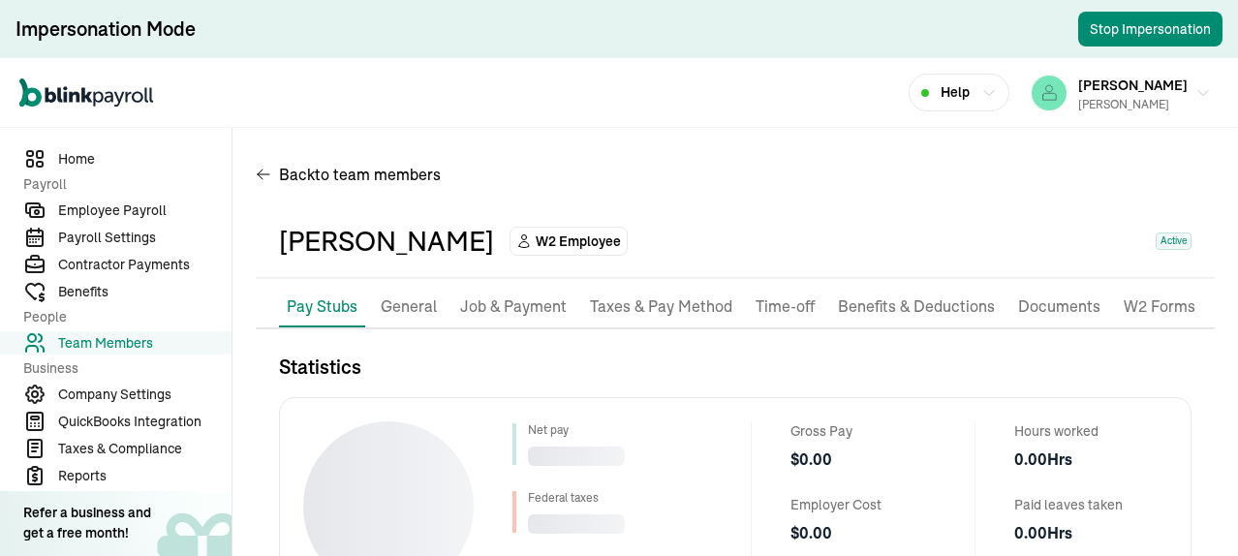
scroll to position [275, 0]
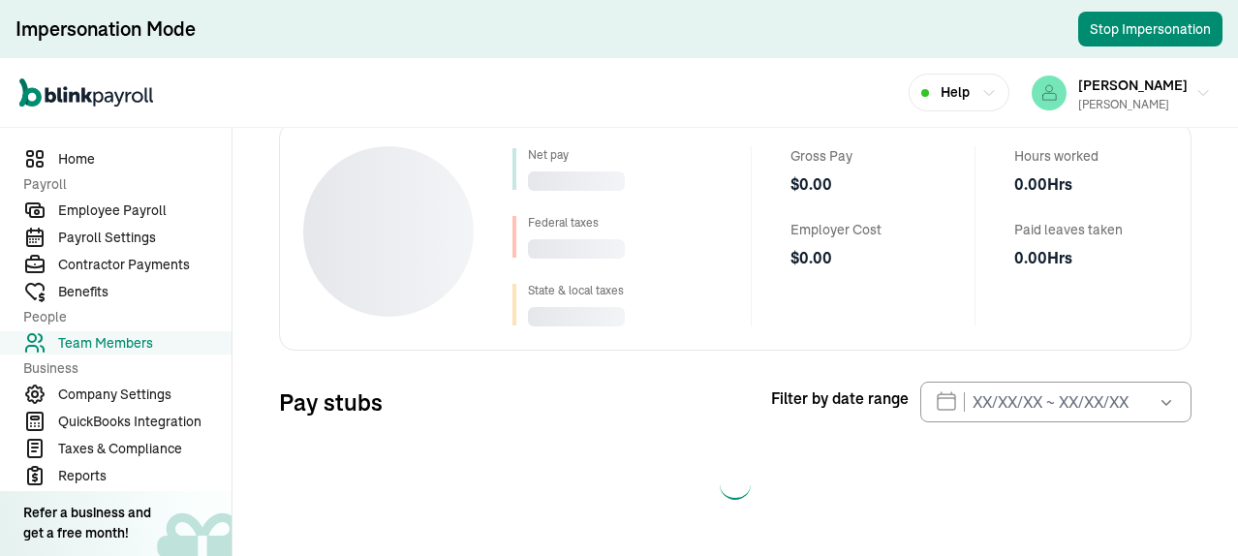
select select "2025"
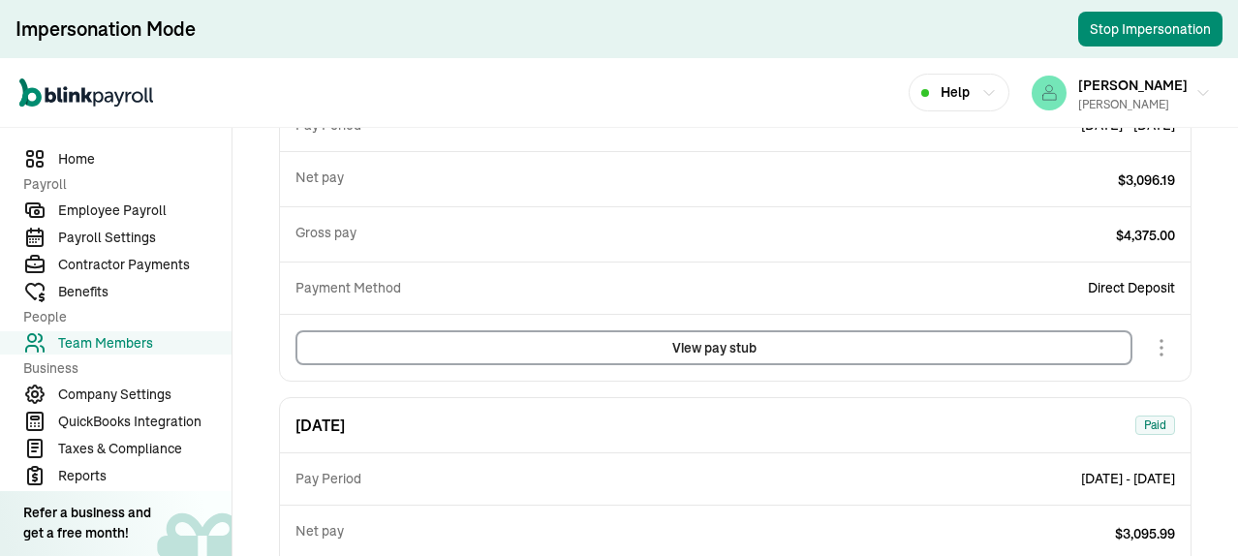
scroll to position [1356, 0]
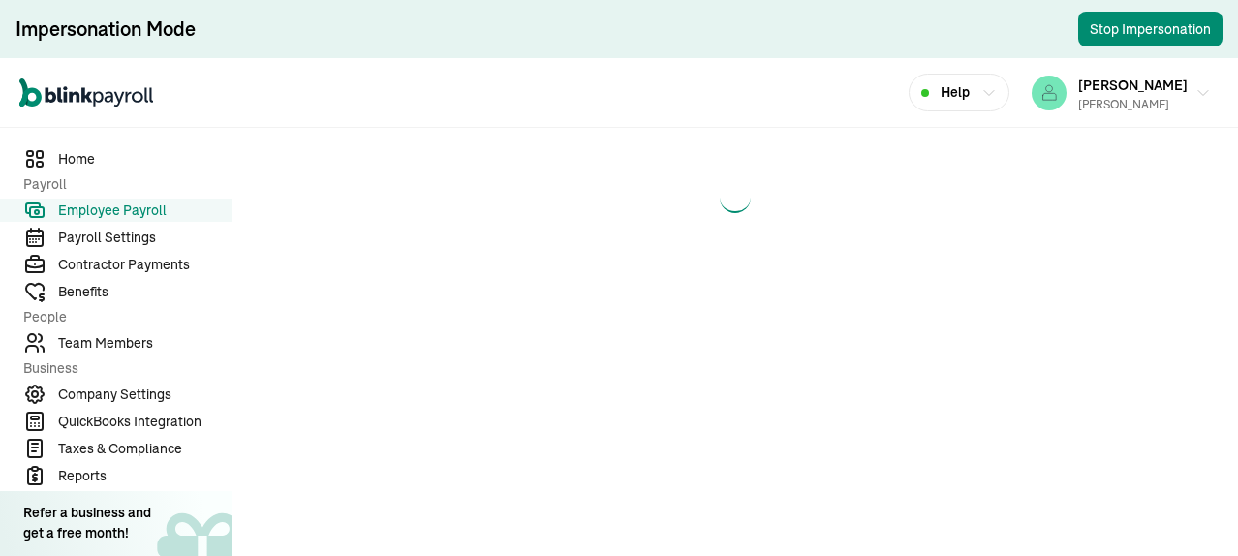
select select "direct_deposit"
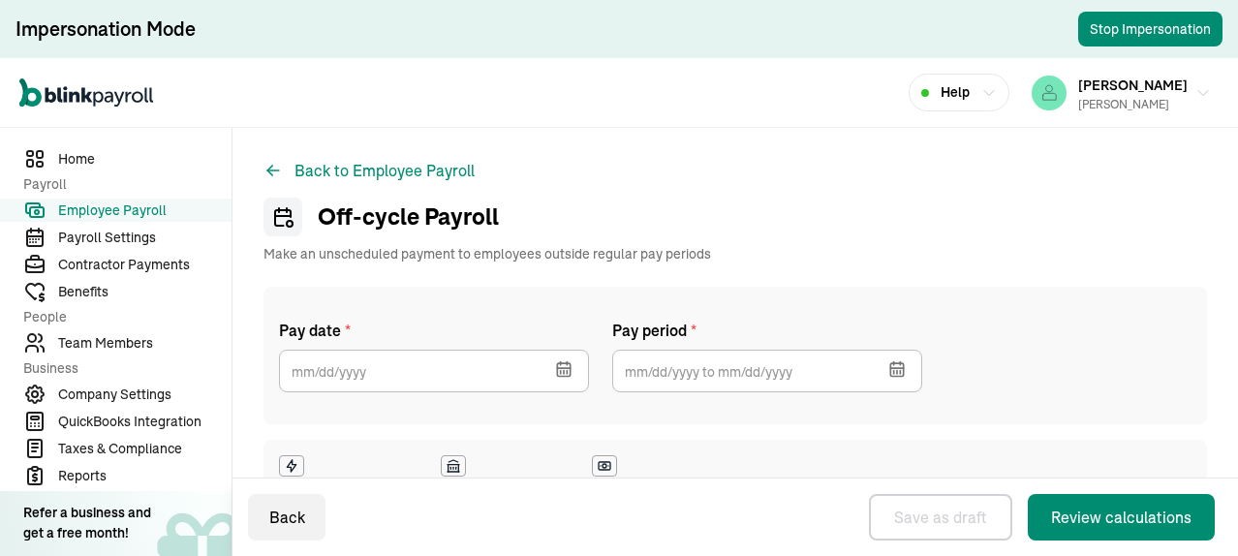
type input "[DATE]"
type input "[DATE] ~ [DATE]"
checkbox input "true"
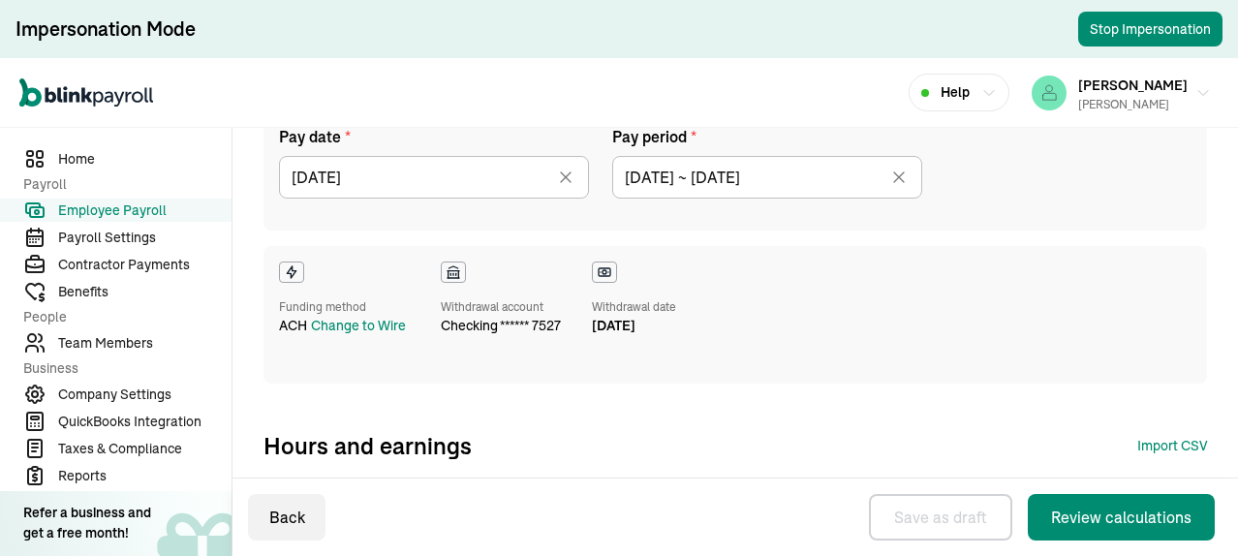
scroll to position [484, 0]
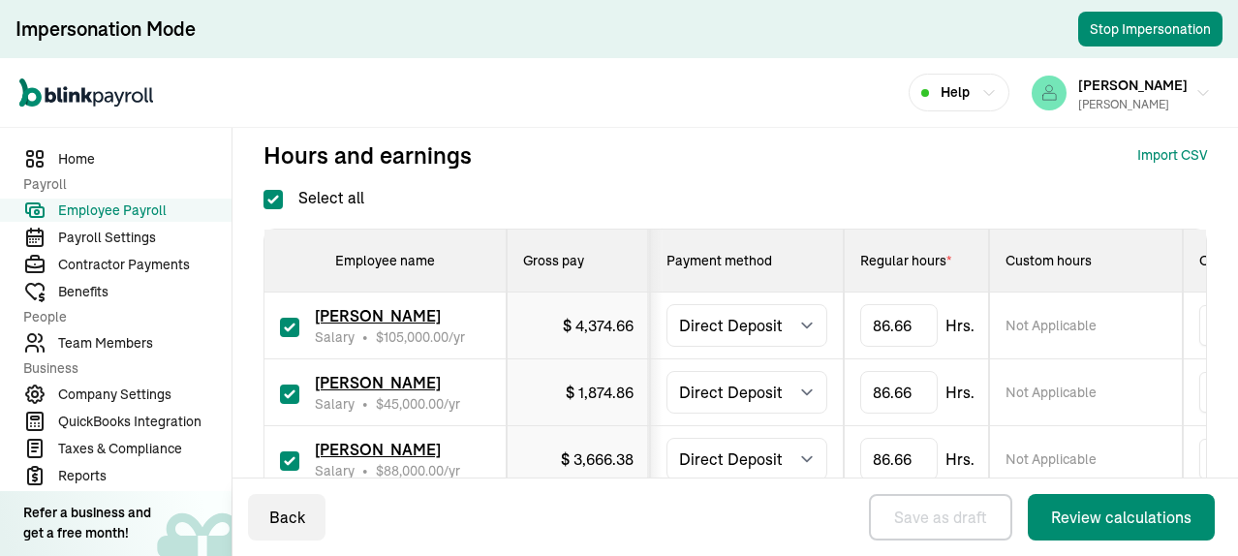
click at [1041, 322] on span "Not Applicable" at bounding box center [1050, 325] width 91 height 19
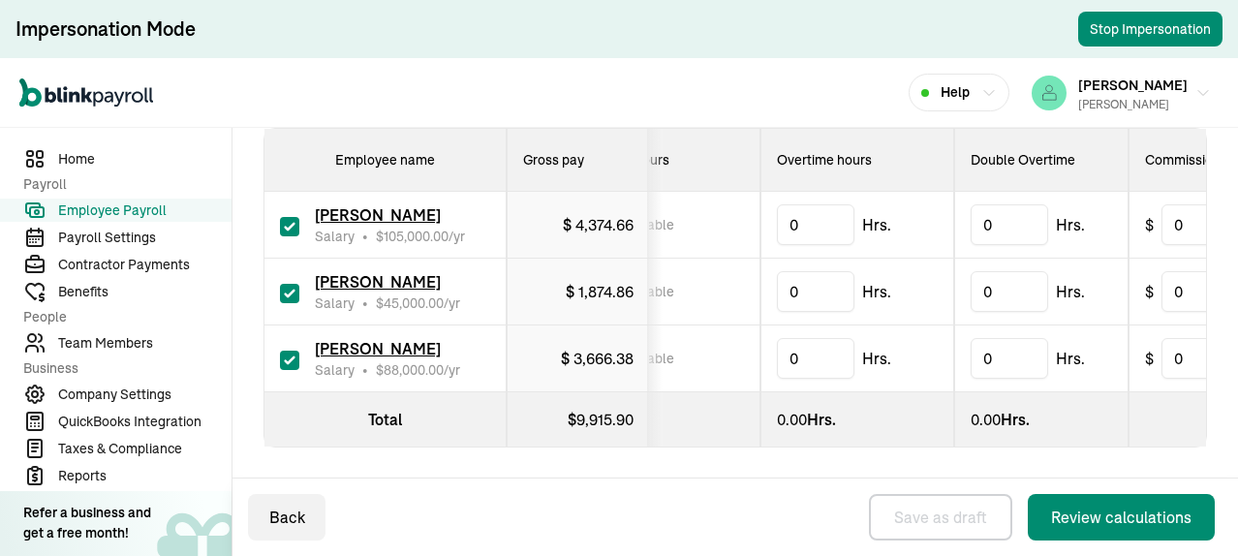
scroll to position [0, 0]
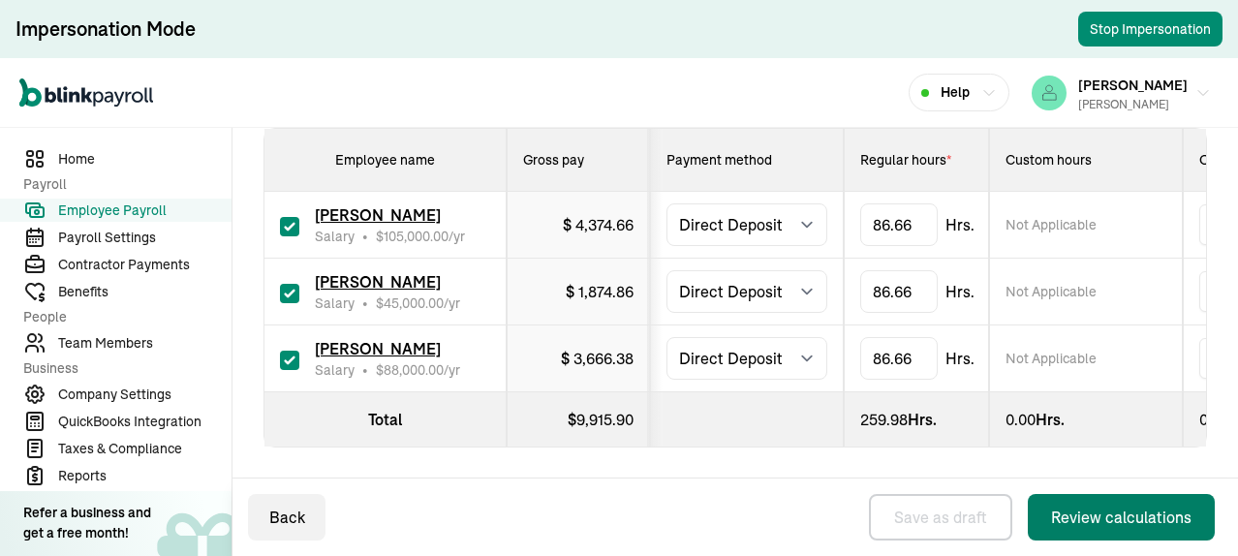
click at [1077, 524] on div "Review calculations" at bounding box center [1121, 516] width 140 height 23
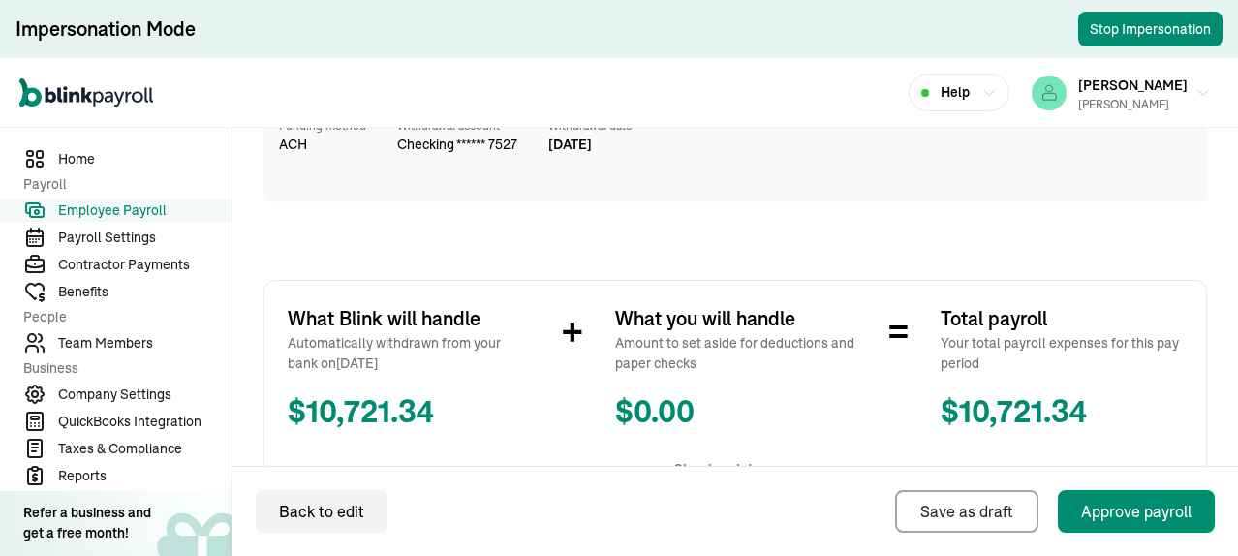
scroll to position [651, 0]
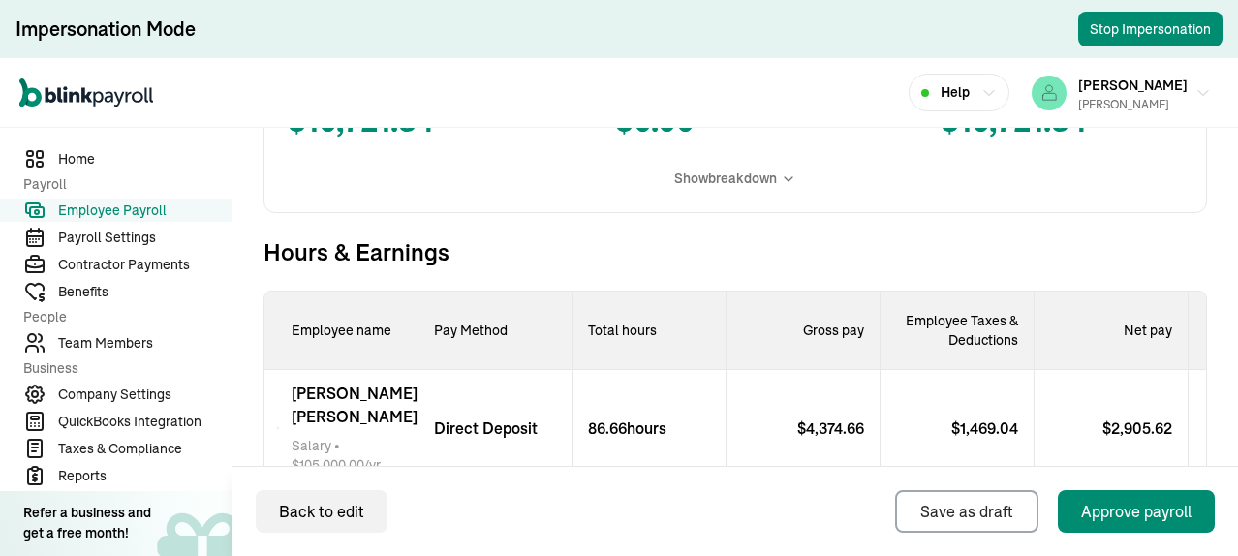
click at [362, 406] on span "[PERSON_NAME]" at bounding box center [354, 405] width 126 height 46
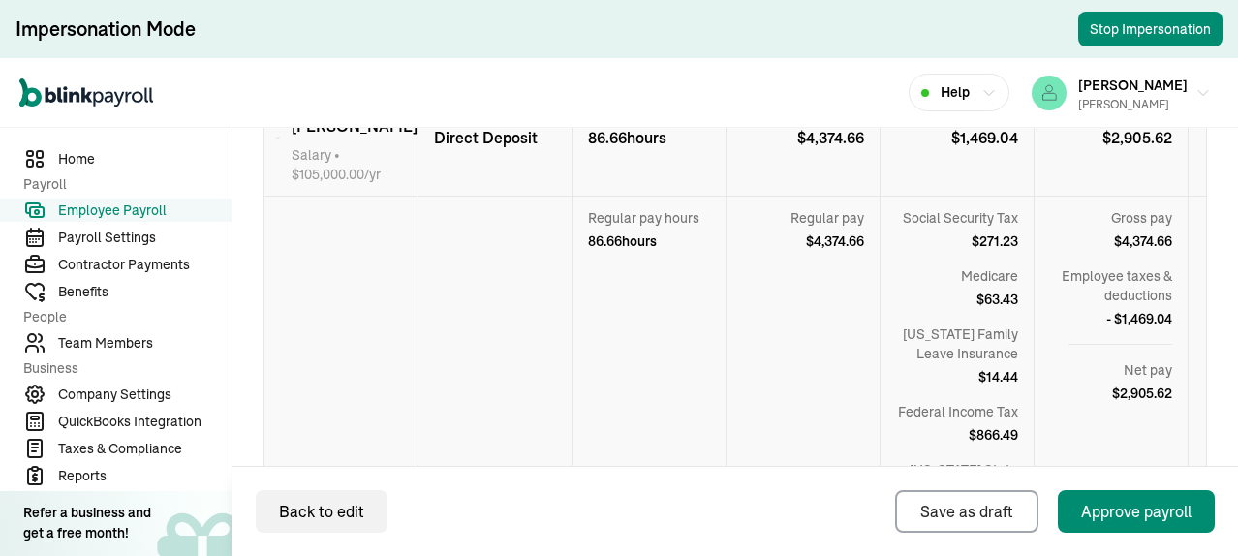
scroll to position [587, 0]
